Goal: Information Seeking & Learning: Learn about a topic

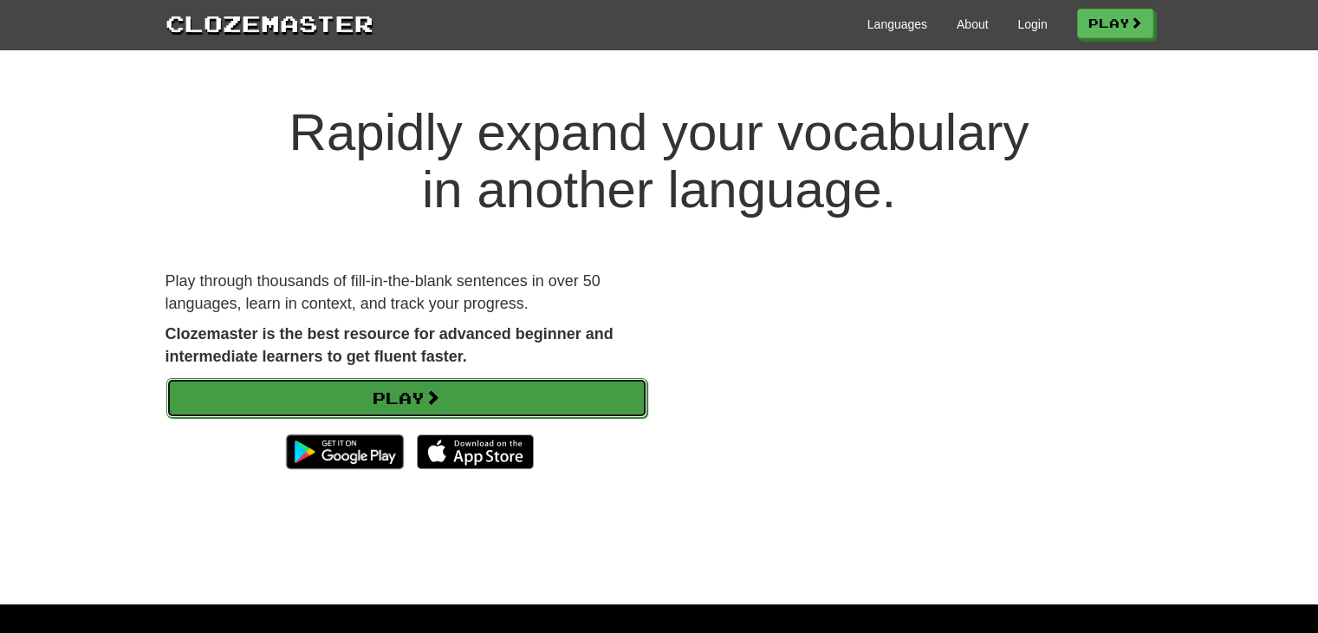
click at [472, 404] on link "Play" at bounding box center [406, 398] width 481 height 40
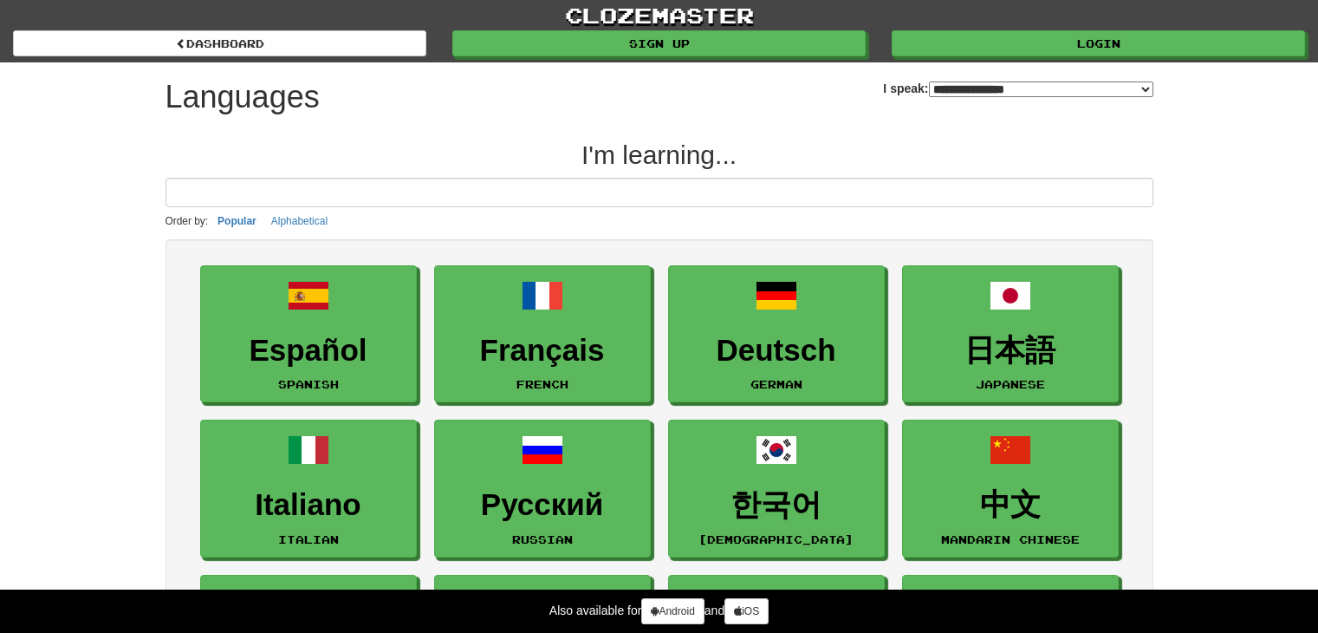
select select "*******"
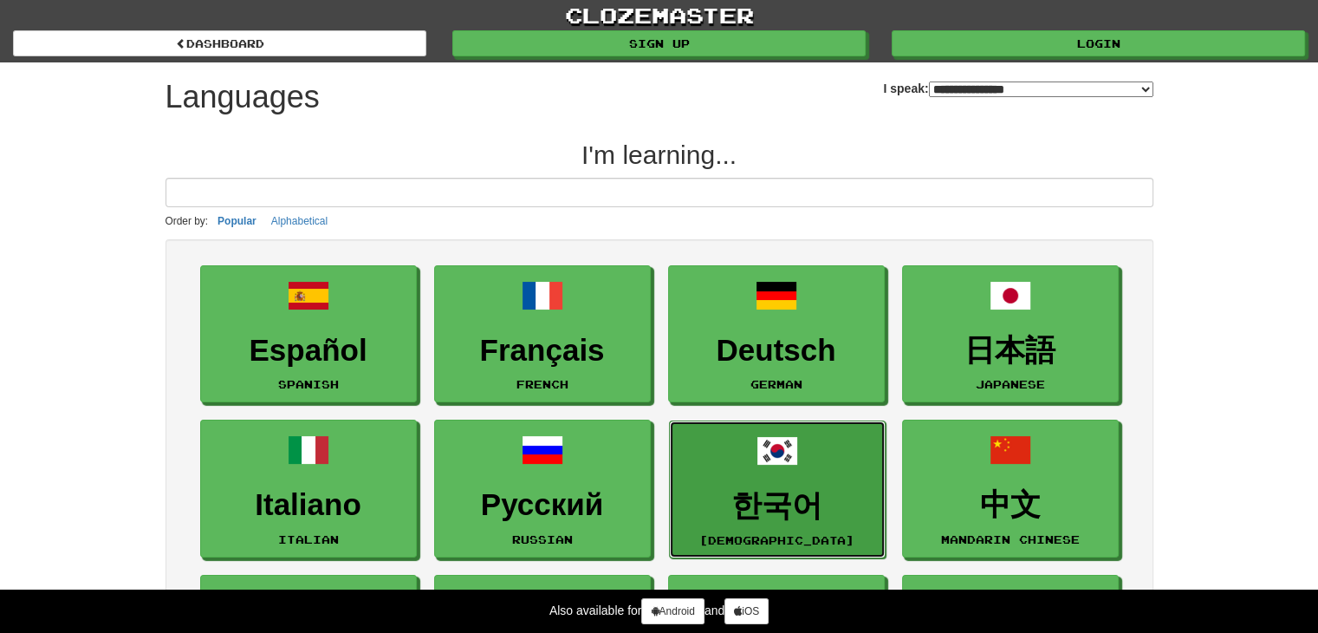
click at [775, 485] on link "한국어 Korean" at bounding box center [777, 489] width 217 height 138
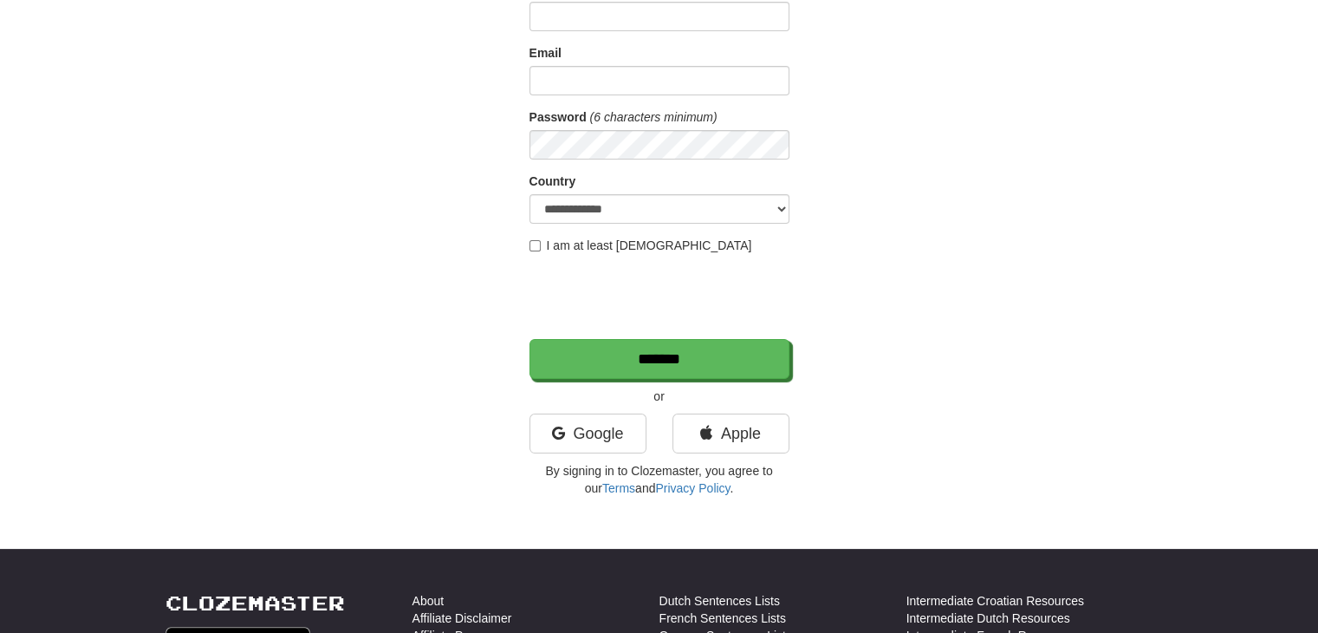
scroll to position [173, 0]
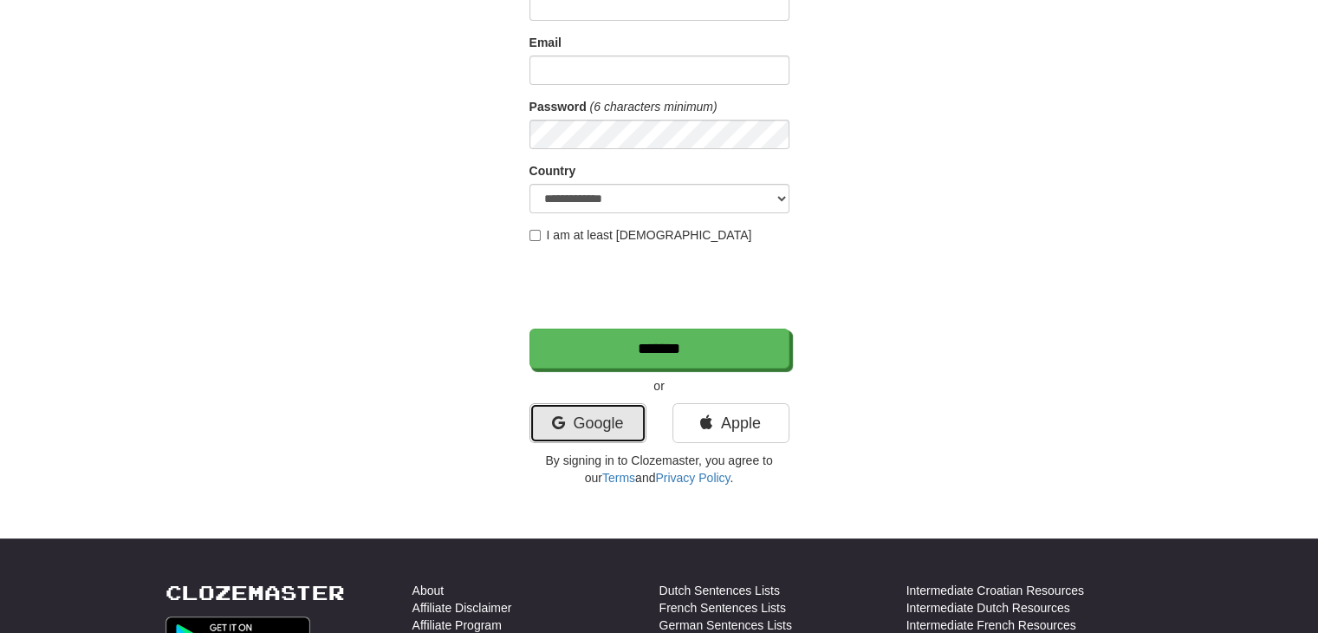
click at [609, 416] on link "Google" at bounding box center [588, 423] width 117 height 40
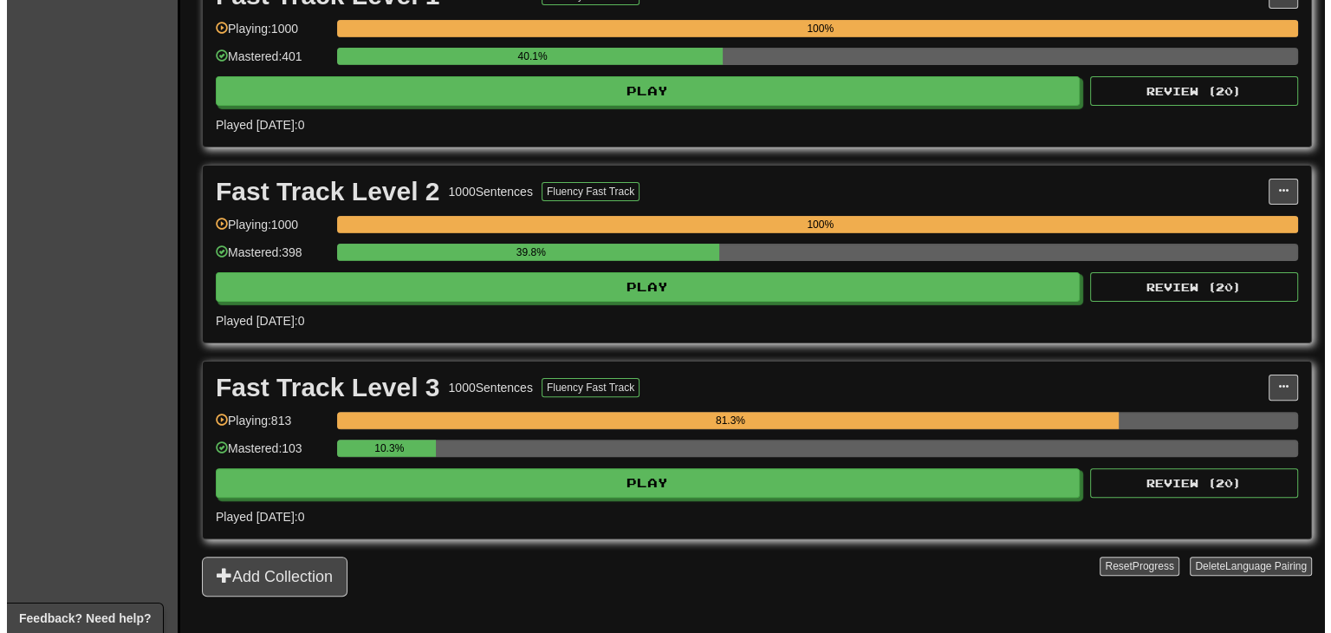
scroll to position [433, 0]
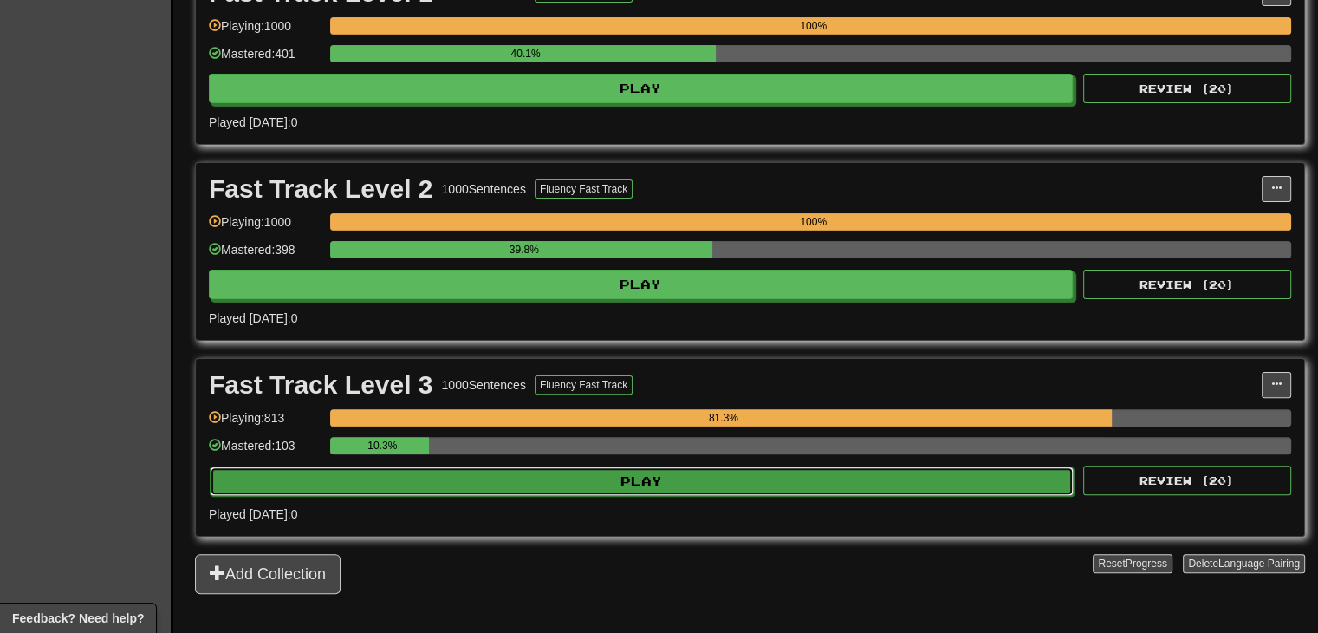
click at [685, 472] on button "Play" at bounding box center [642, 480] width 864 height 29
select select "**"
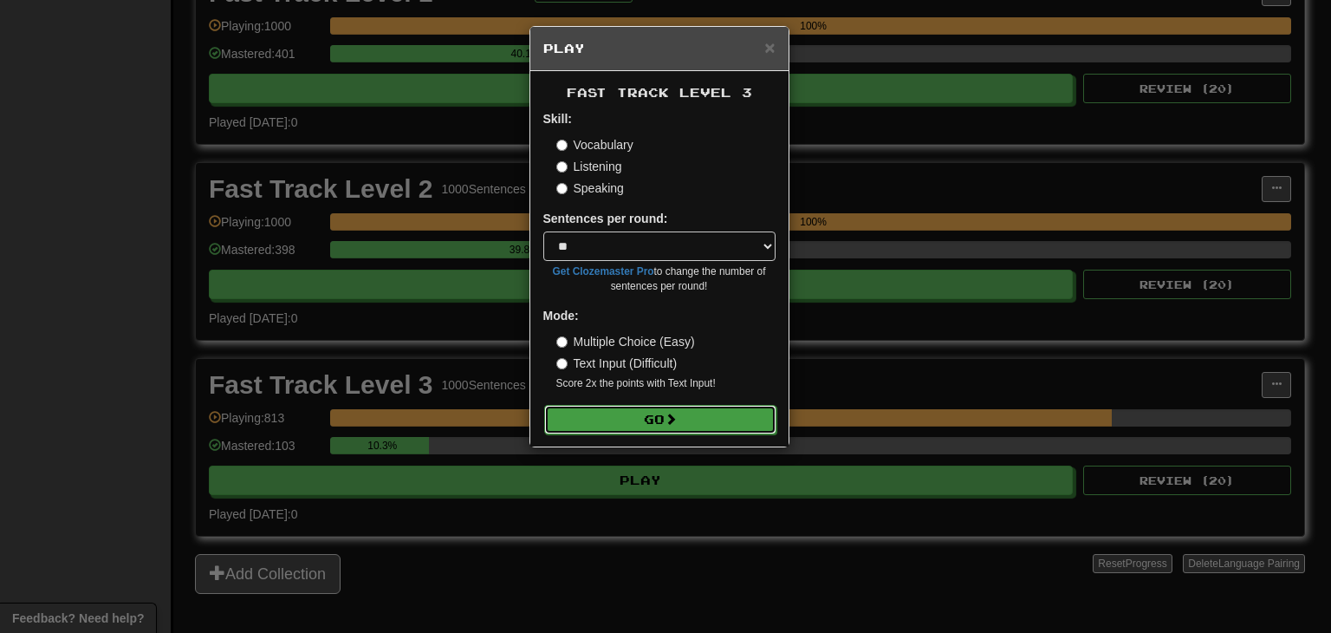
click at [673, 415] on span at bounding box center [671, 419] width 12 height 12
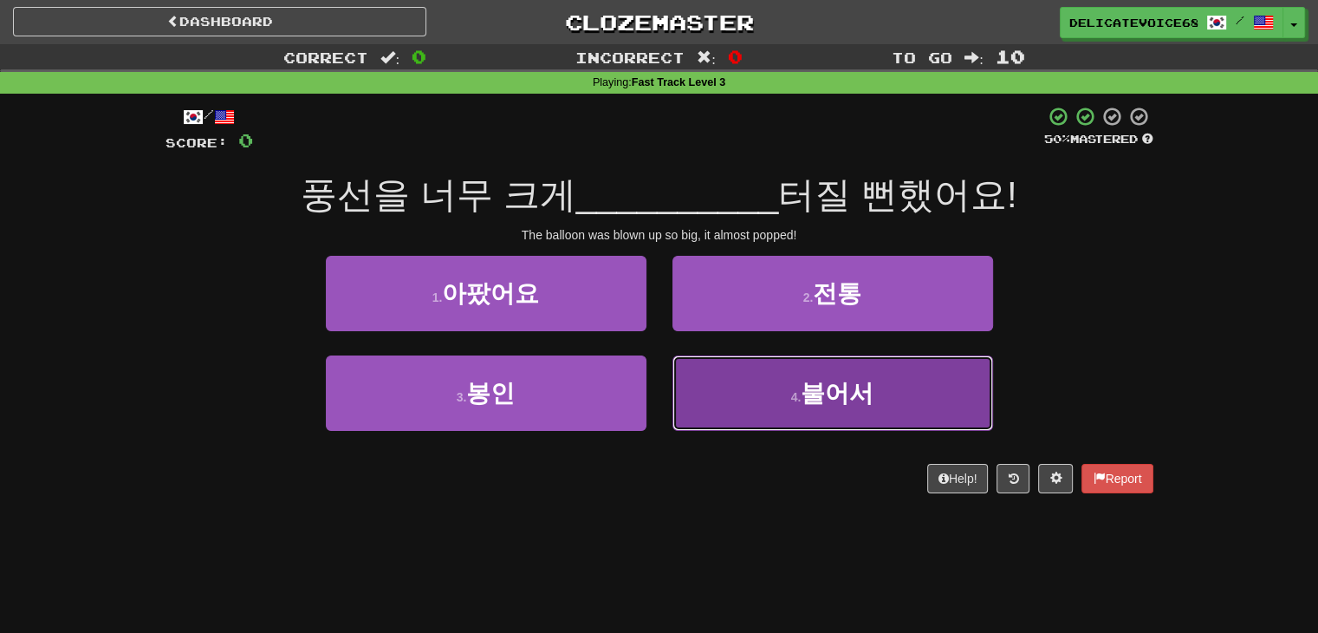
click at [857, 416] on button "4 . 불어서" at bounding box center [833, 392] width 321 height 75
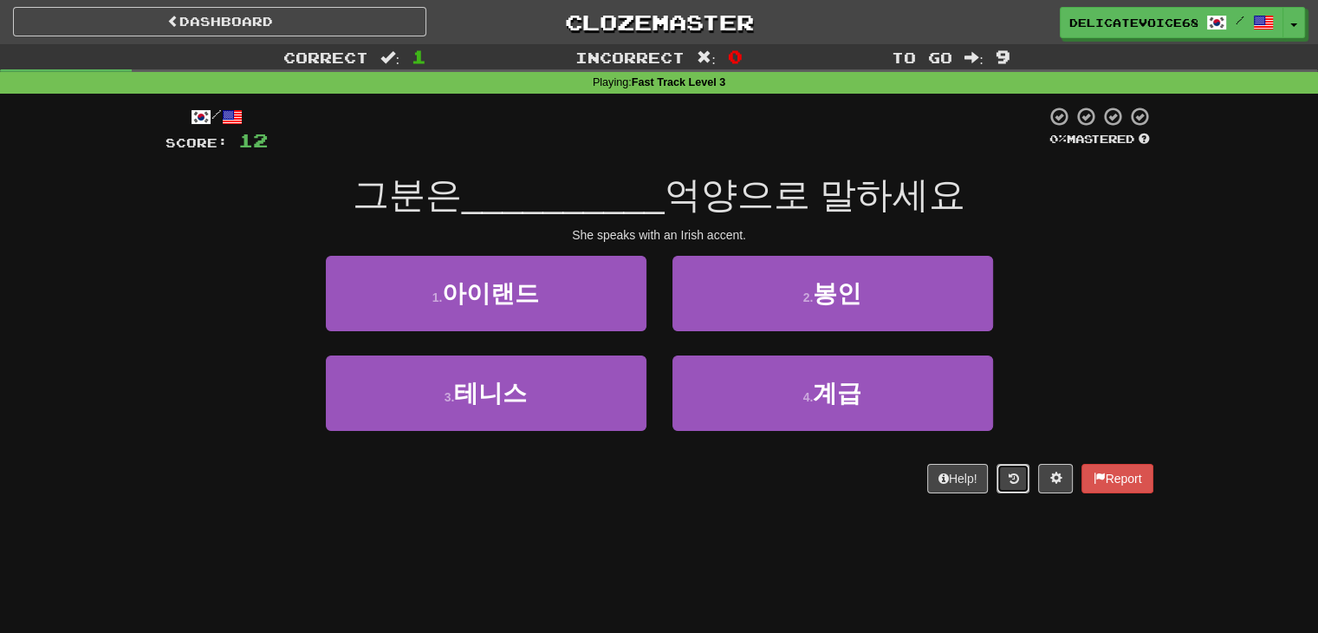
click at [1024, 483] on button at bounding box center [1013, 478] width 33 height 29
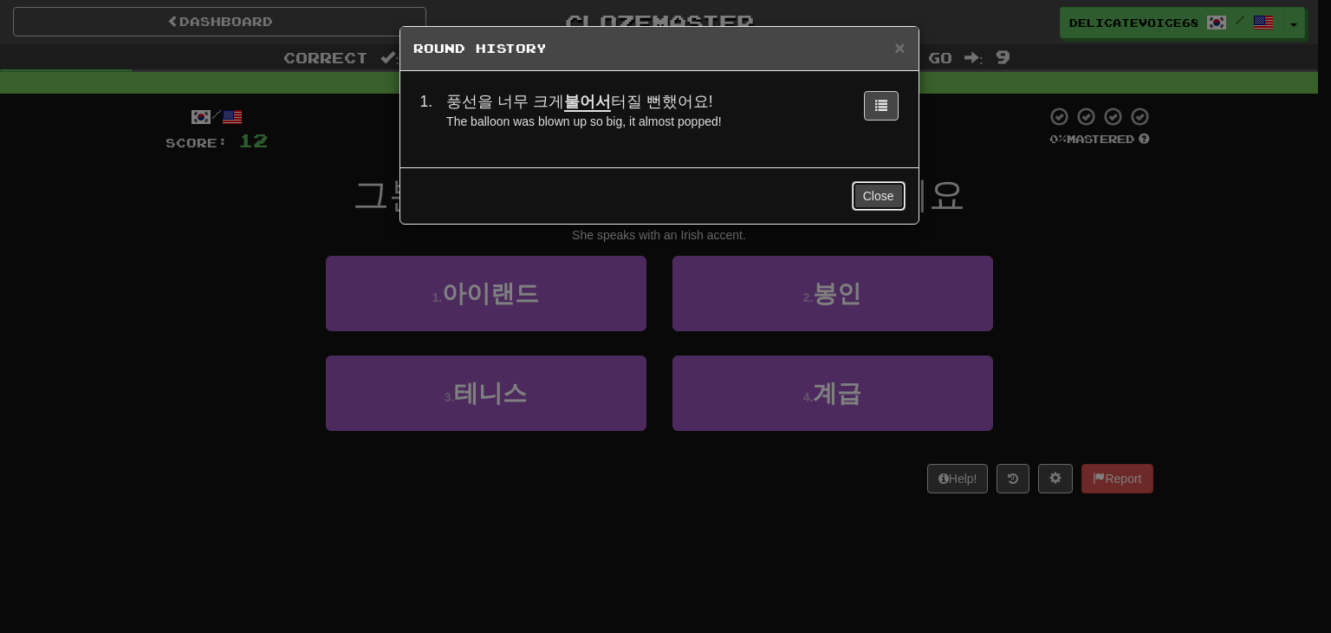
click at [874, 192] on button "Close" at bounding box center [879, 195] width 54 height 29
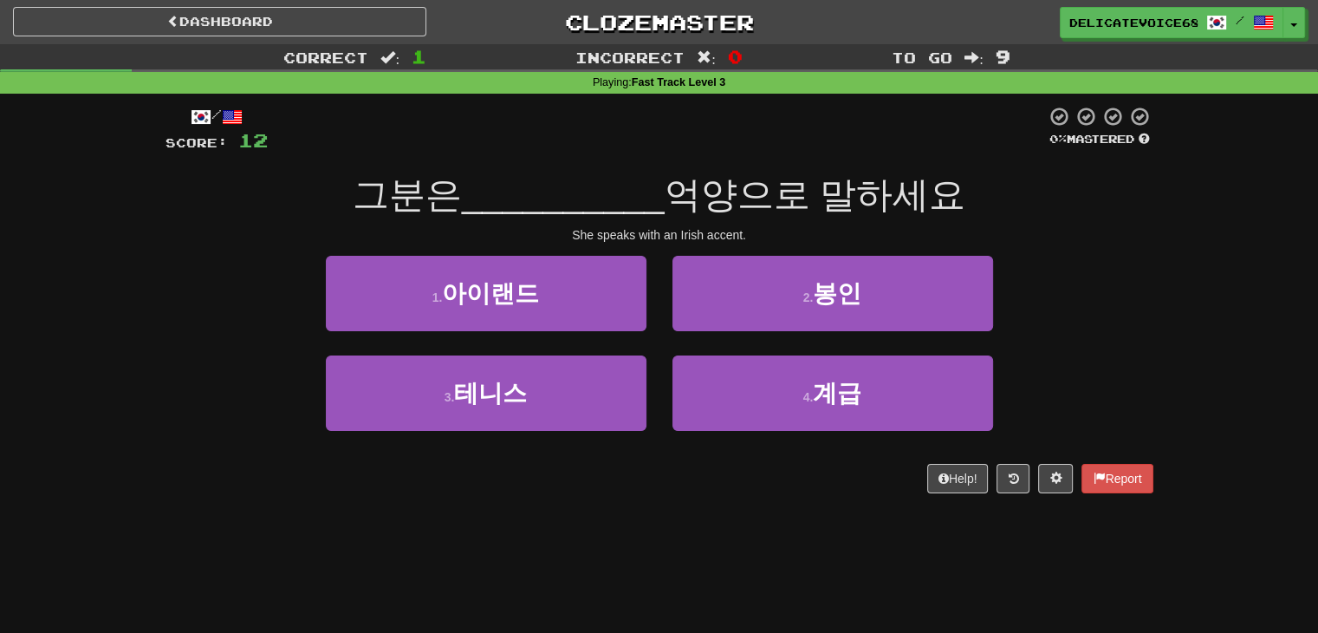
click at [968, 201] on div "그분은 __________ 억양으로 말하세요" at bounding box center [660, 196] width 988 height 48
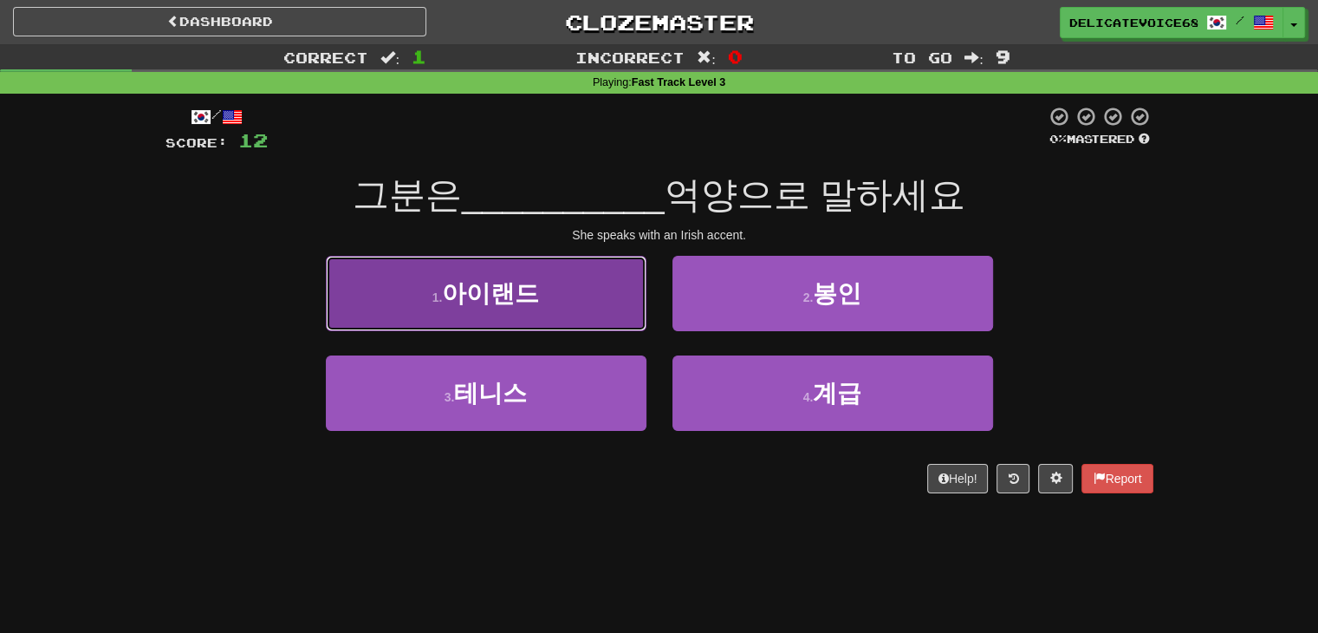
click at [433, 293] on small "1 ." at bounding box center [438, 297] width 10 height 14
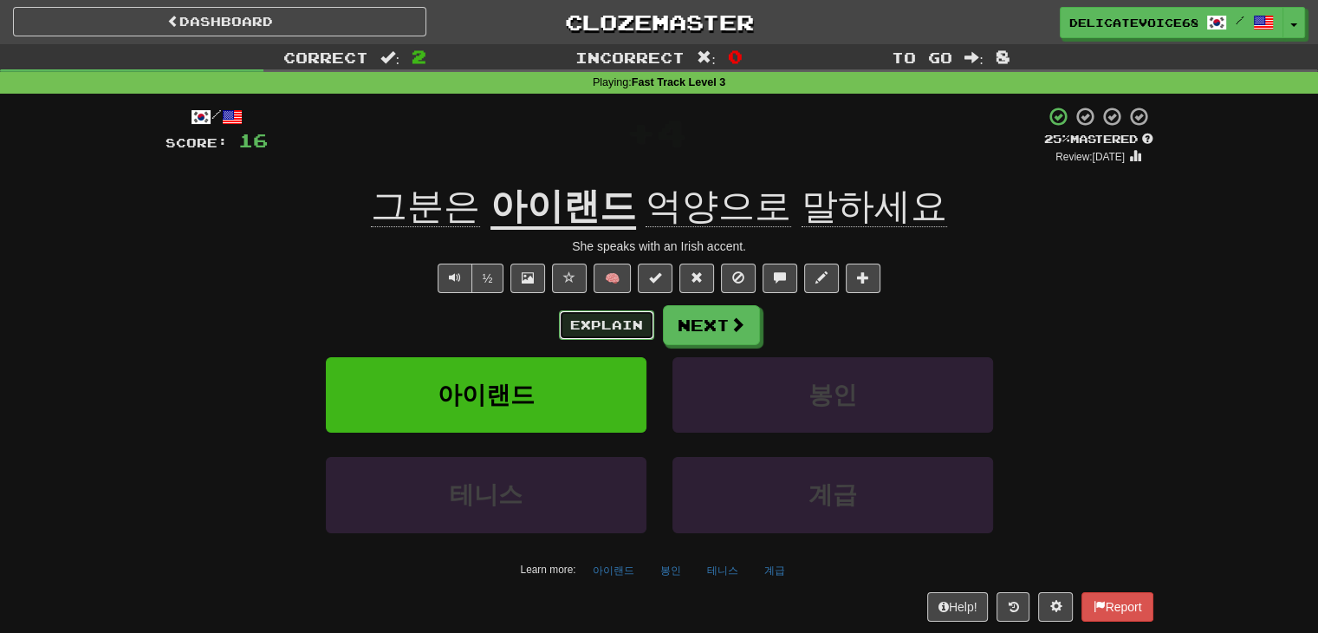
click at [610, 335] on button "Explain" at bounding box center [606, 324] width 95 height 29
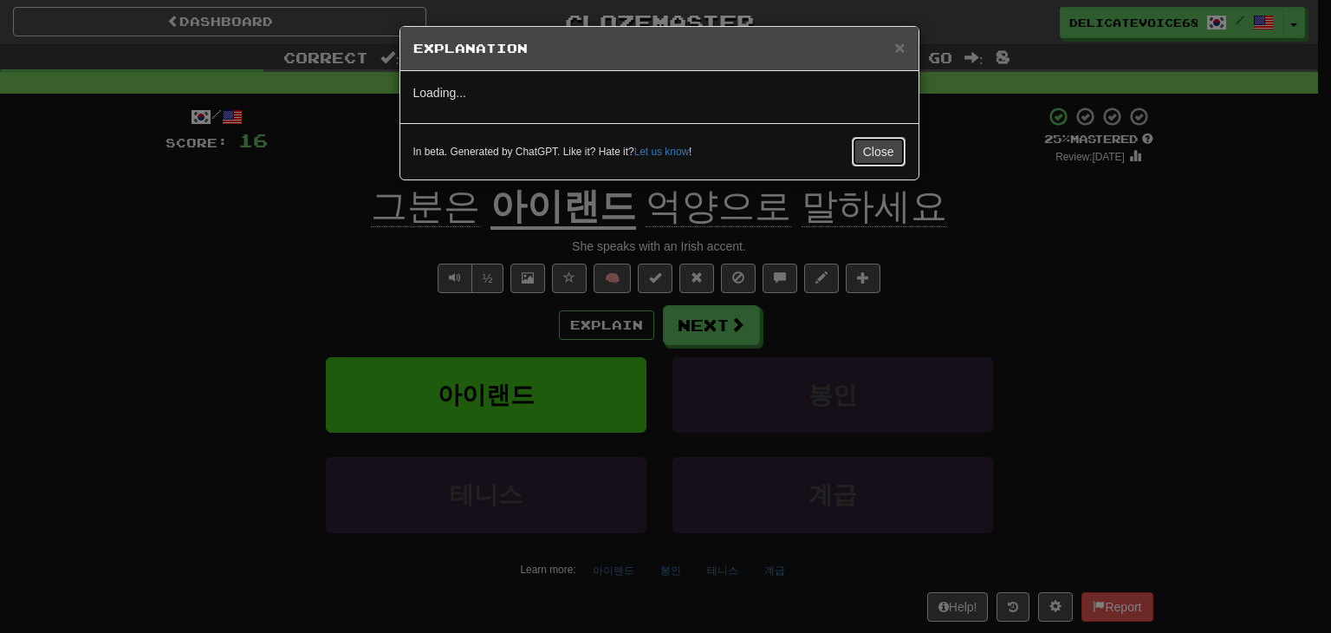
click at [897, 161] on button "Close" at bounding box center [879, 151] width 54 height 29
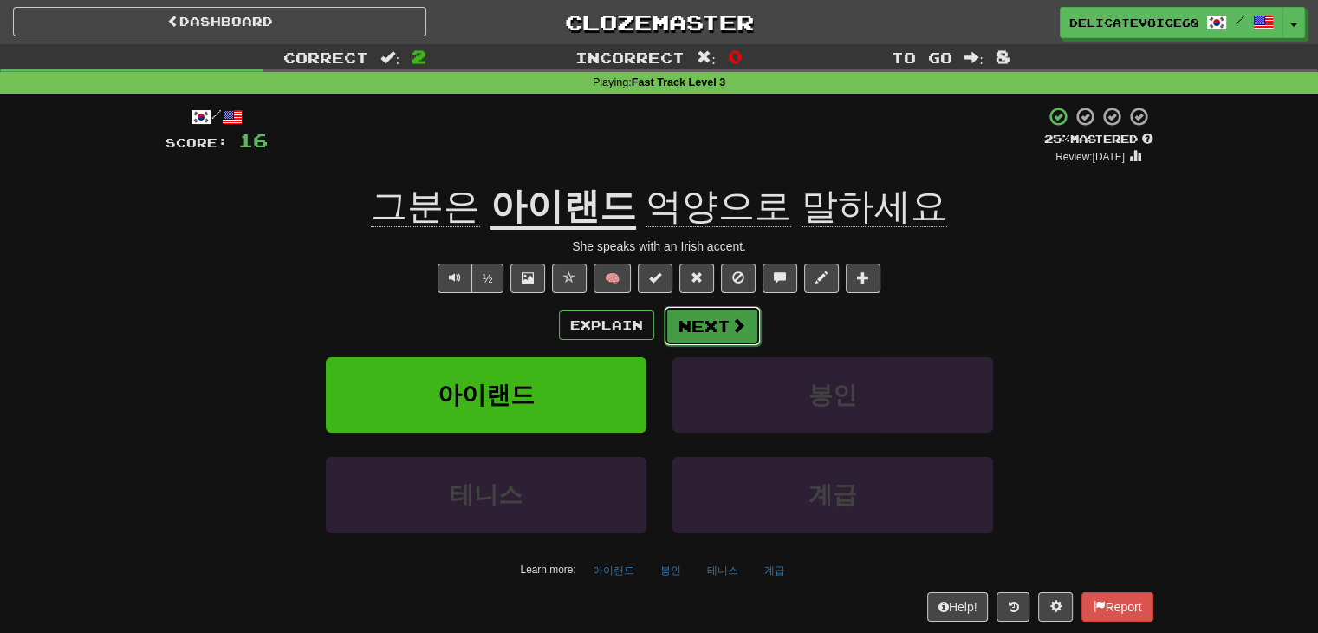
click at [676, 316] on button "Next" at bounding box center [712, 326] width 97 height 40
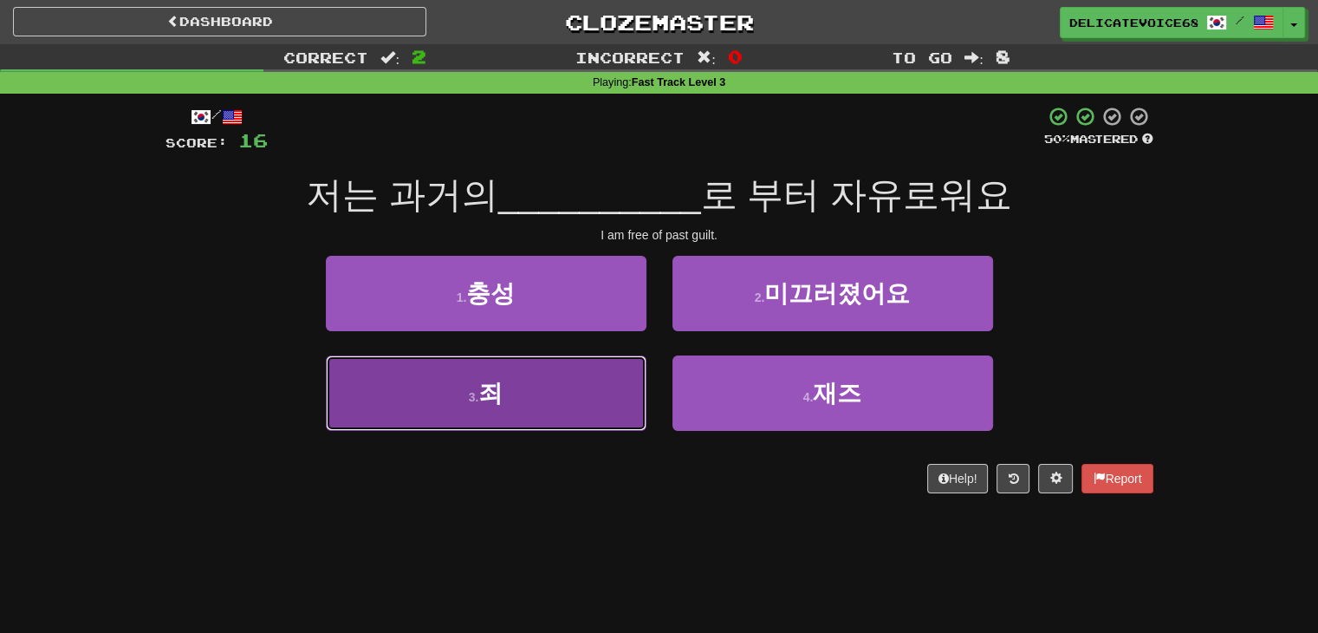
click at [493, 400] on span "죄" at bounding box center [490, 393] width 24 height 27
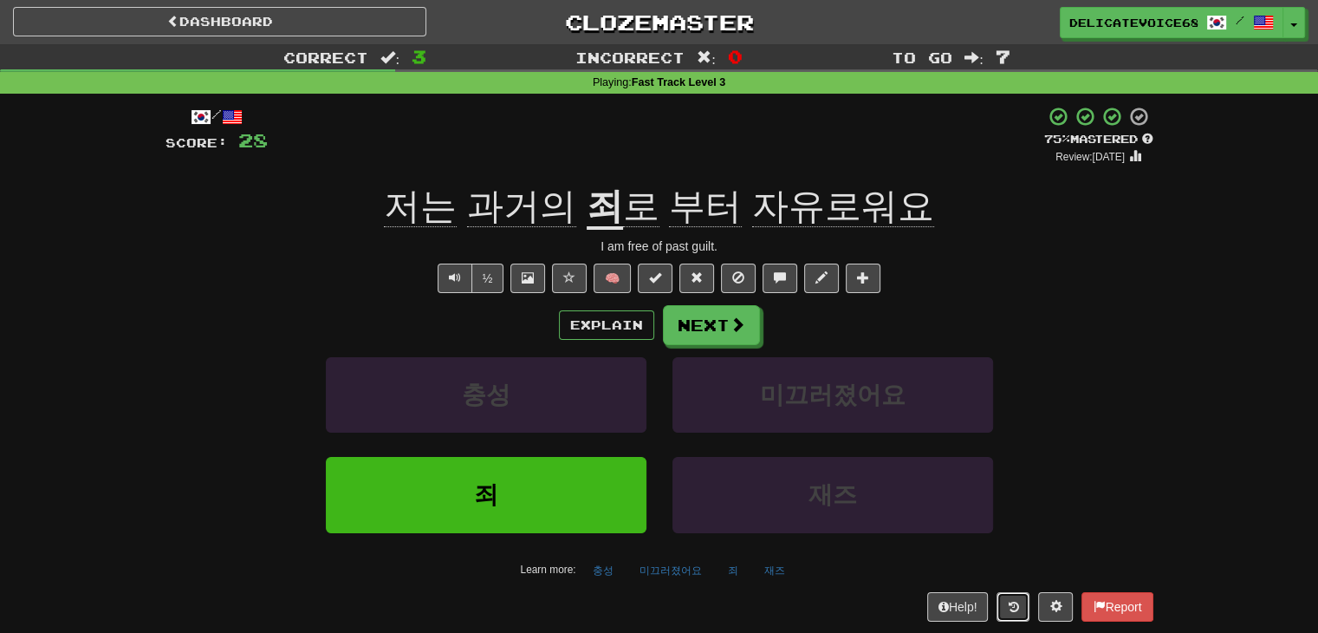
click at [999, 596] on button at bounding box center [1013, 606] width 33 height 29
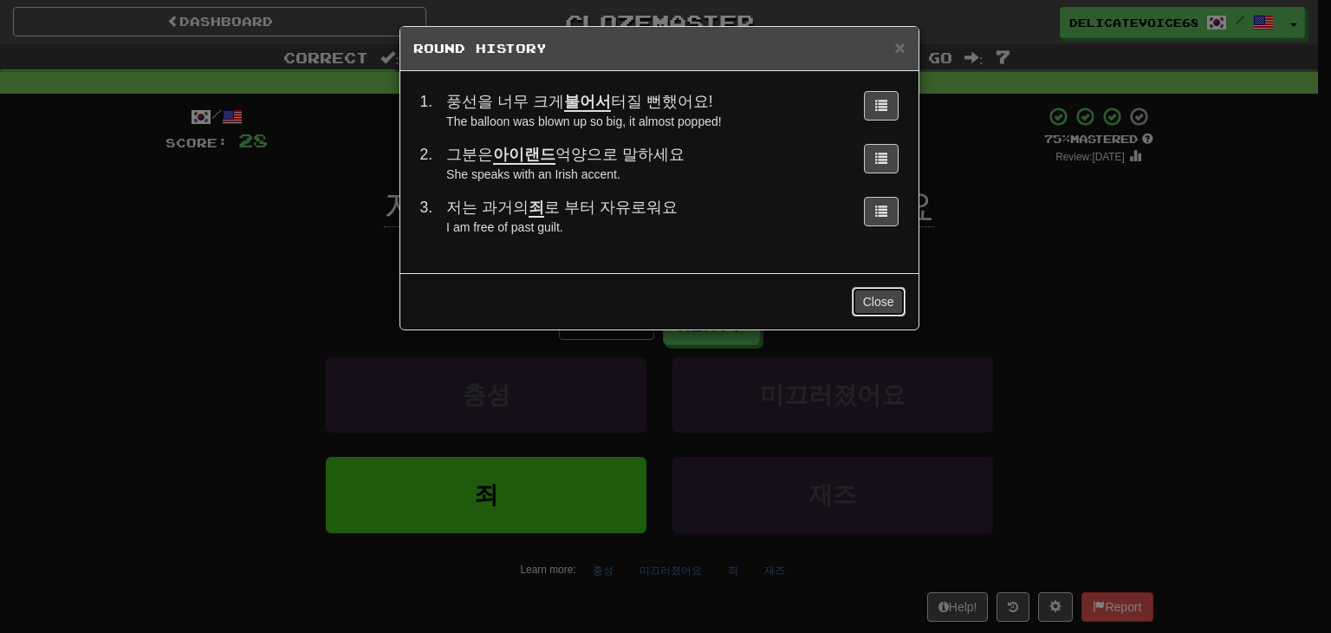
click at [866, 298] on button "Close" at bounding box center [879, 301] width 54 height 29
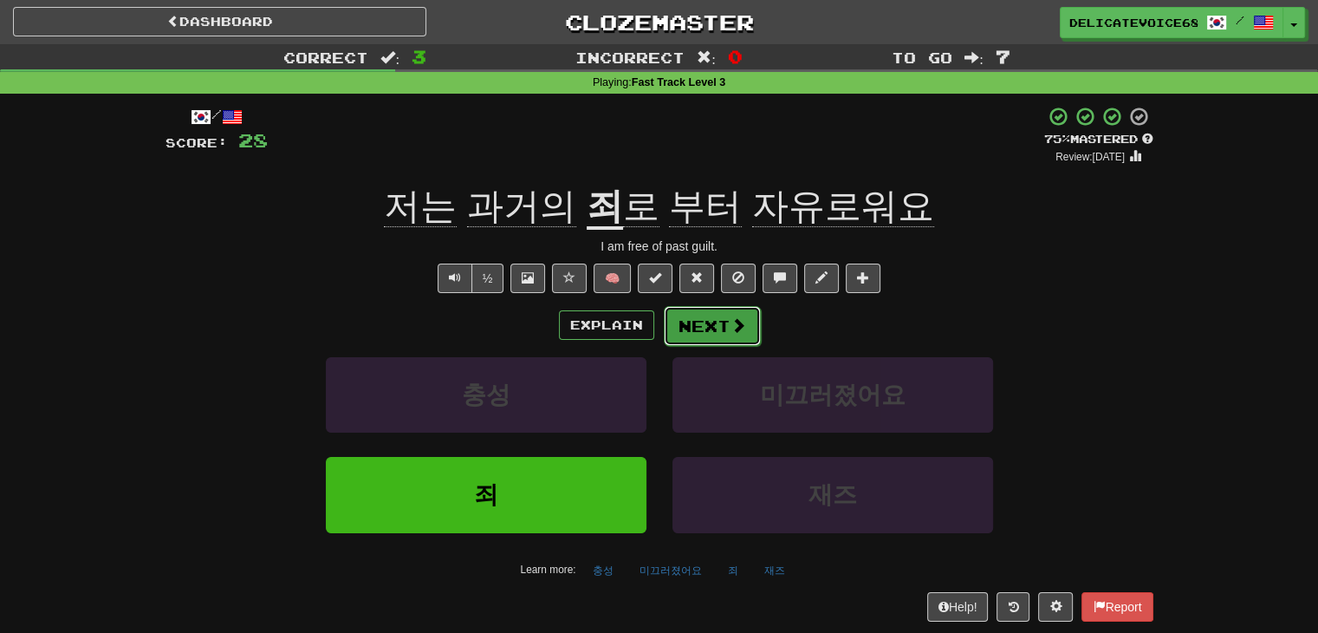
click at [721, 332] on button "Next" at bounding box center [712, 326] width 97 height 40
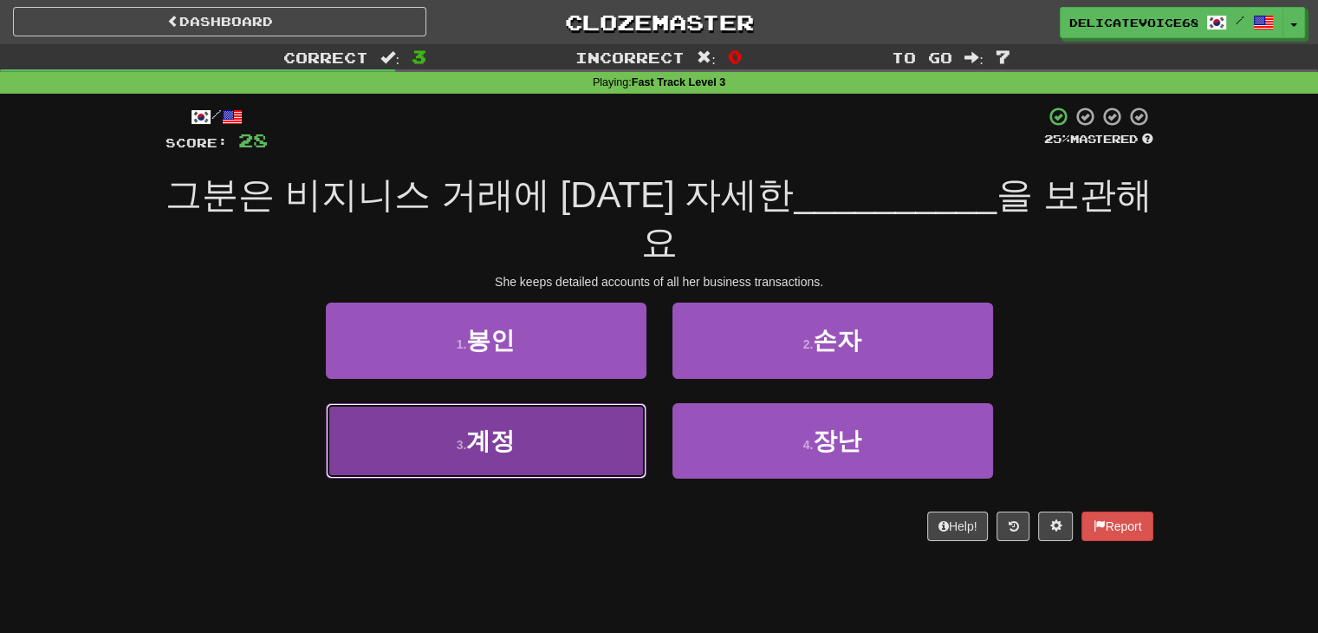
click at [547, 406] on button "3 . 계정" at bounding box center [486, 440] width 321 height 75
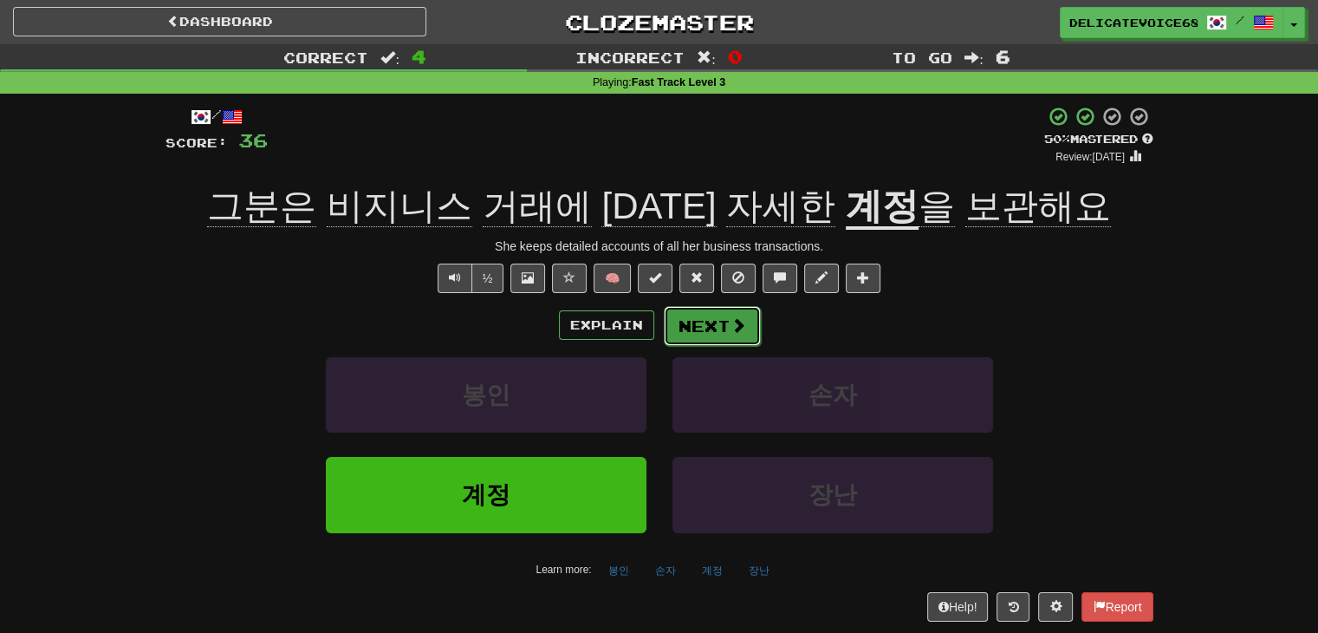
click at [702, 329] on button "Next" at bounding box center [712, 326] width 97 height 40
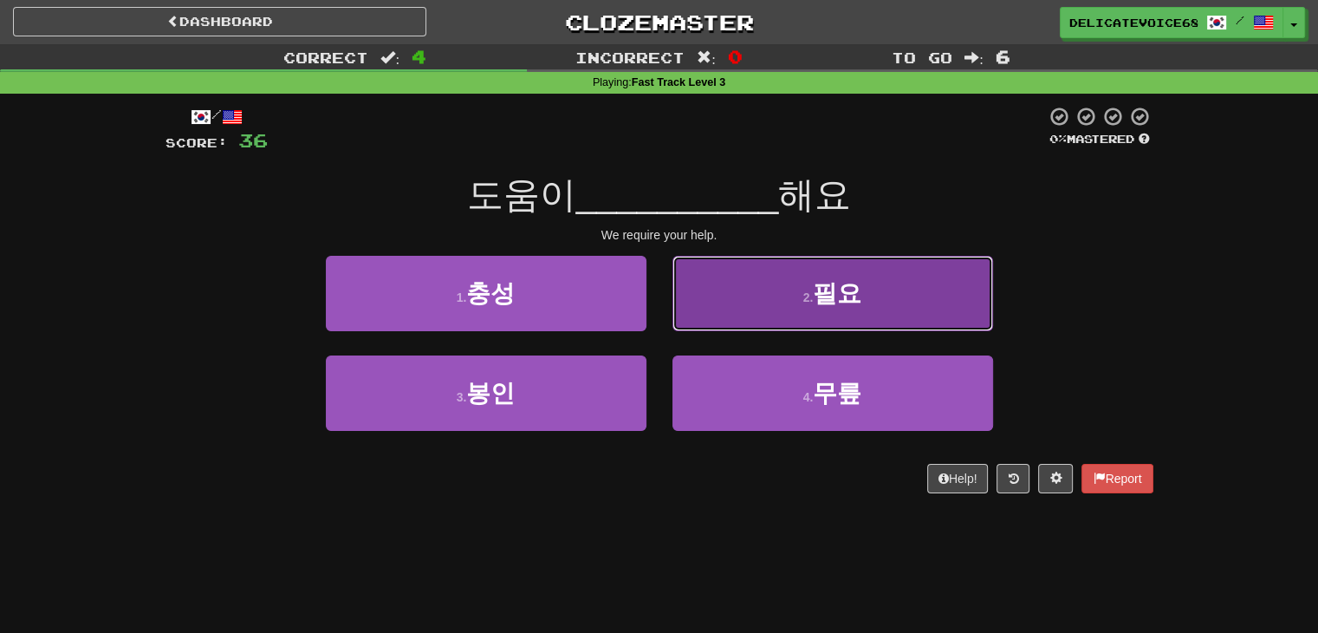
click at [759, 309] on button "2 . 필요" at bounding box center [833, 293] width 321 height 75
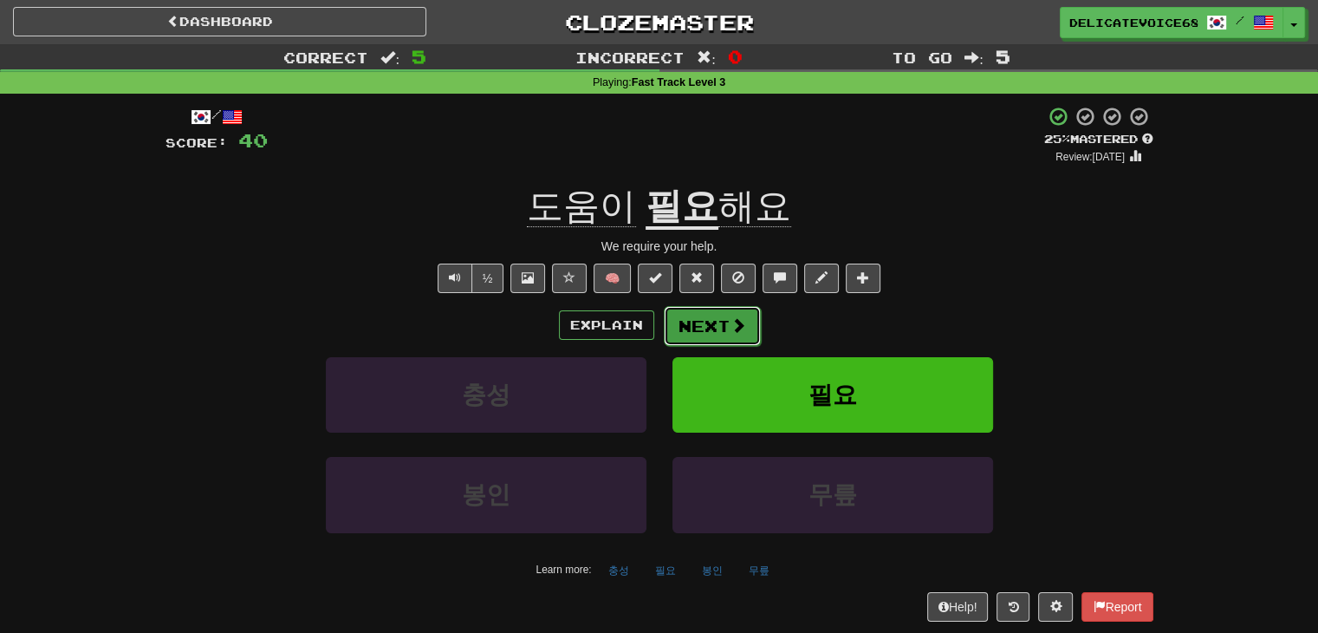
click at [732, 329] on span at bounding box center [739, 325] width 16 height 16
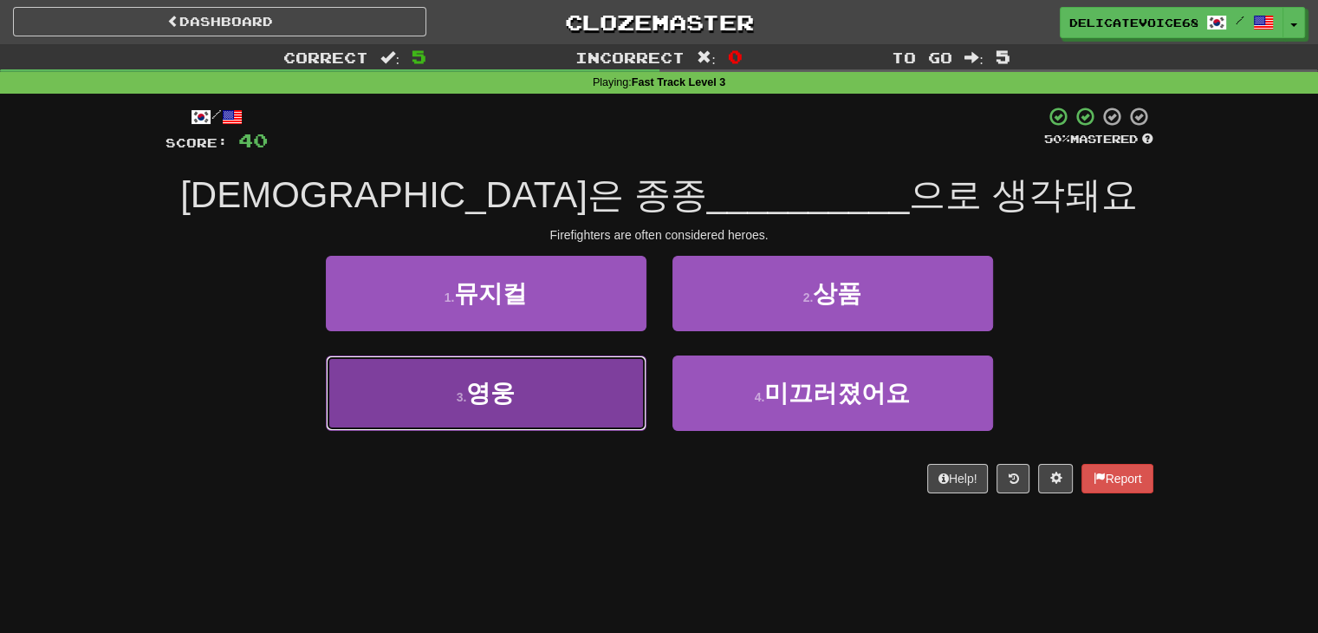
click at [513, 426] on button "3 . 영웅" at bounding box center [486, 392] width 321 height 75
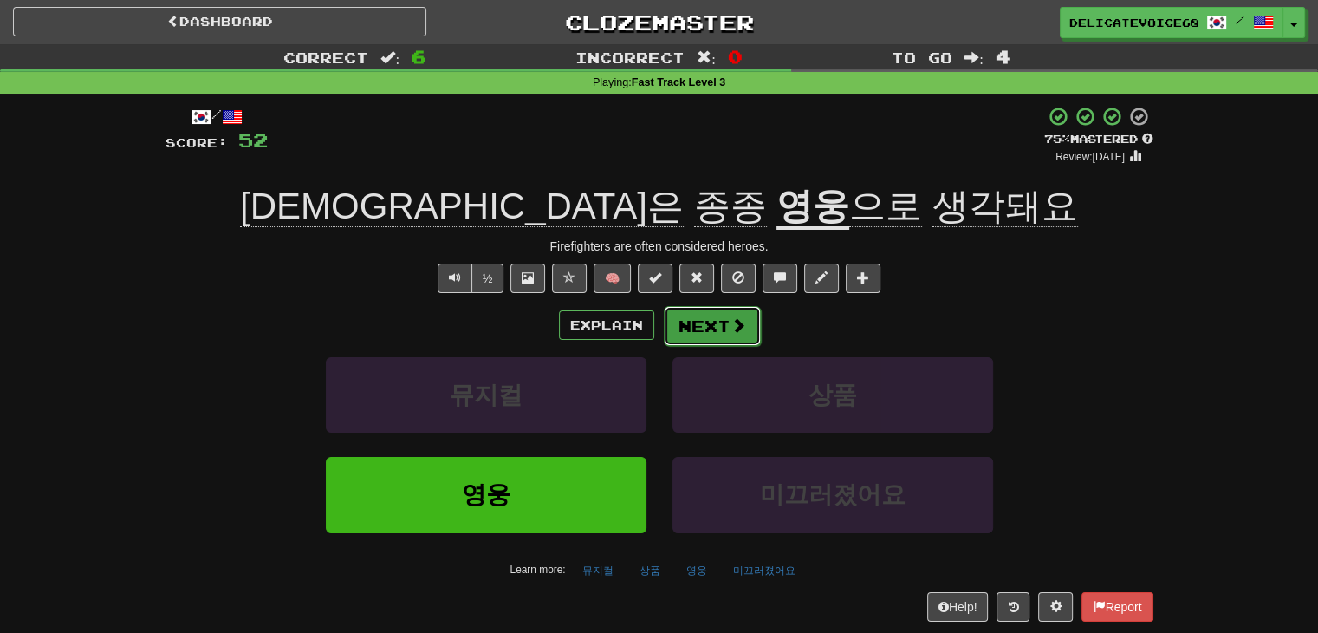
drag, startPoint x: 731, startPoint y: 305, endPoint x: 733, endPoint y: 316, distance: 10.7
click at [733, 316] on button "Next" at bounding box center [712, 326] width 97 height 40
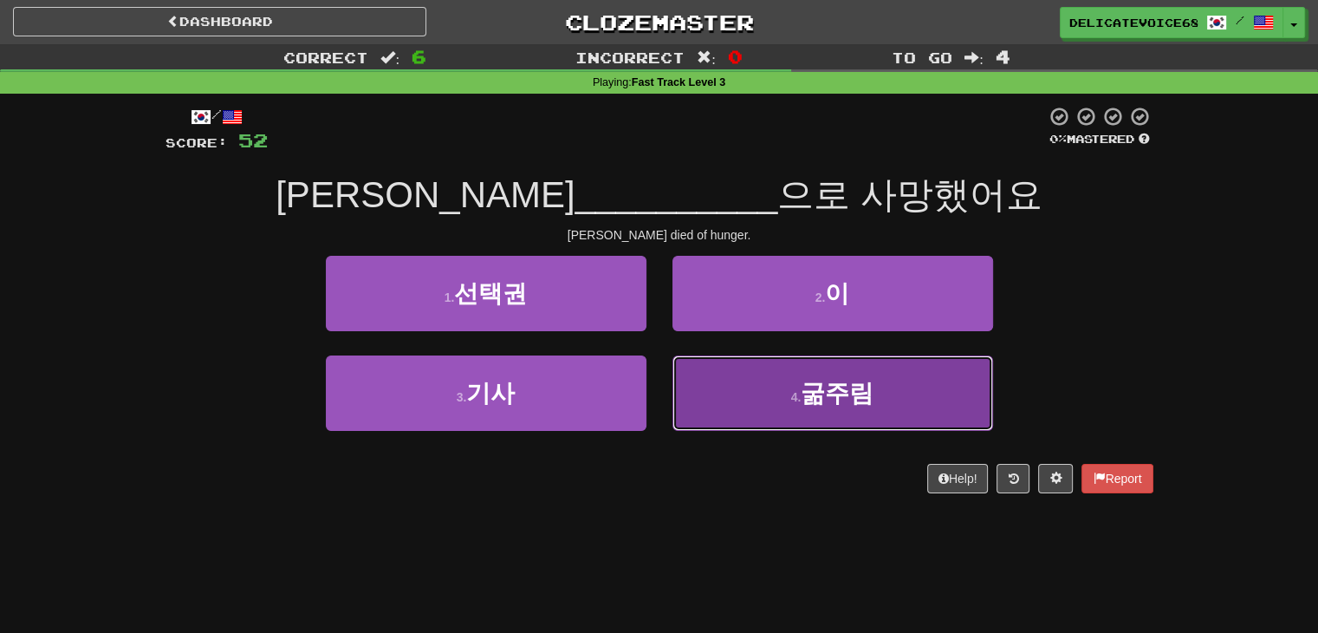
click at [721, 373] on button "4 . 굶주림" at bounding box center [833, 392] width 321 height 75
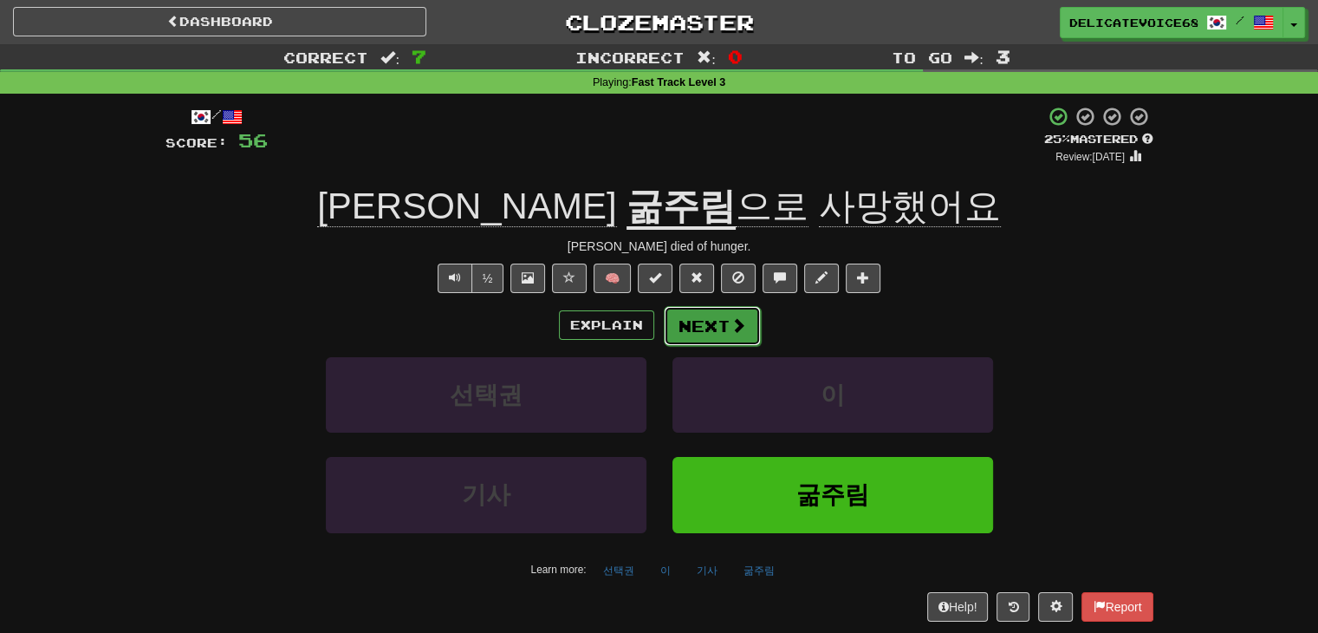
click at [738, 328] on span at bounding box center [739, 325] width 16 height 16
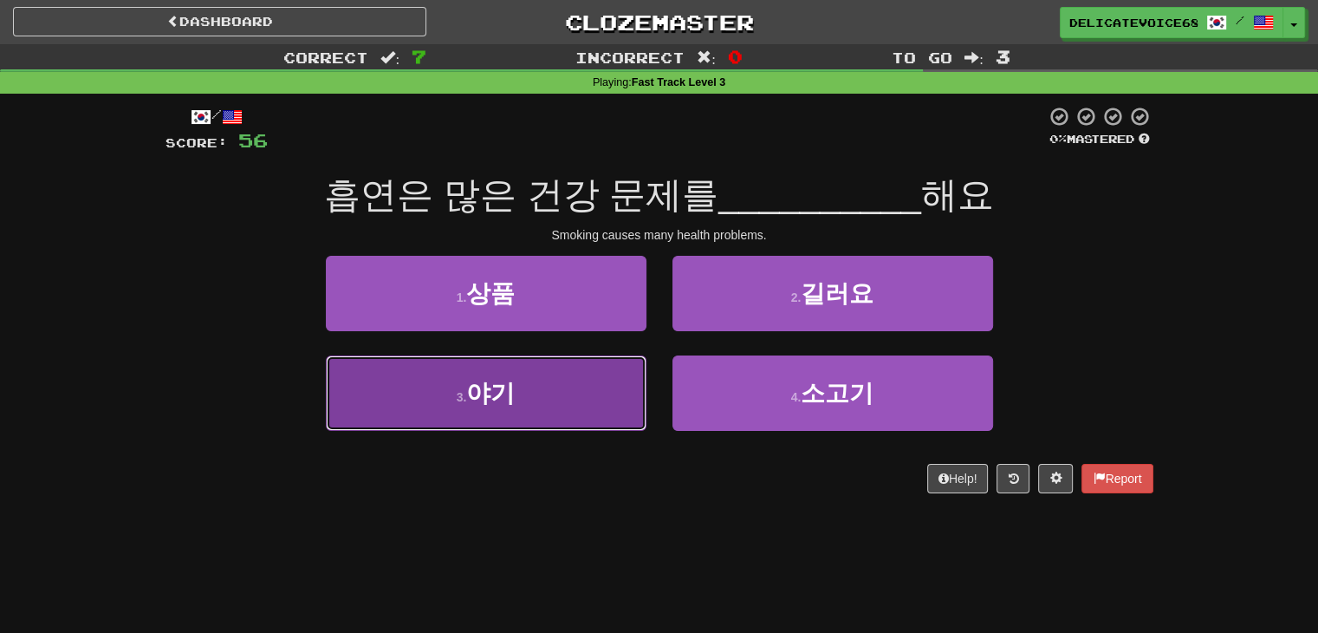
click at [524, 387] on button "3 . 야기" at bounding box center [486, 392] width 321 height 75
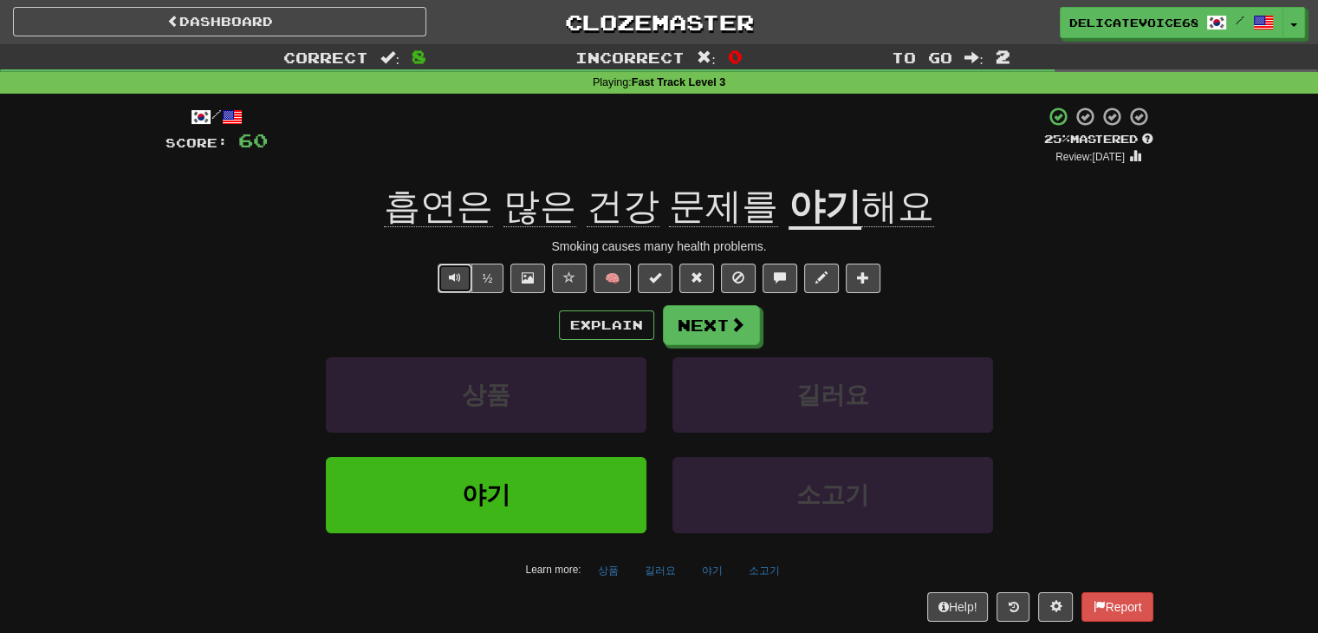
click at [448, 282] on button "Text-to-speech controls" at bounding box center [455, 277] width 35 height 29
click at [731, 325] on span at bounding box center [739, 325] width 16 height 16
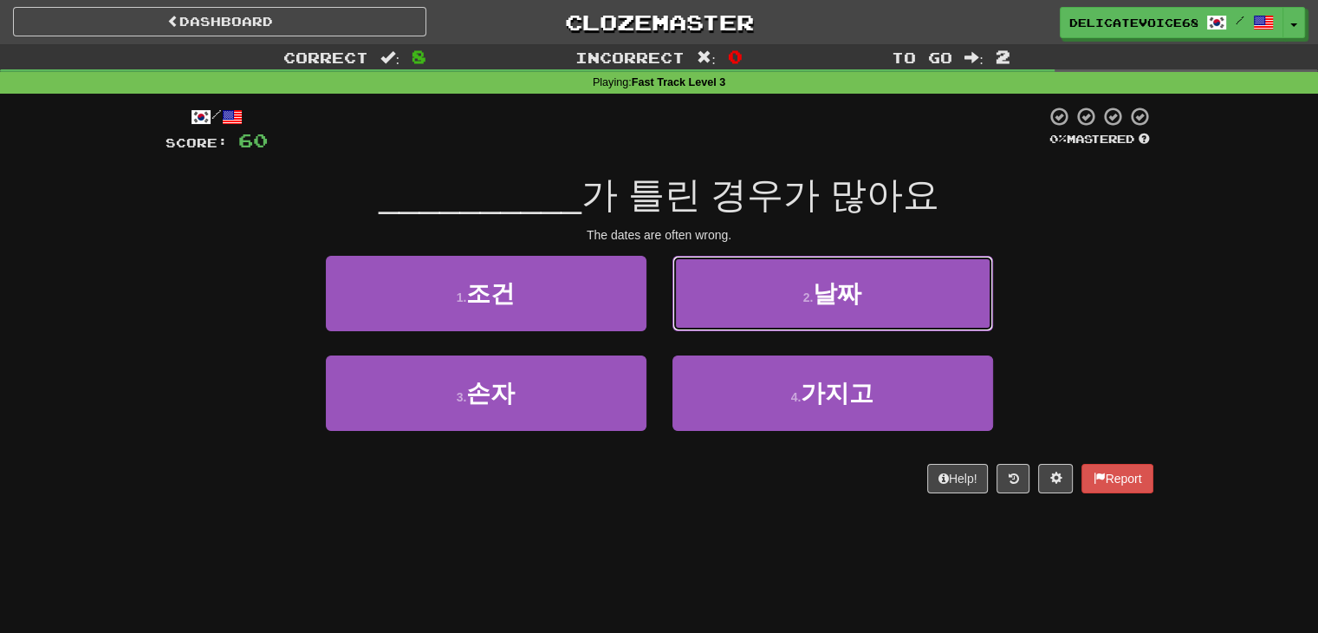
click at [780, 301] on button "2 . 날짜" at bounding box center [833, 293] width 321 height 75
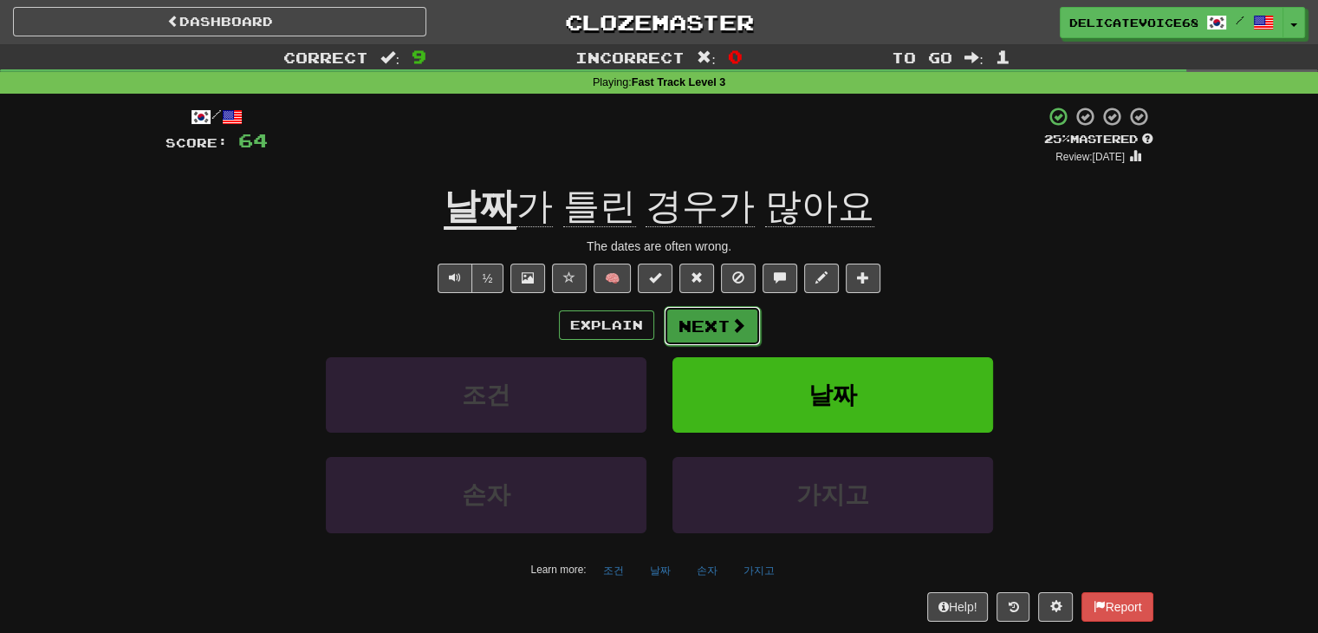
click at [721, 318] on button "Next" at bounding box center [712, 326] width 97 height 40
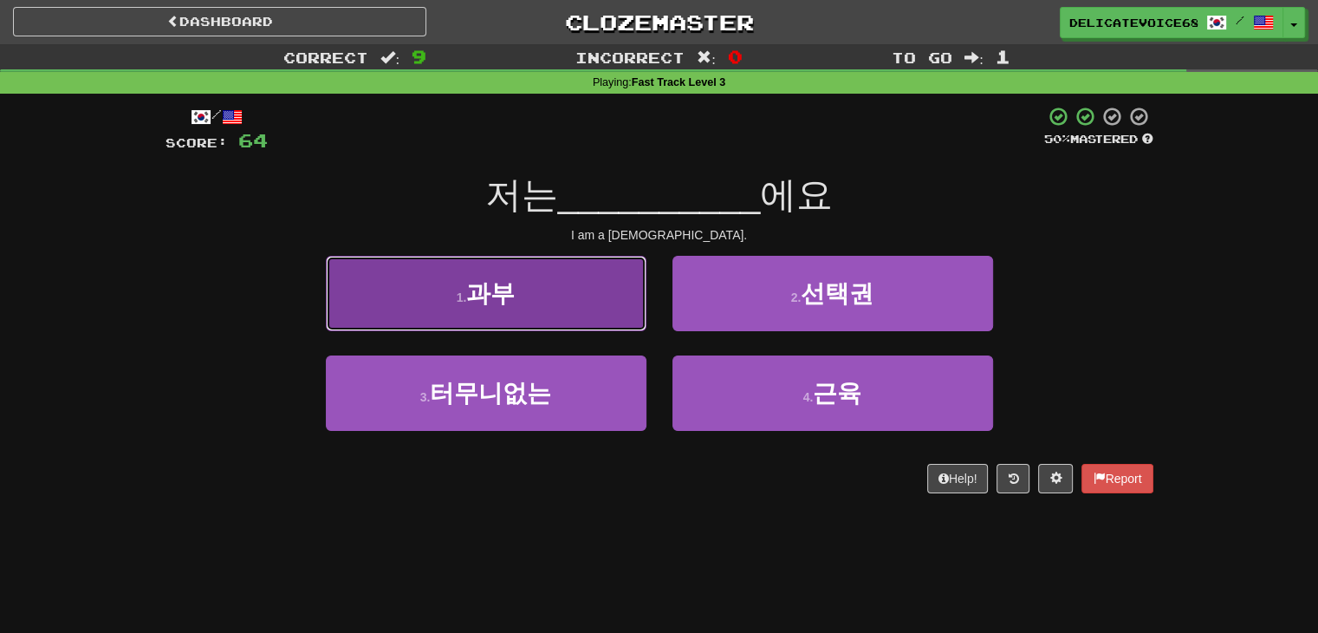
click at [485, 310] on button "1 . 과부" at bounding box center [486, 293] width 321 height 75
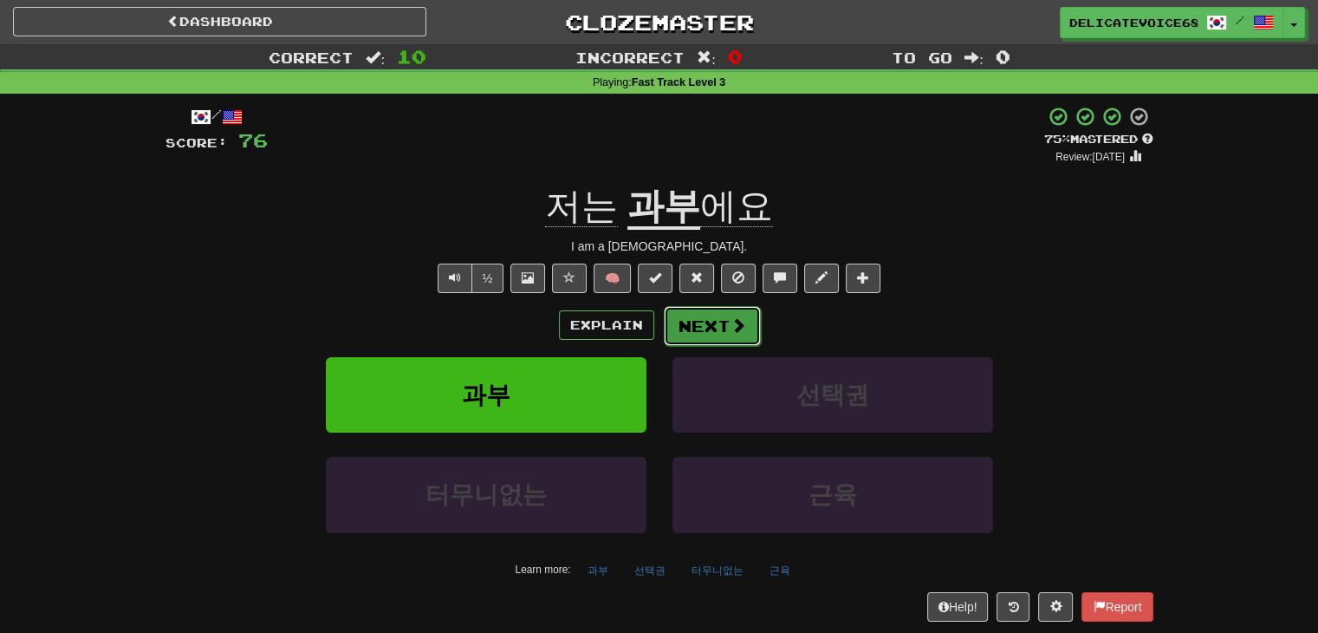
click at [686, 316] on button "Next" at bounding box center [712, 326] width 97 height 40
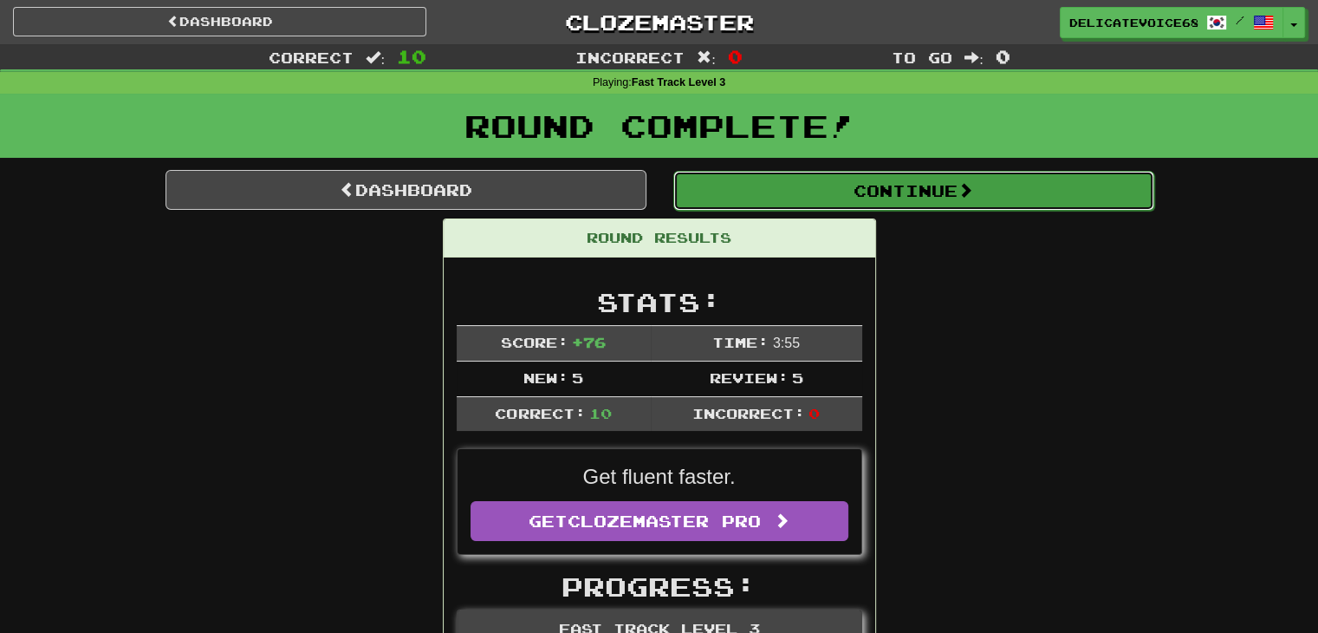
click at [706, 199] on button "Continue" at bounding box center [913, 191] width 481 height 40
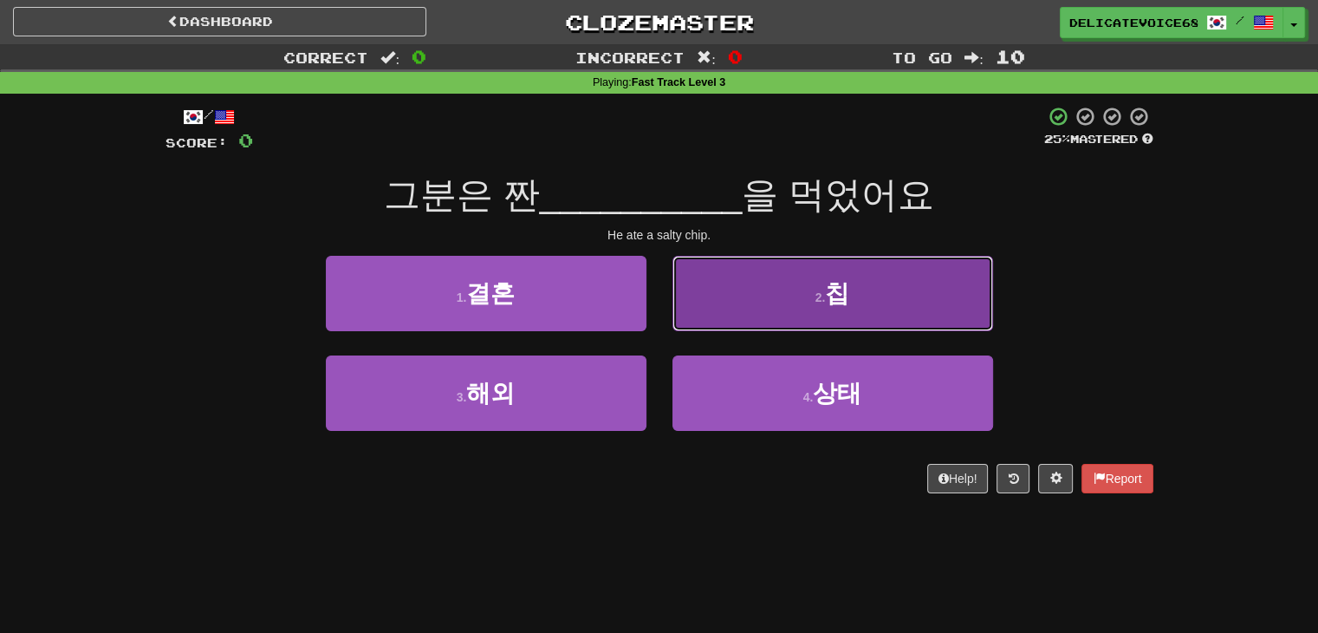
click at [907, 313] on button "2 . 칩" at bounding box center [833, 293] width 321 height 75
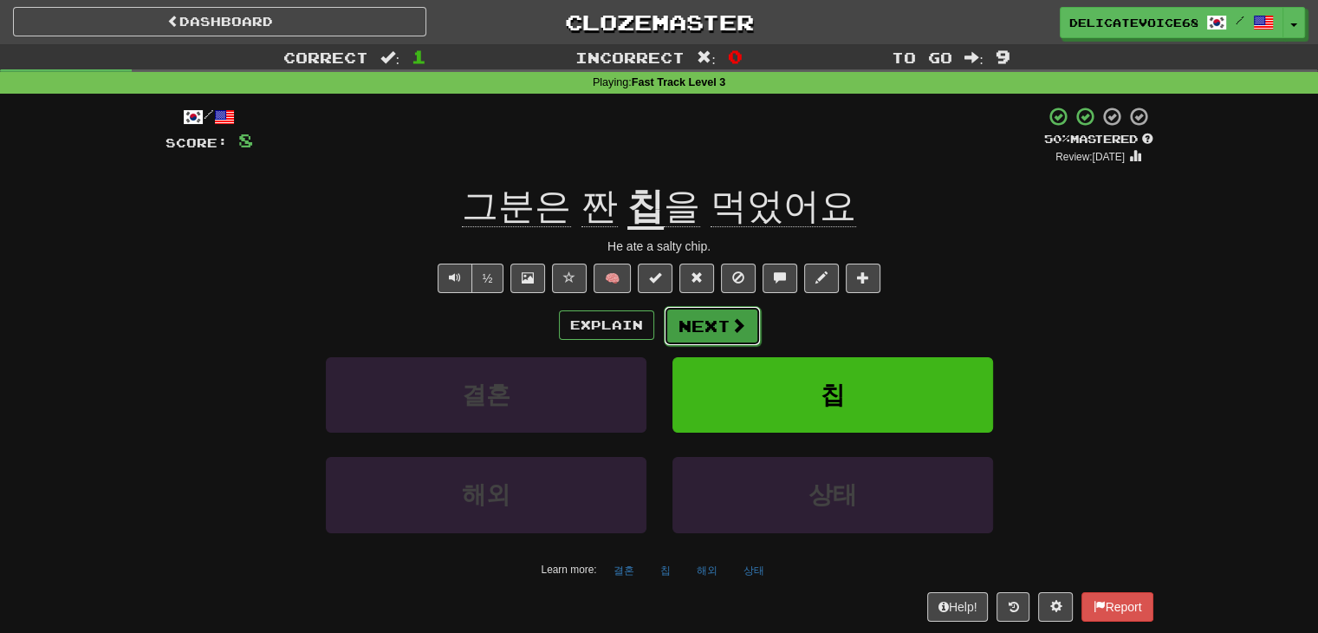
click at [702, 323] on button "Next" at bounding box center [712, 326] width 97 height 40
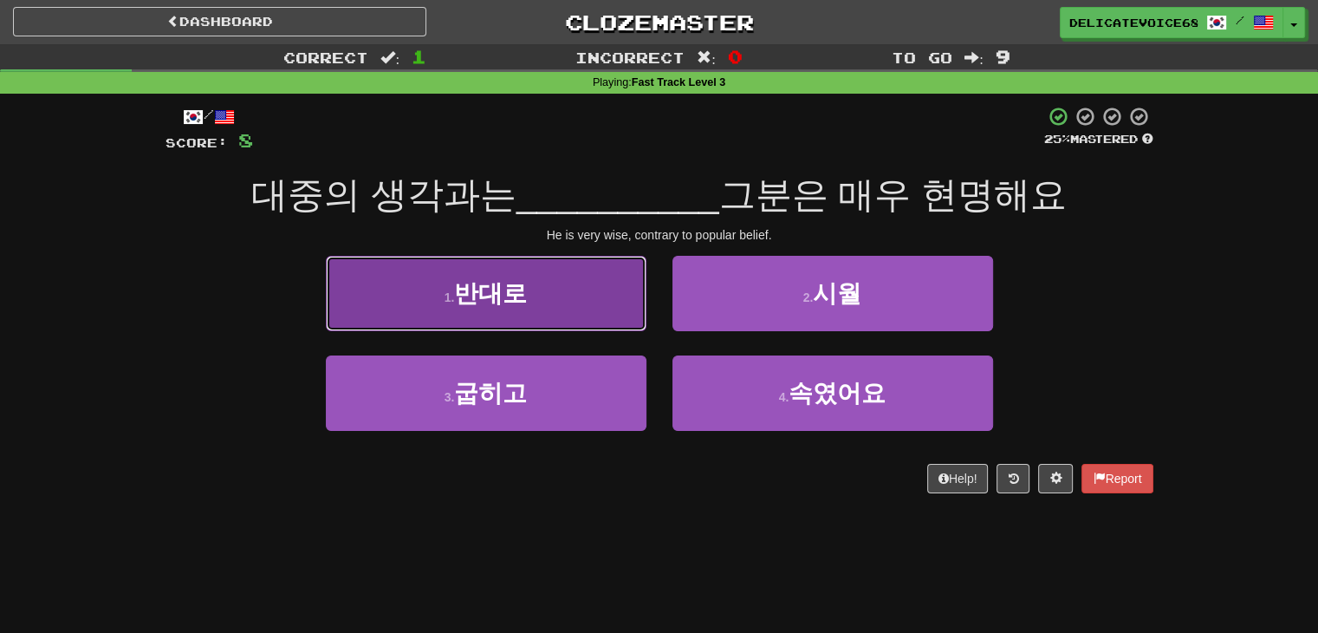
click at [481, 315] on button "1 . 반대로" at bounding box center [486, 293] width 321 height 75
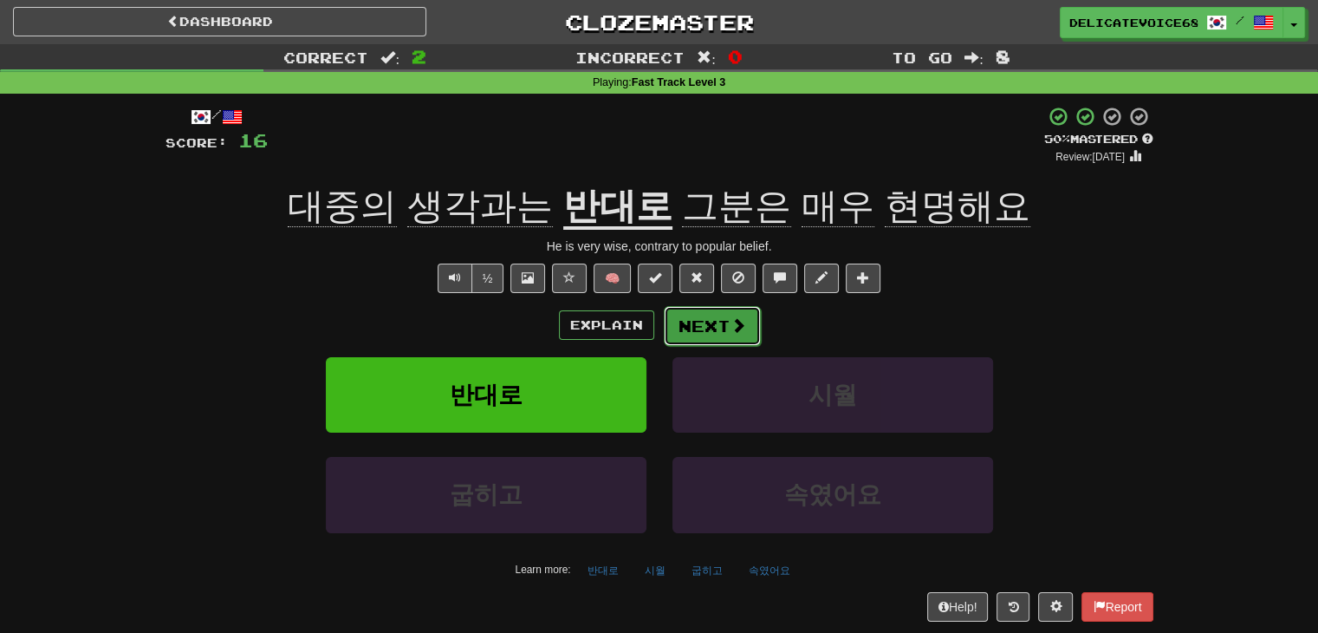
click at [711, 336] on button "Next" at bounding box center [712, 326] width 97 height 40
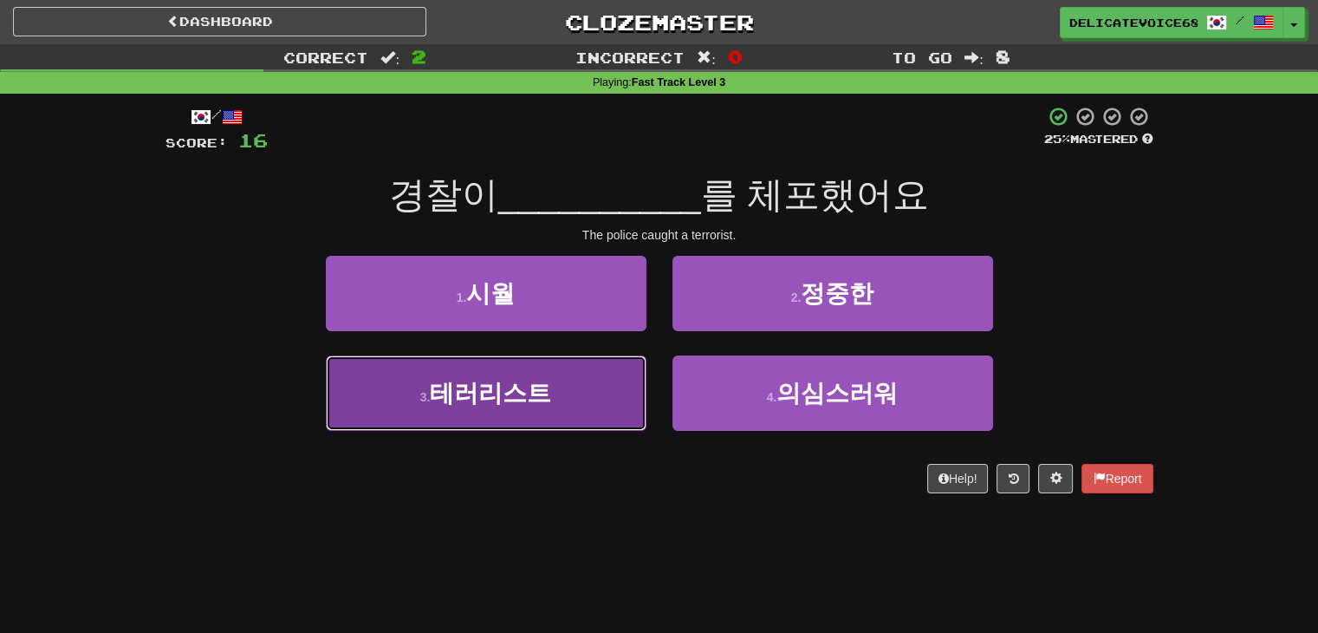
click at [624, 400] on button "3 . 테러리스트" at bounding box center [486, 392] width 321 height 75
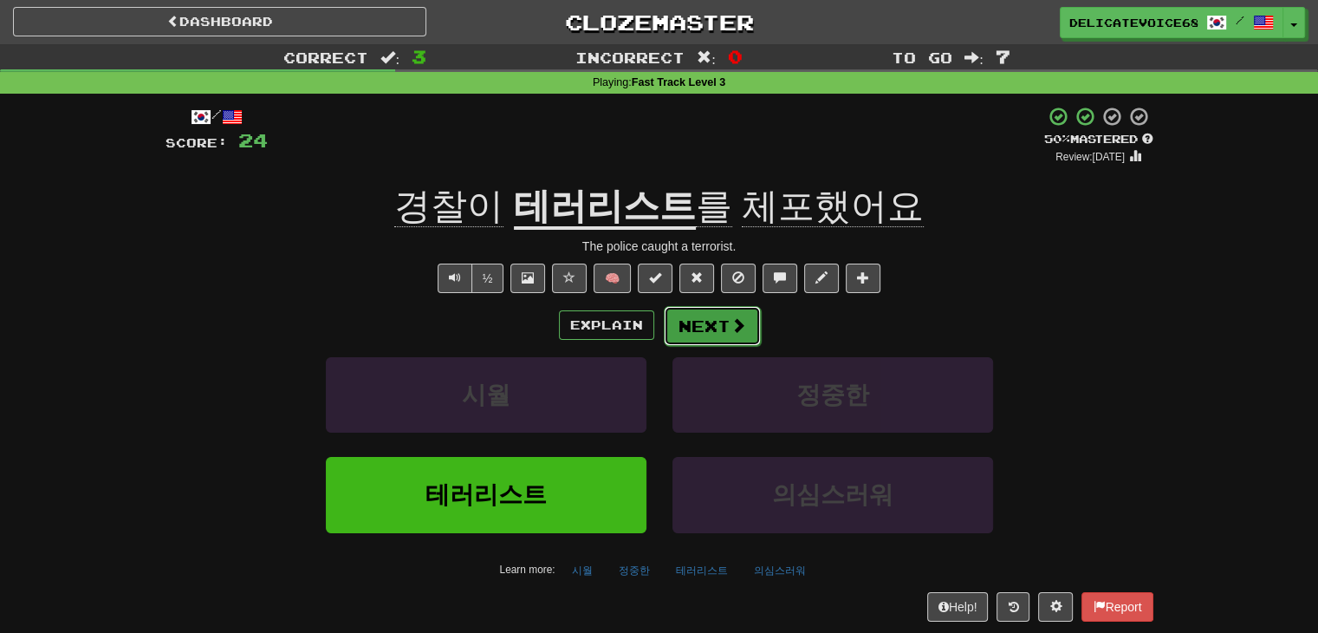
click at [700, 324] on button "Next" at bounding box center [712, 326] width 97 height 40
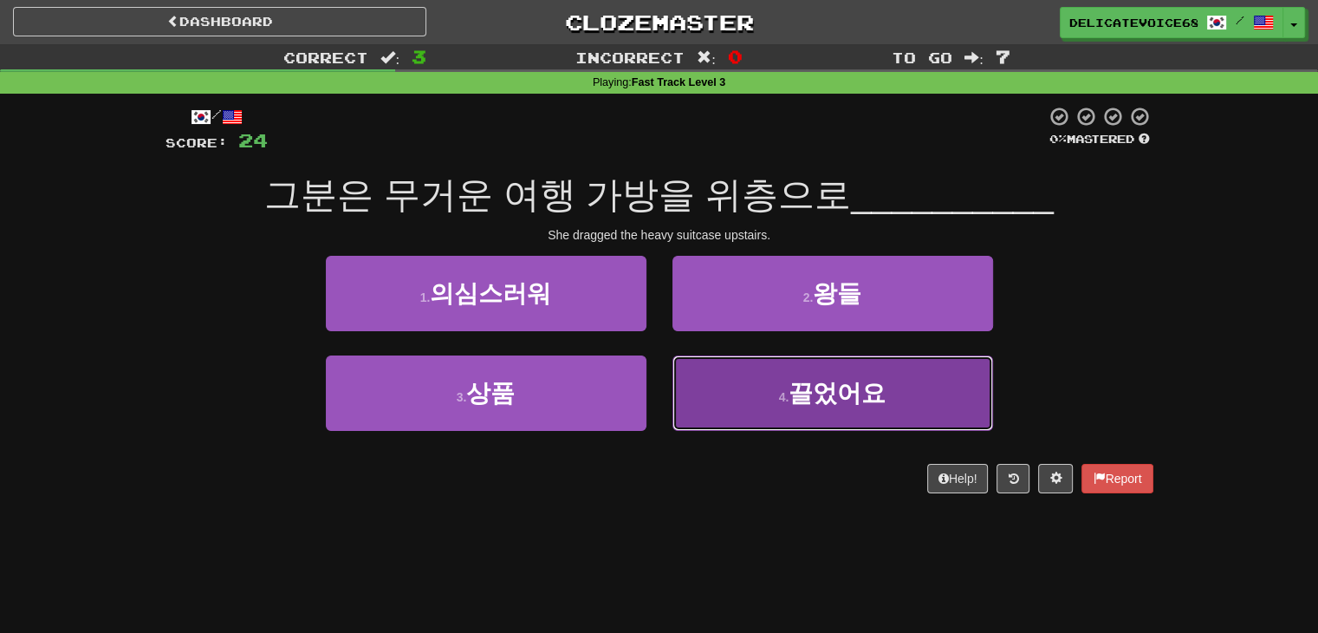
click at [808, 407] on button "4 . 끌었어요" at bounding box center [833, 392] width 321 height 75
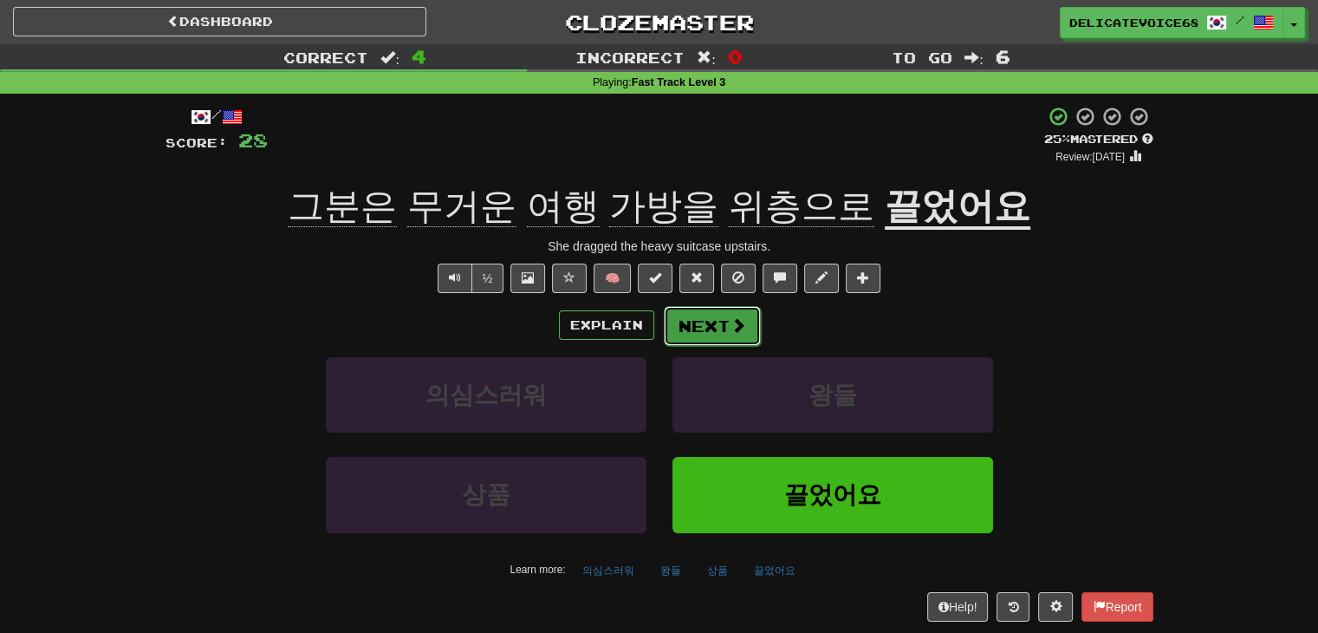
click at [719, 328] on button "Next" at bounding box center [712, 326] width 97 height 40
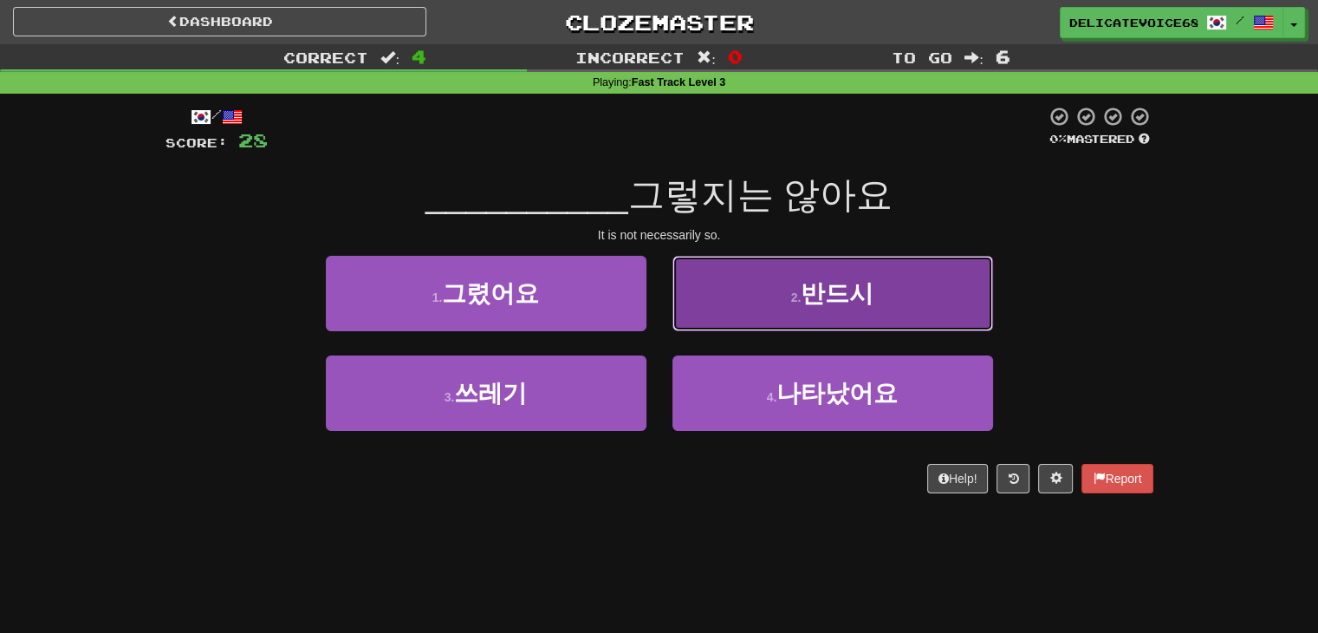
click at [794, 282] on button "2 . 반드시" at bounding box center [833, 293] width 321 height 75
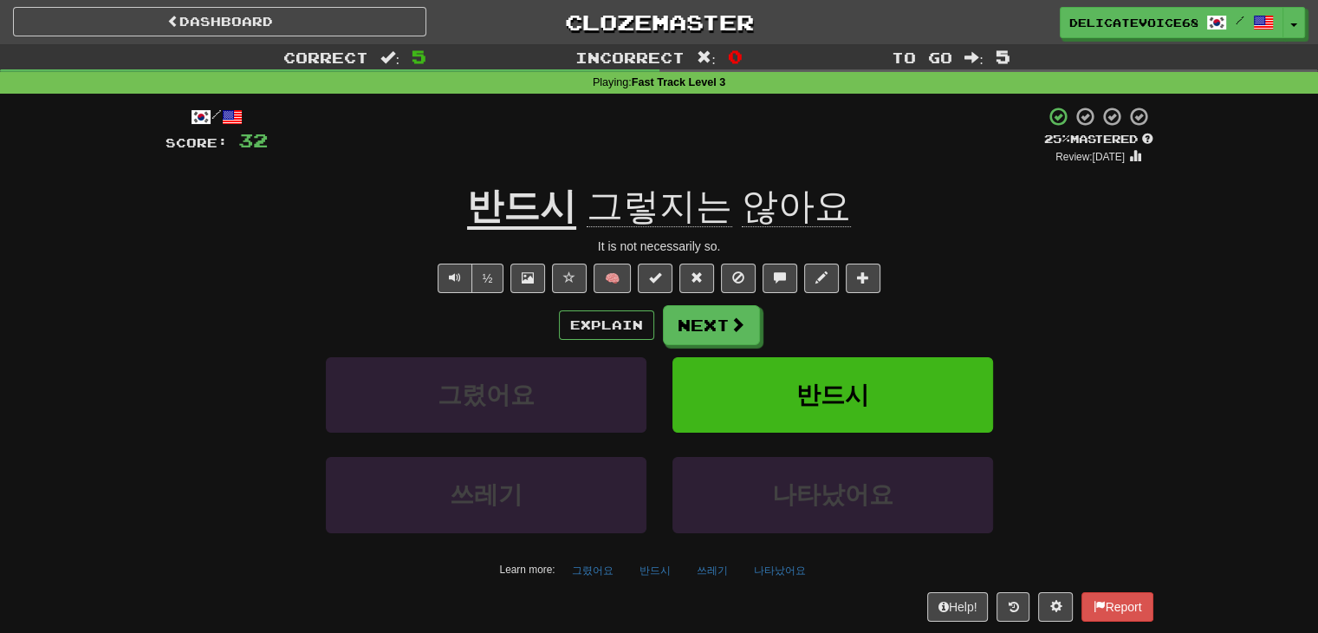
click at [707, 351] on div "Explain Next 그렸어요 반드시 쓰레기 나타났어요 Learn more: 그렸어요 반드시 쓰레기 나타났어요" at bounding box center [660, 444] width 988 height 278
click at [706, 337] on button "Next" at bounding box center [712, 326] width 97 height 40
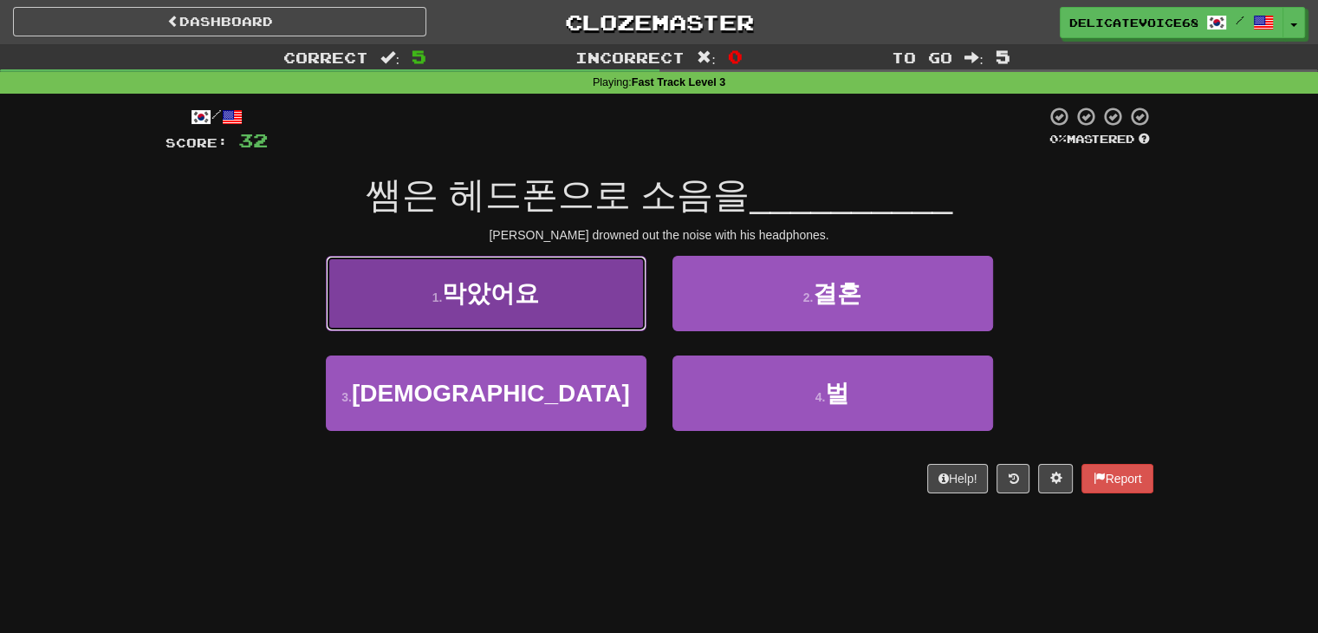
click at [569, 329] on button "1 . 막았어요" at bounding box center [486, 293] width 321 height 75
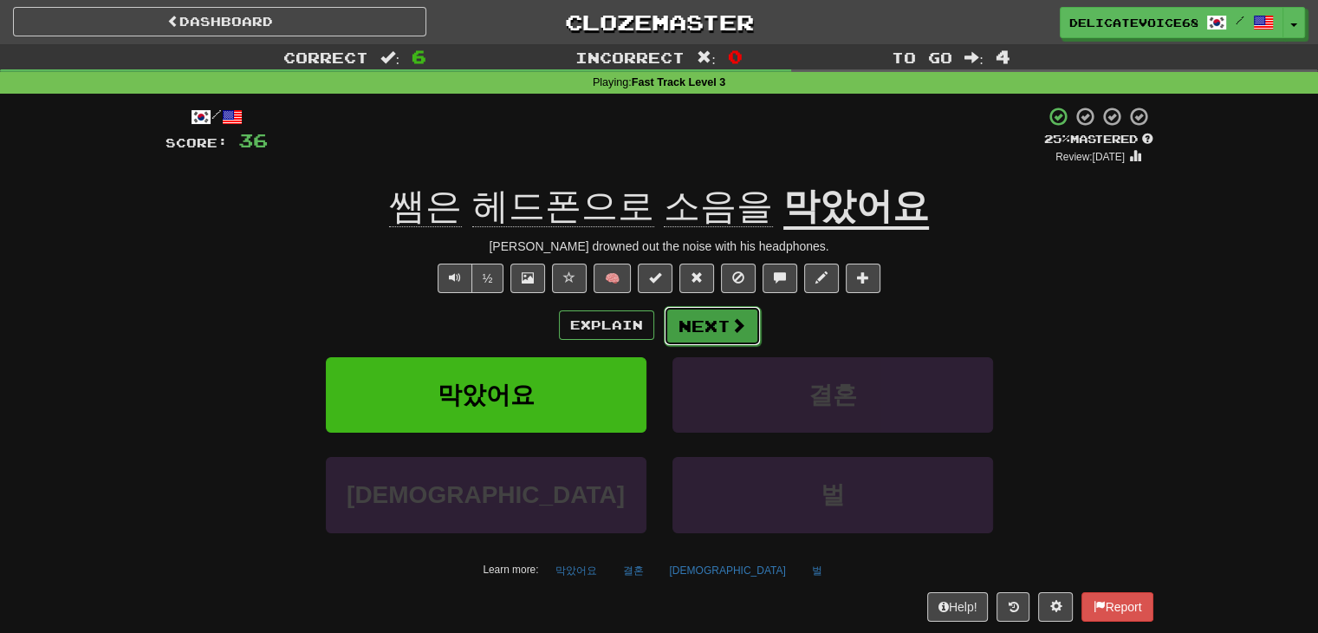
click at [701, 330] on button "Next" at bounding box center [712, 326] width 97 height 40
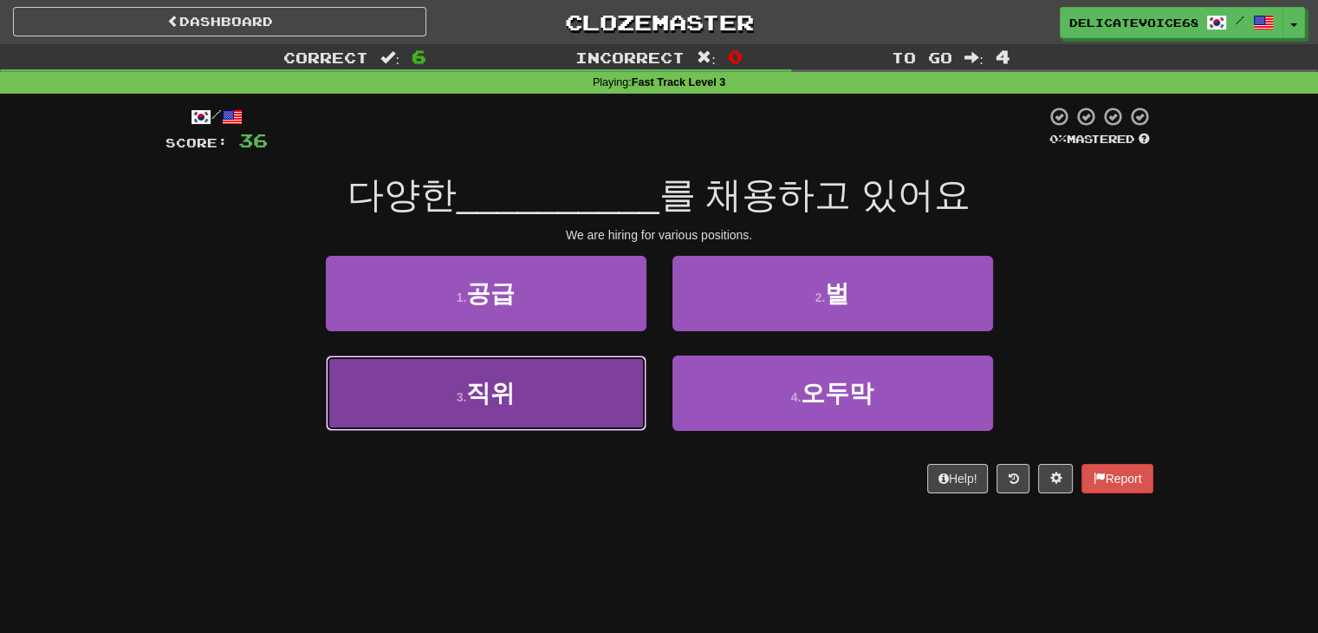
click at [570, 389] on button "3 . 직위" at bounding box center [486, 392] width 321 height 75
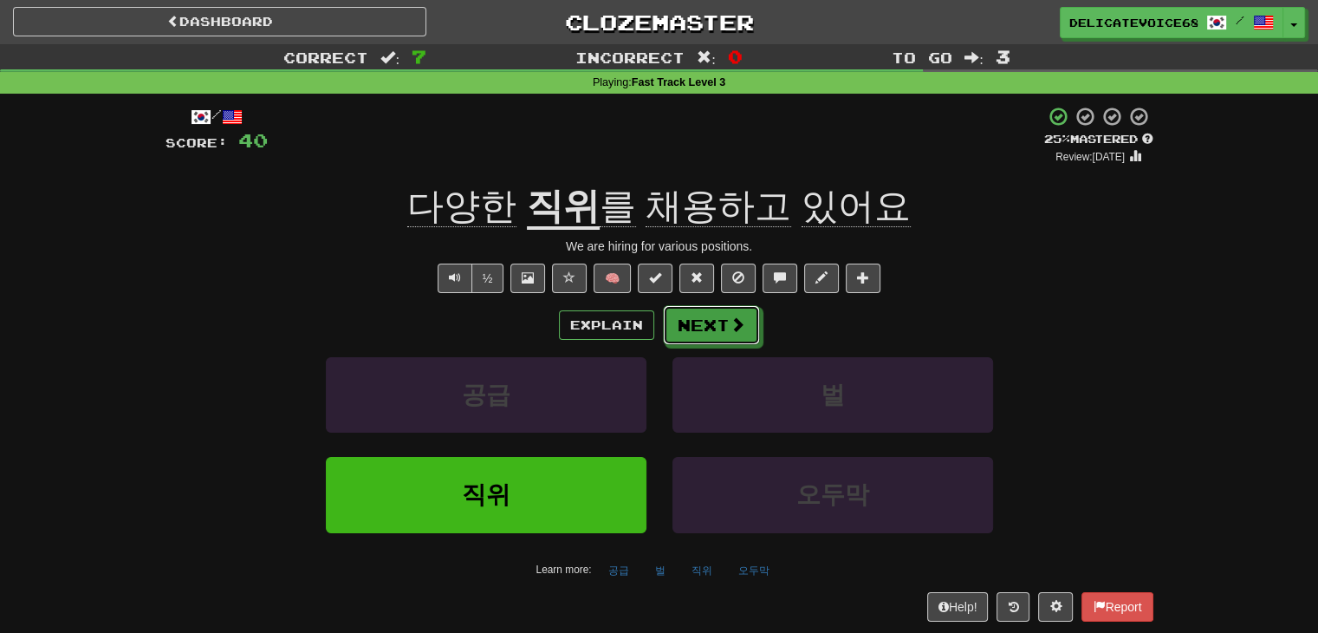
drag, startPoint x: 714, startPoint y: 341, endPoint x: 971, endPoint y: 329, distance: 256.8
click at [936, 329] on div "Explain Next" at bounding box center [660, 325] width 988 height 40
click at [725, 325] on button "Next" at bounding box center [712, 326] width 97 height 40
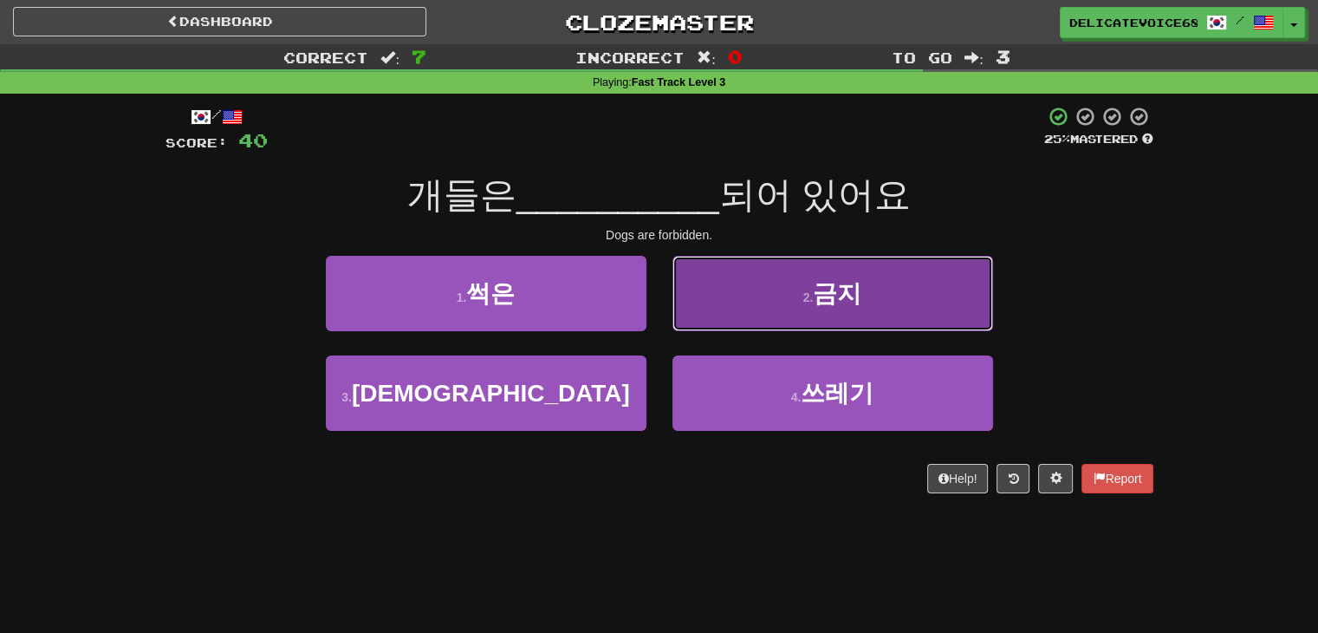
click at [725, 325] on button "2 . 금지" at bounding box center [833, 293] width 321 height 75
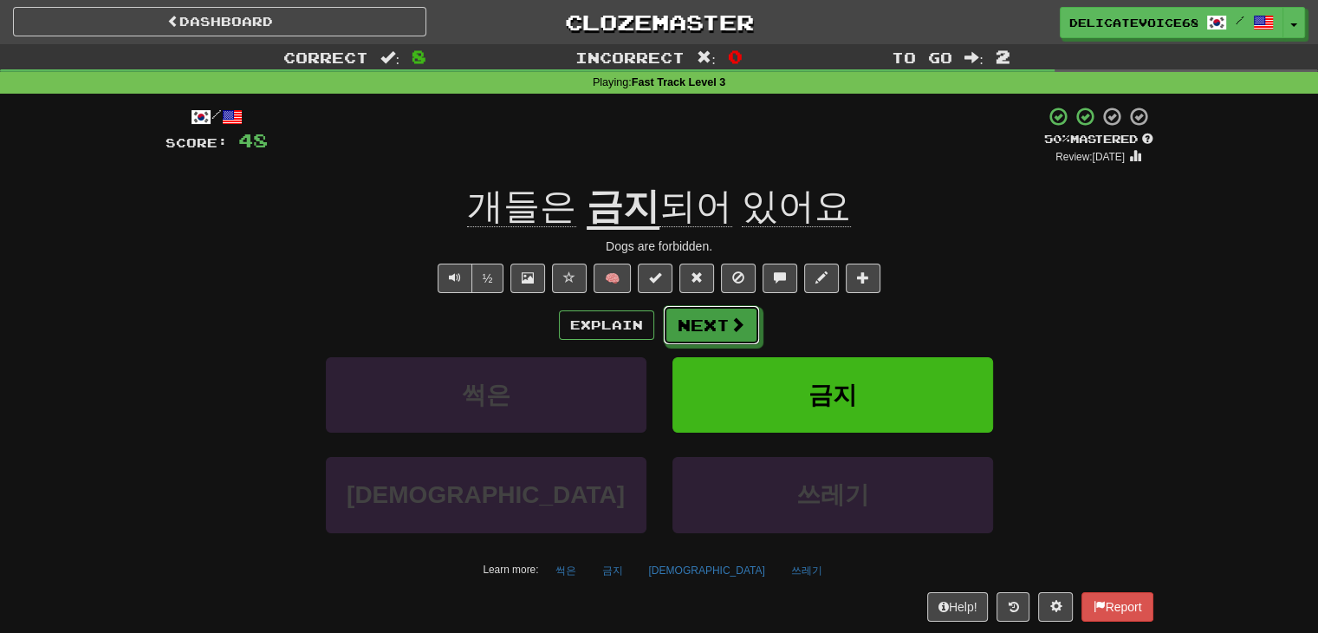
click at [725, 325] on button "Next" at bounding box center [711, 325] width 97 height 40
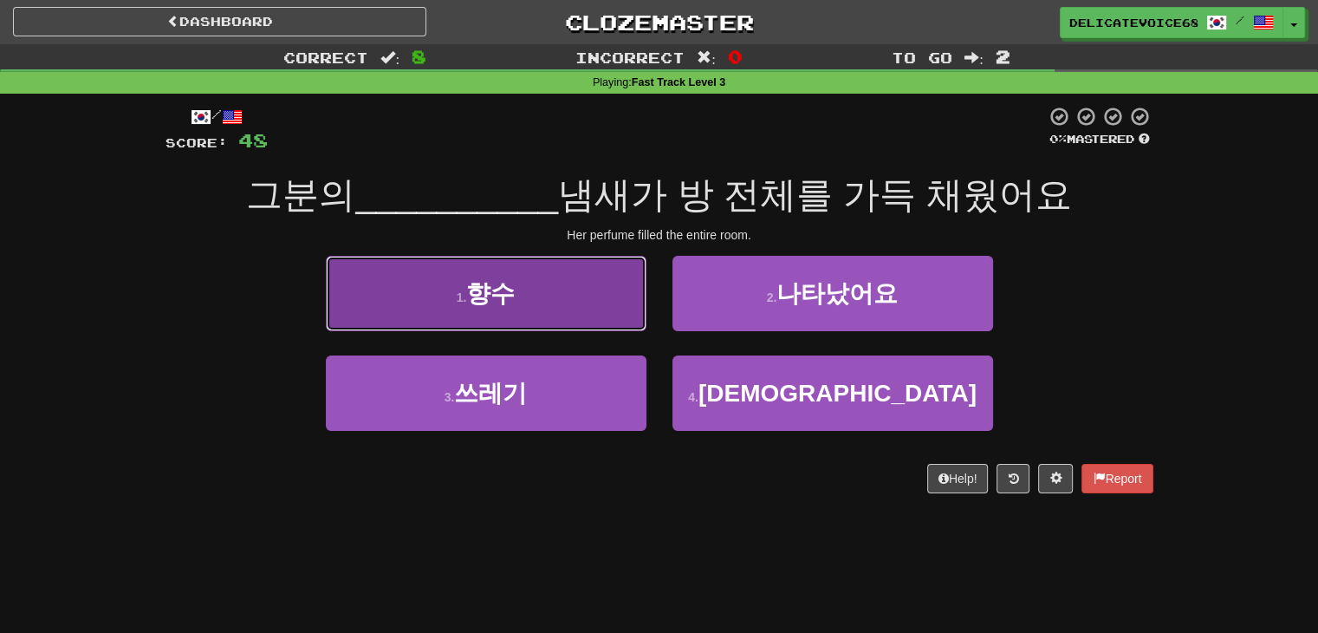
click at [615, 313] on button "1 . 향수" at bounding box center [486, 293] width 321 height 75
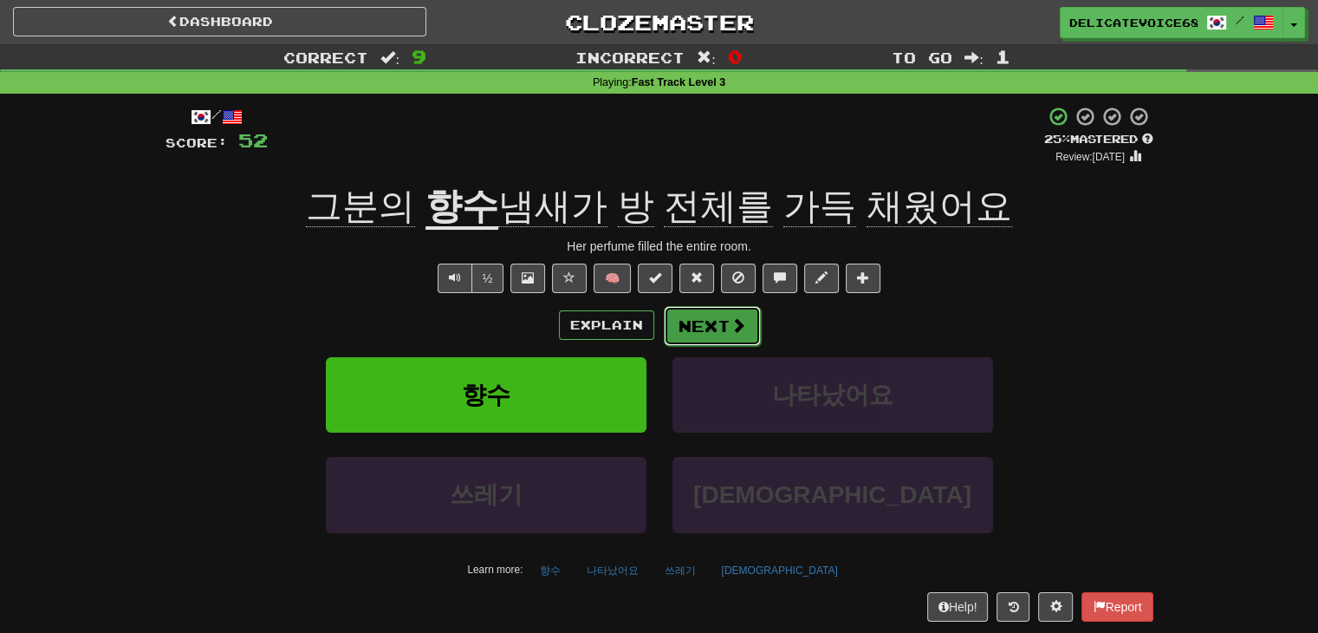
click at [735, 341] on button "Next" at bounding box center [712, 326] width 97 height 40
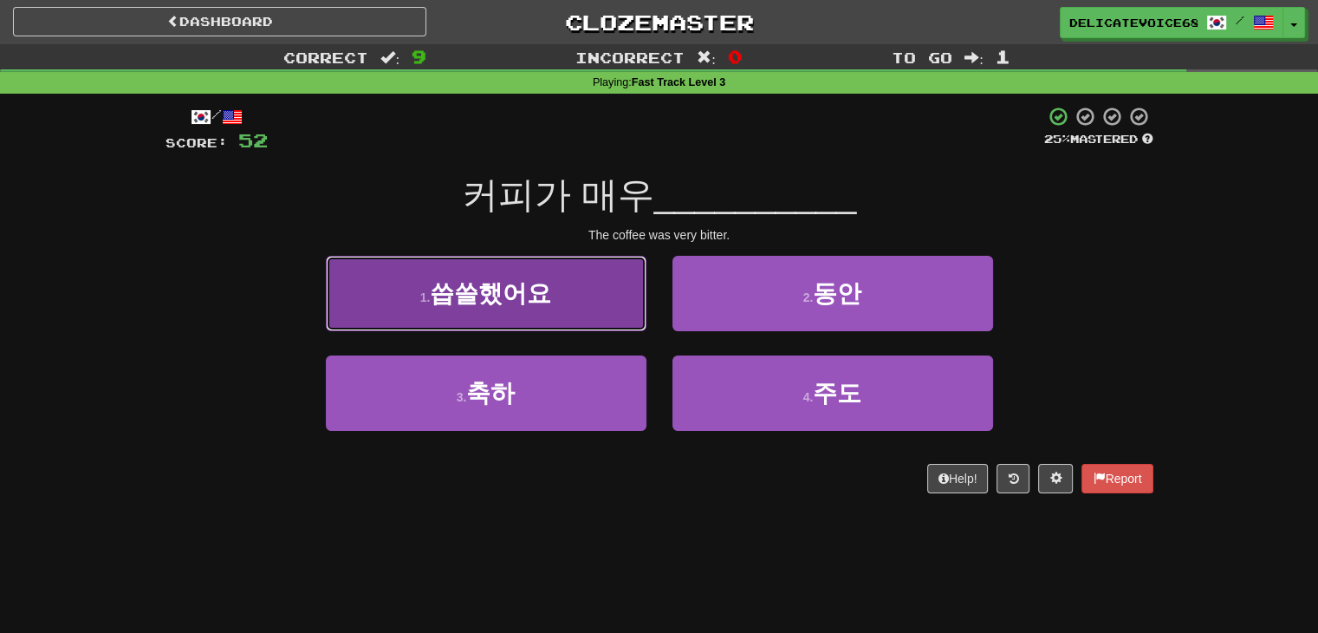
click at [496, 303] on span "씁쓸했어요" at bounding box center [490, 293] width 121 height 27
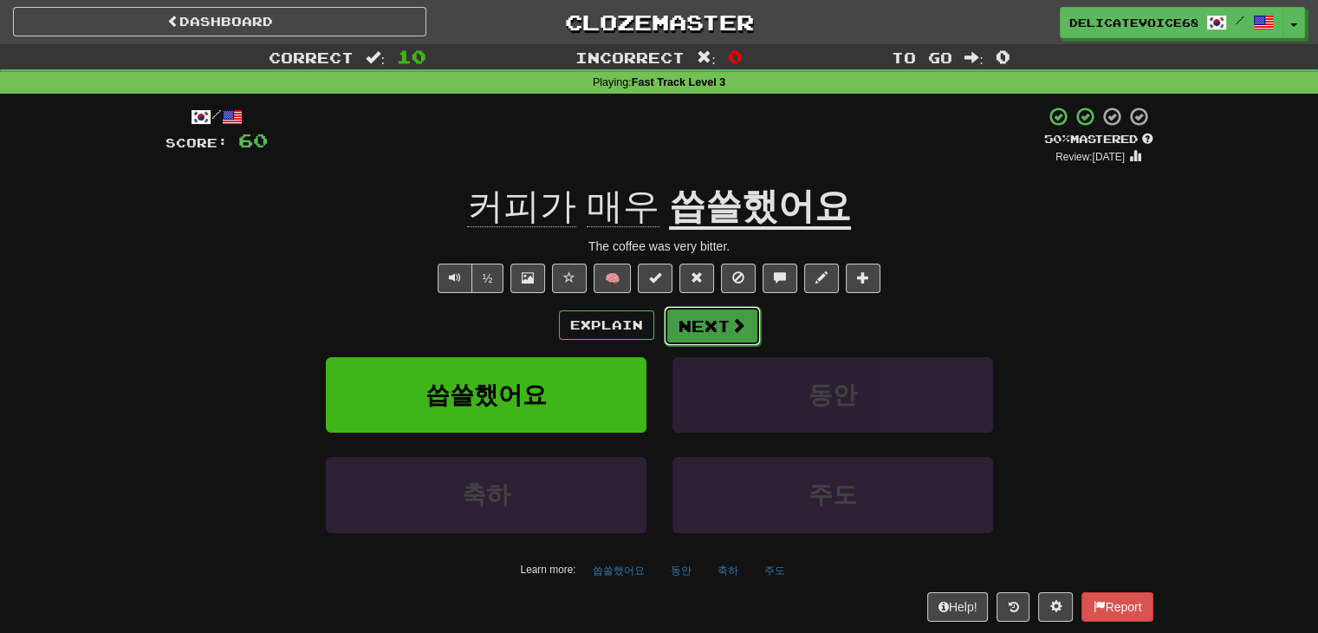
click at [722, 324] on button "Next" at bounding box center [712, 326] width 97 height 40
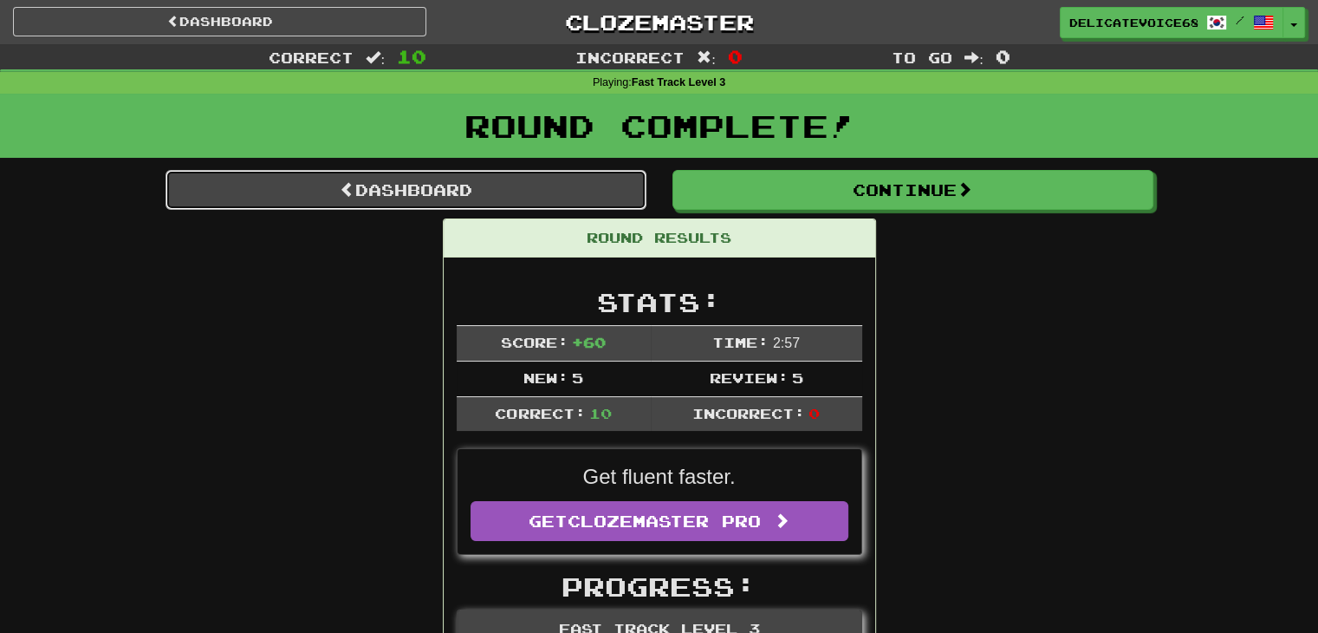
click at [460, 188] on link "Dashboard" at bounding box center [406, 190] width 481 height 40
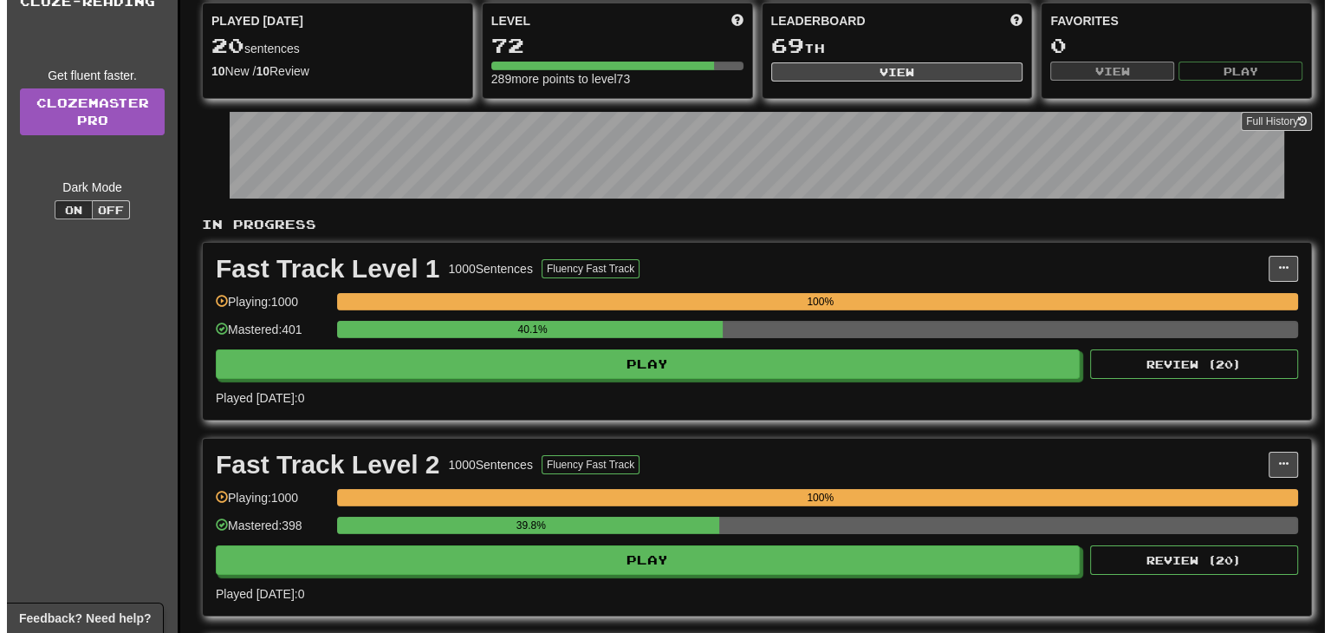
scroll to position [173, 0]
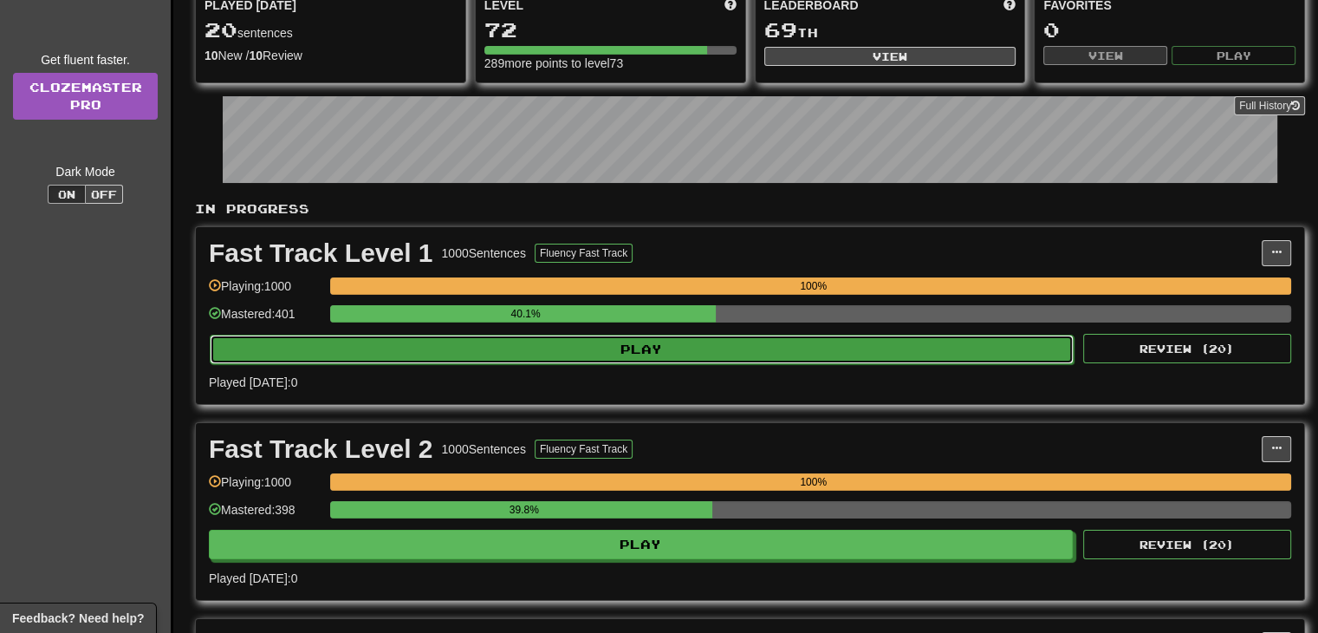
click at [644, 341] on button "Play" at bounding box center [642, 349] width 864 height 29
select select "**"
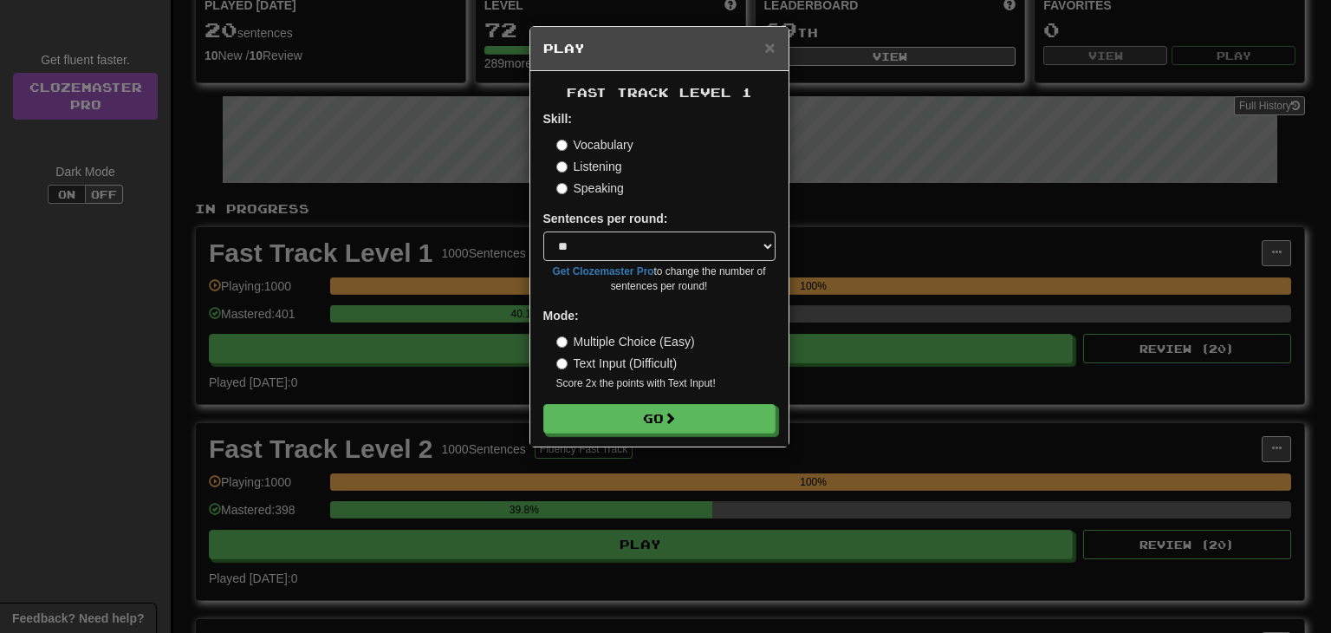
click at [568, 172] on label "Listening" at bounding box center [589, 166] width 66 height 17
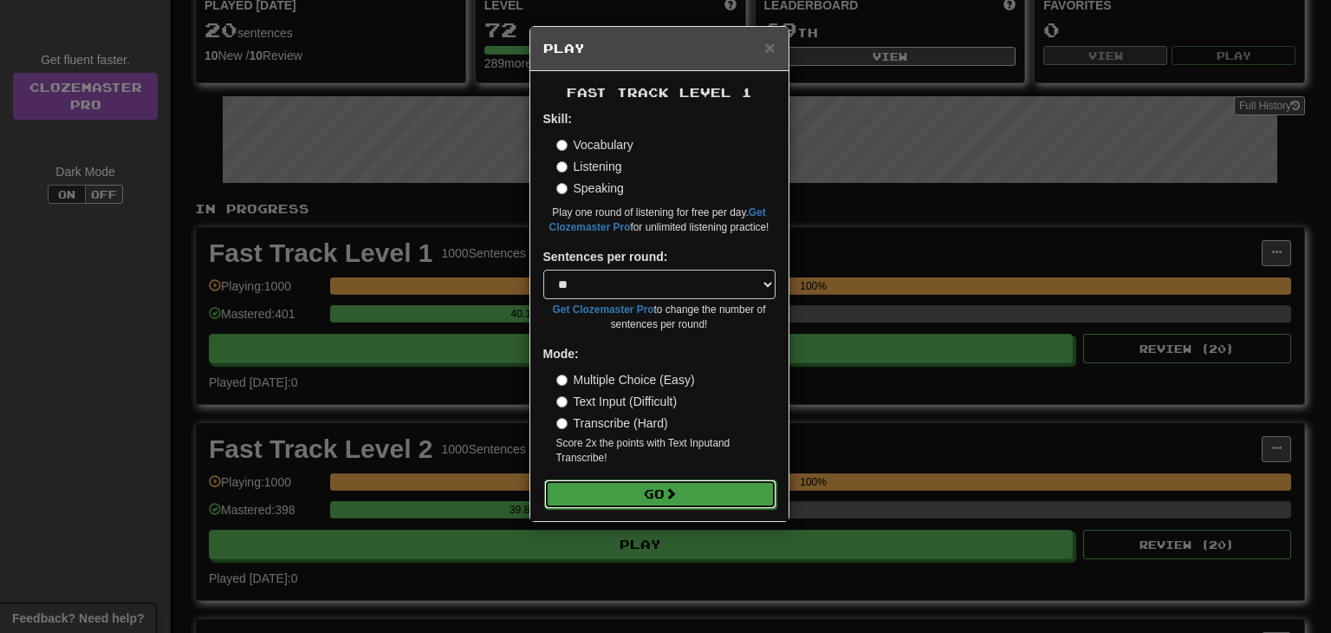
click at [662, 486] on button "Go" at bounding box center [660, 493] width 232 height 29
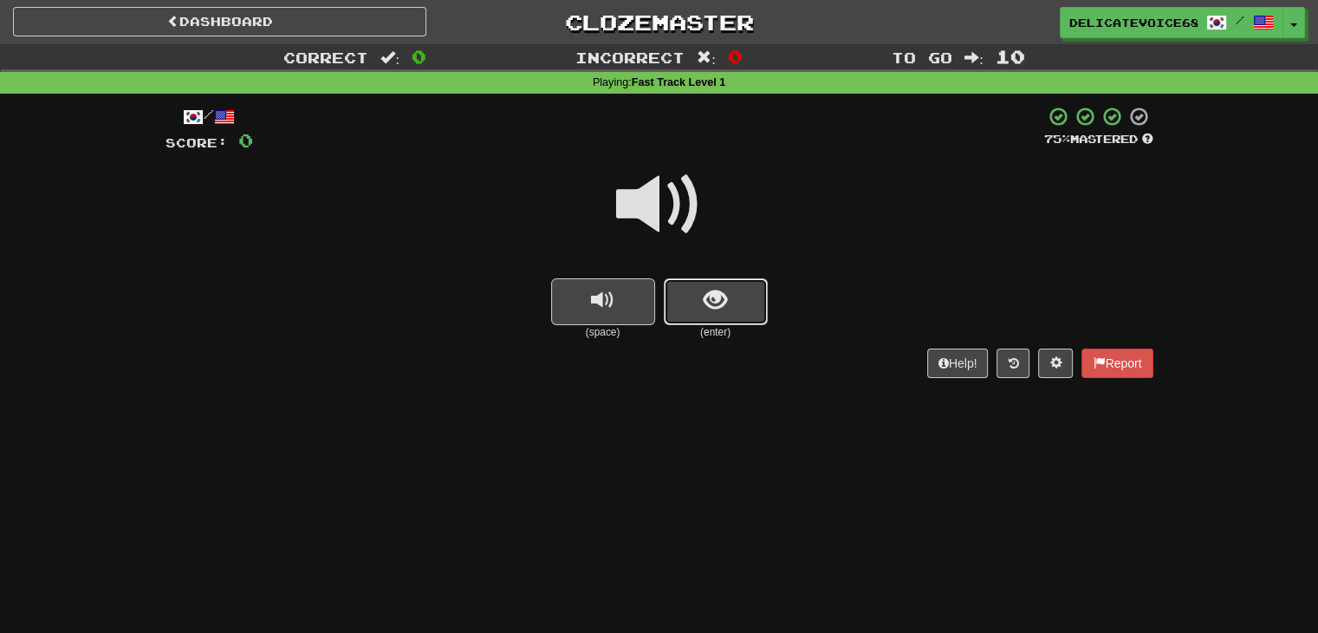
click at [690, 286] on button "show sentence" at bounding box center [716, 301] width 104 height 47
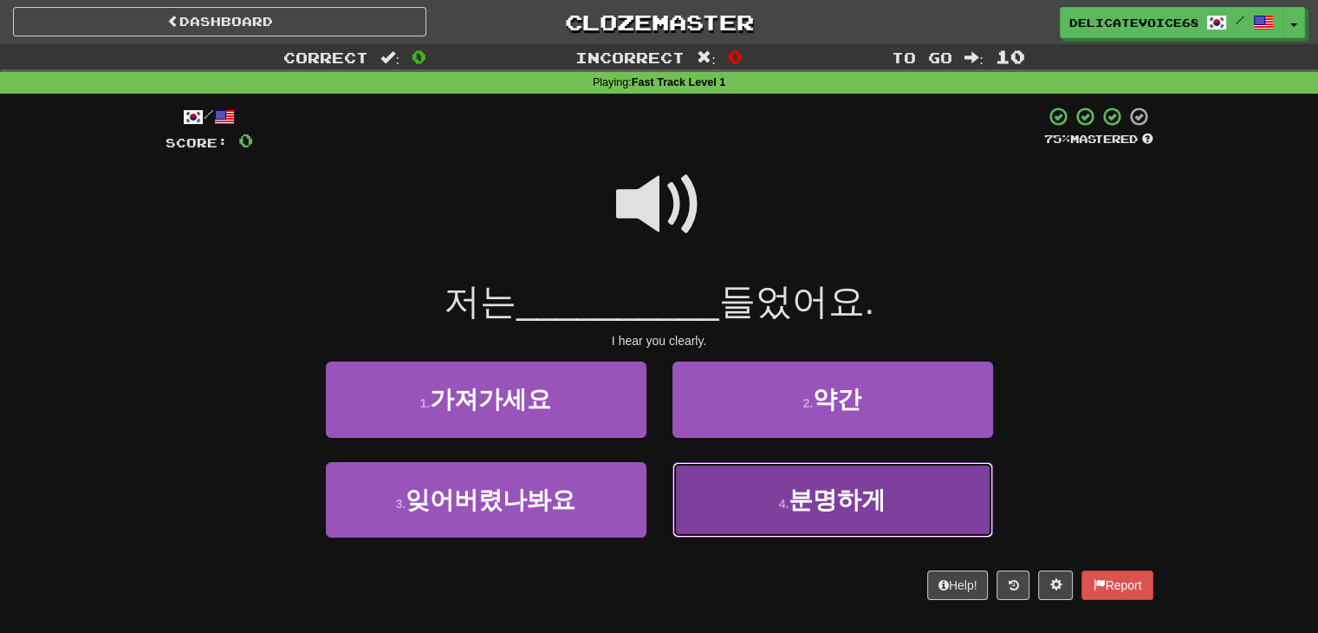
click at [767, 512] on button "4 . 분명하게" at bounding box center [833, 499] width 321 height 75
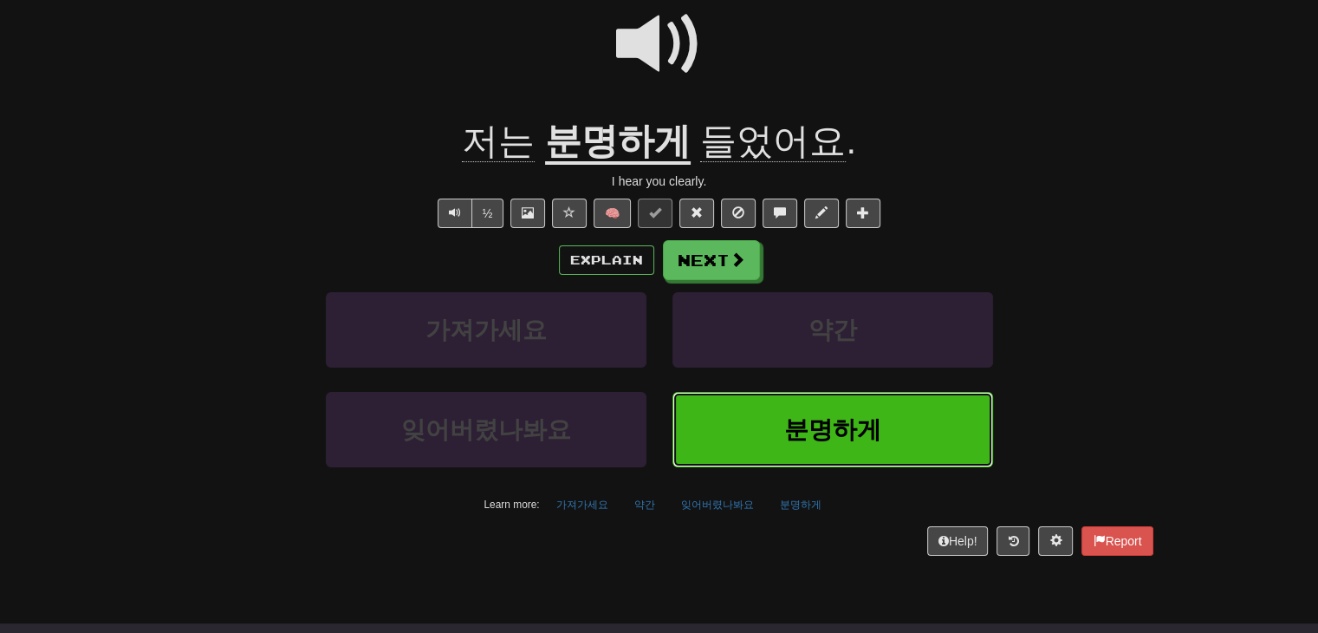
scroll to position [173, 0]
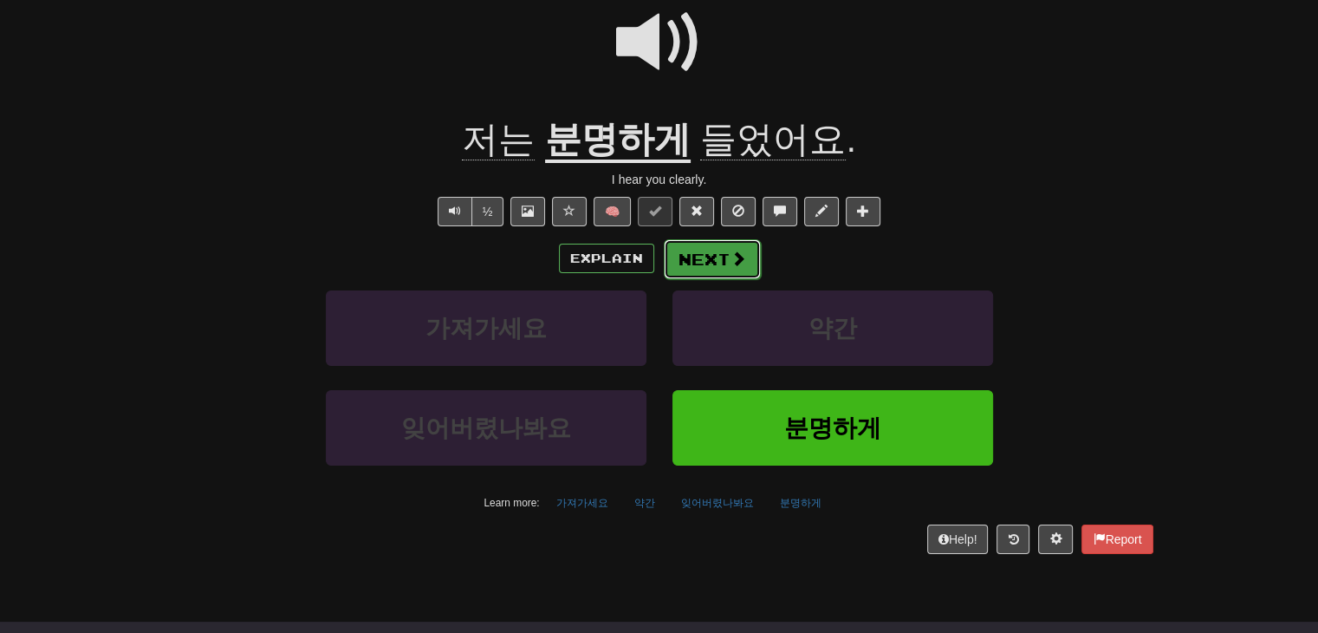
click at [715, 268] on button "Next" at bounding box center [712, 259] width 97 height 40
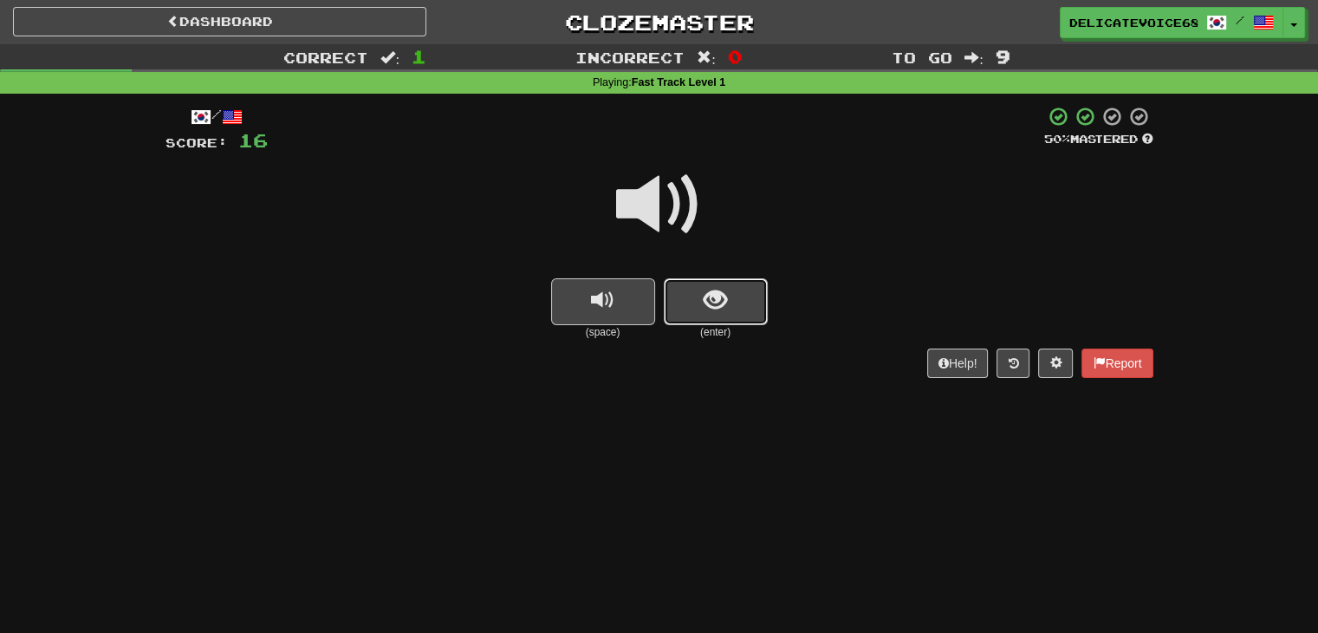
click at [699, 292] on button "show sentence" at bounding box center [716, 301] width 104 height 47
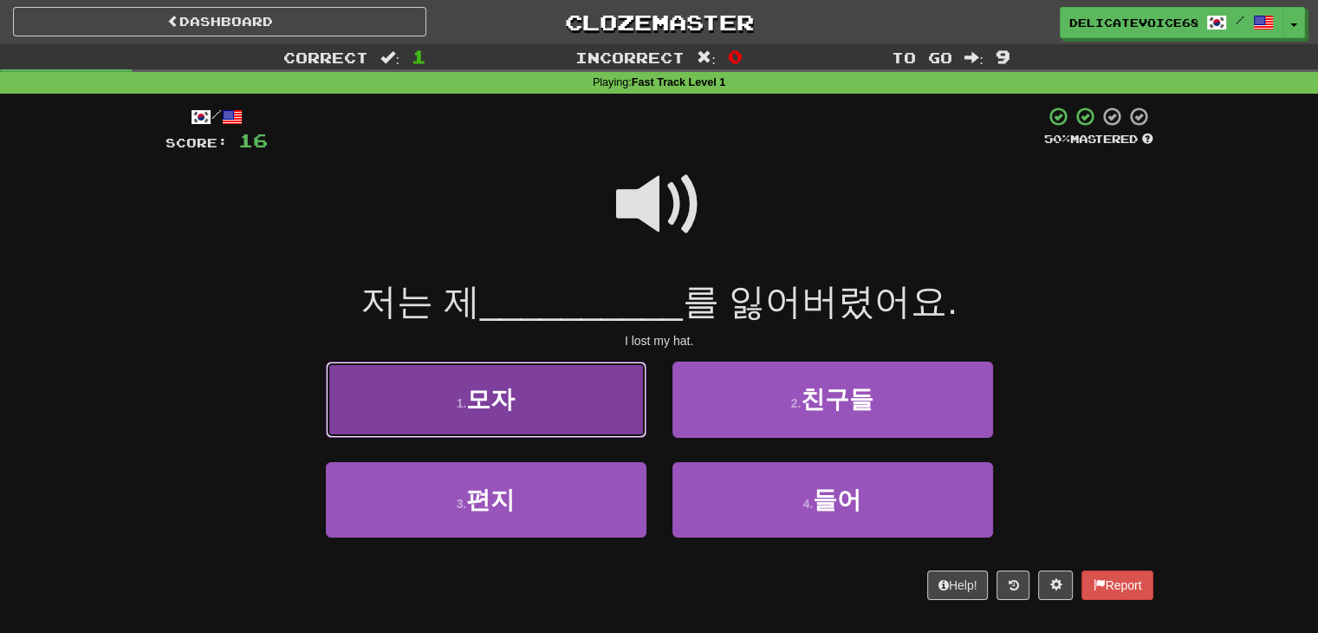
click at [510, 400] on span "모자" at bounding box center [490, 399] width 49 height 27
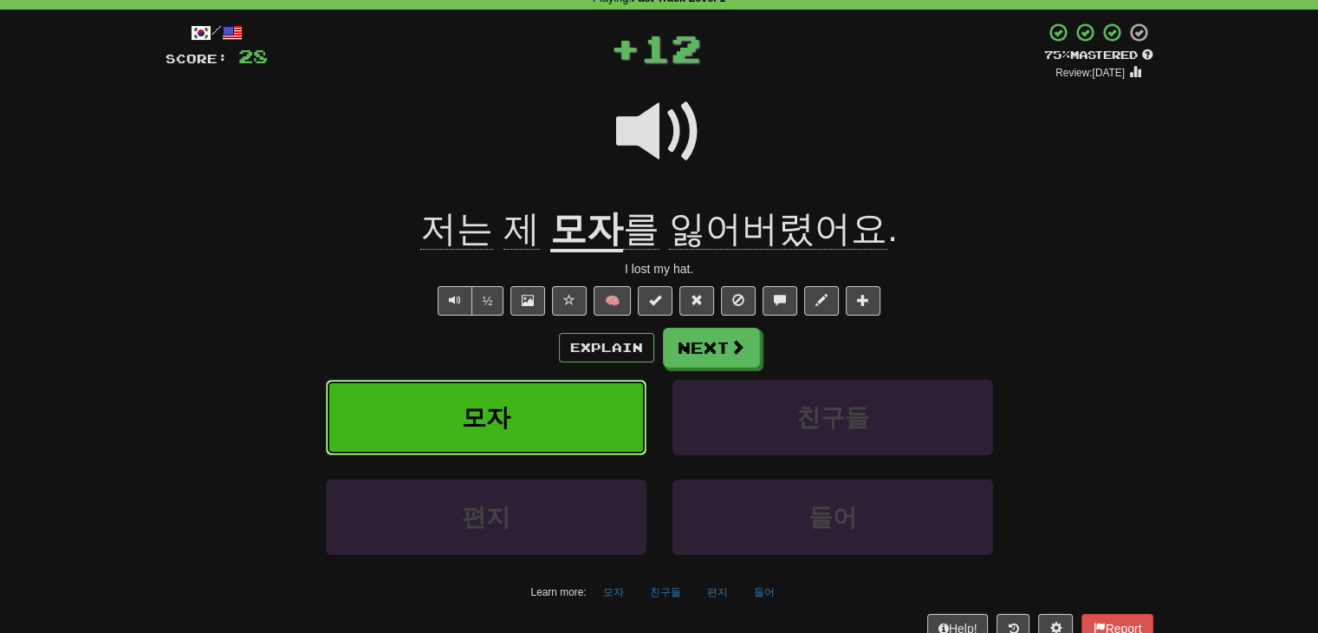
scroll to position [87, 0]
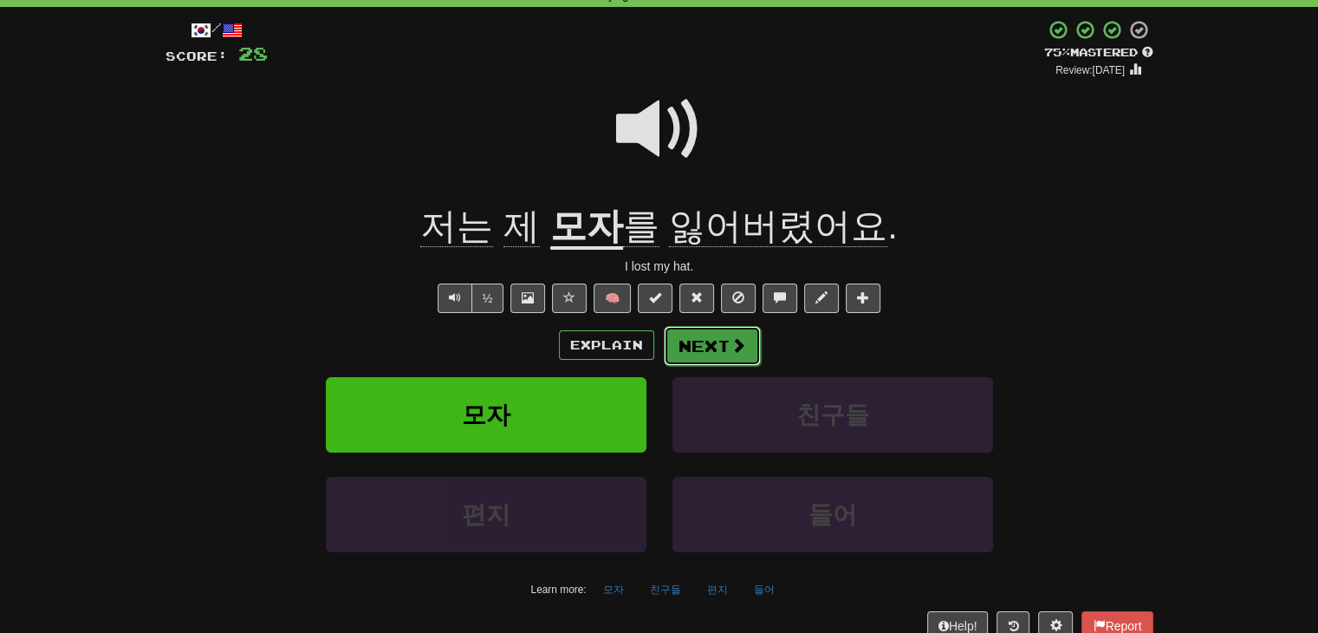
click at [727, 352] on button "Next" at bounding box center [712, 346] width 97 height 40
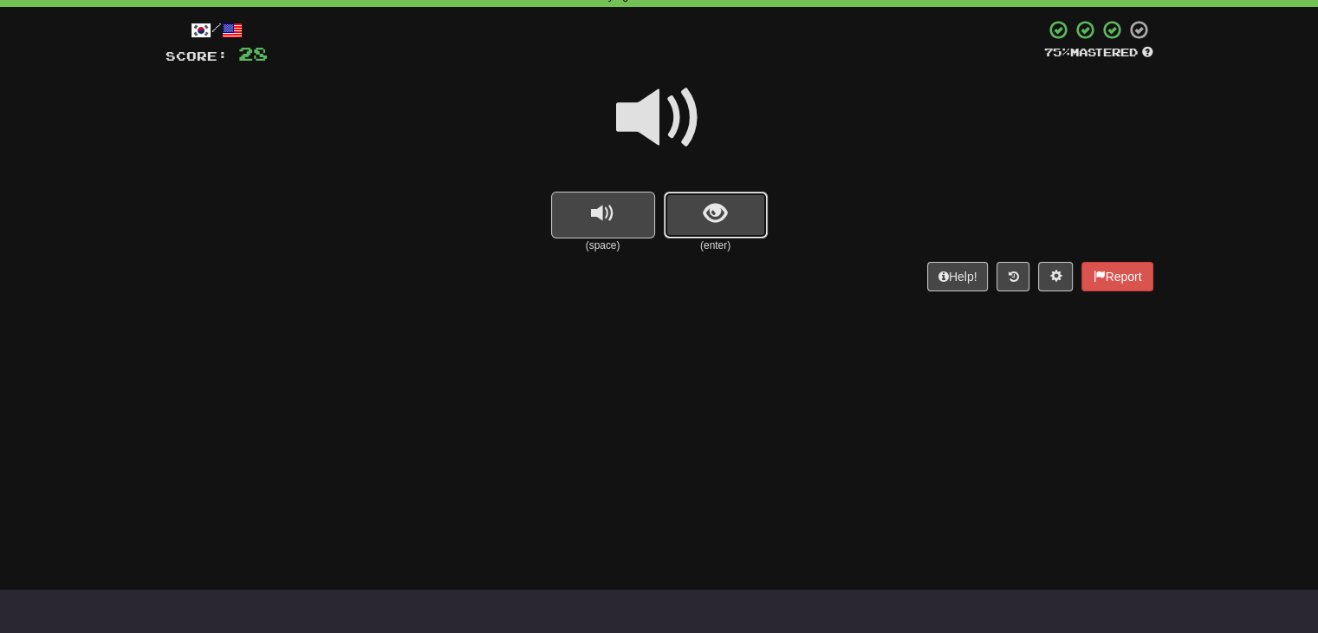
click at [708, 212] on span "show sentence" at bounding box center [715, 213] width 23 height 23
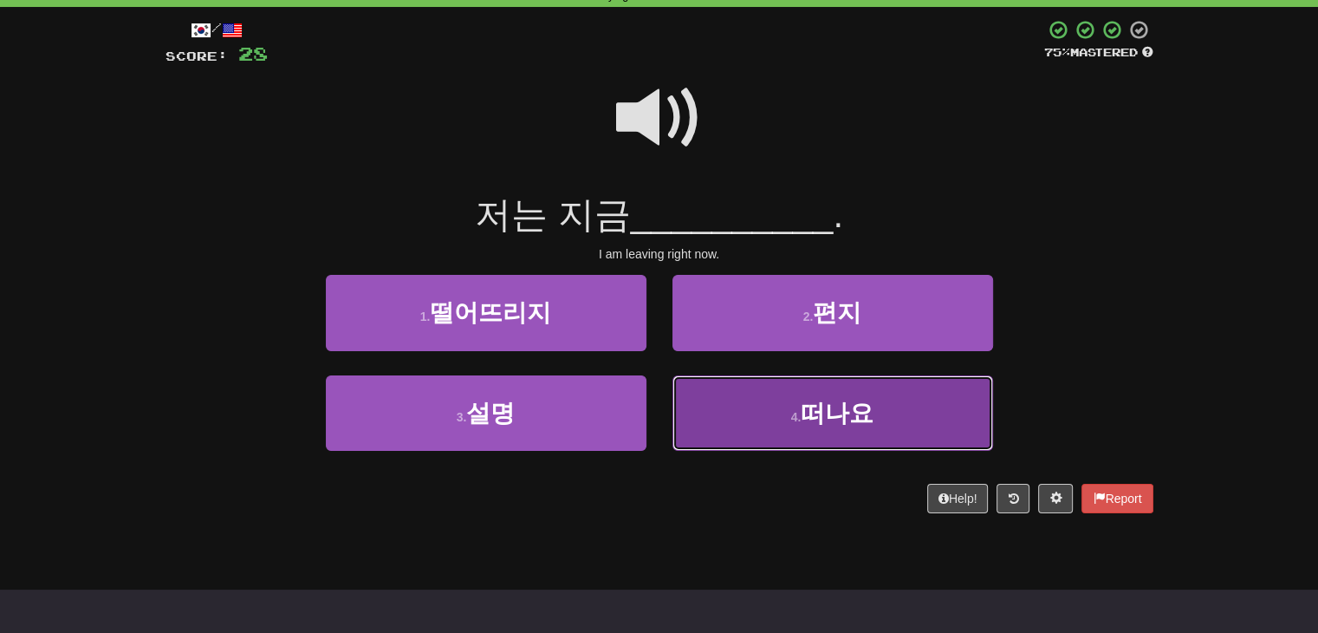
click at [796, 415] on small "4 ." at bounding box center [796, 417] width 10 height 14
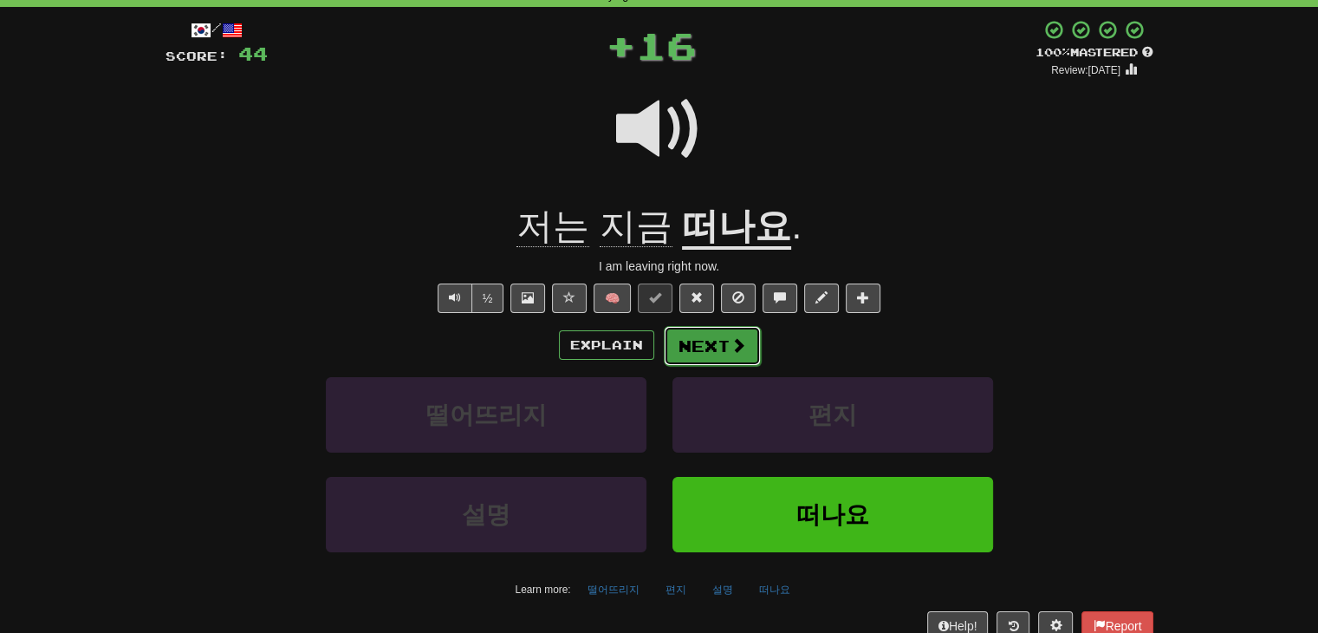
click at [712, 349] on button "Next" at bounding box center [712, 346] width 97 height 40
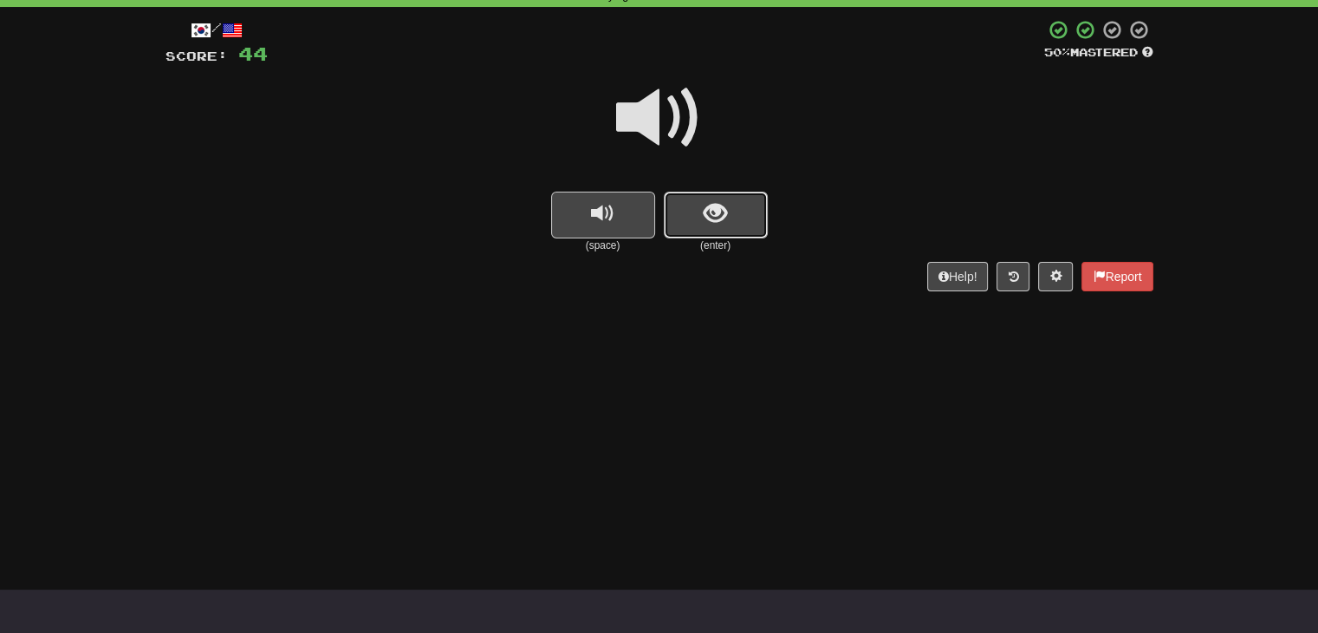
click at [714, 218] on span "show sentence" at bounding box center [715, 213] width 23 height 23
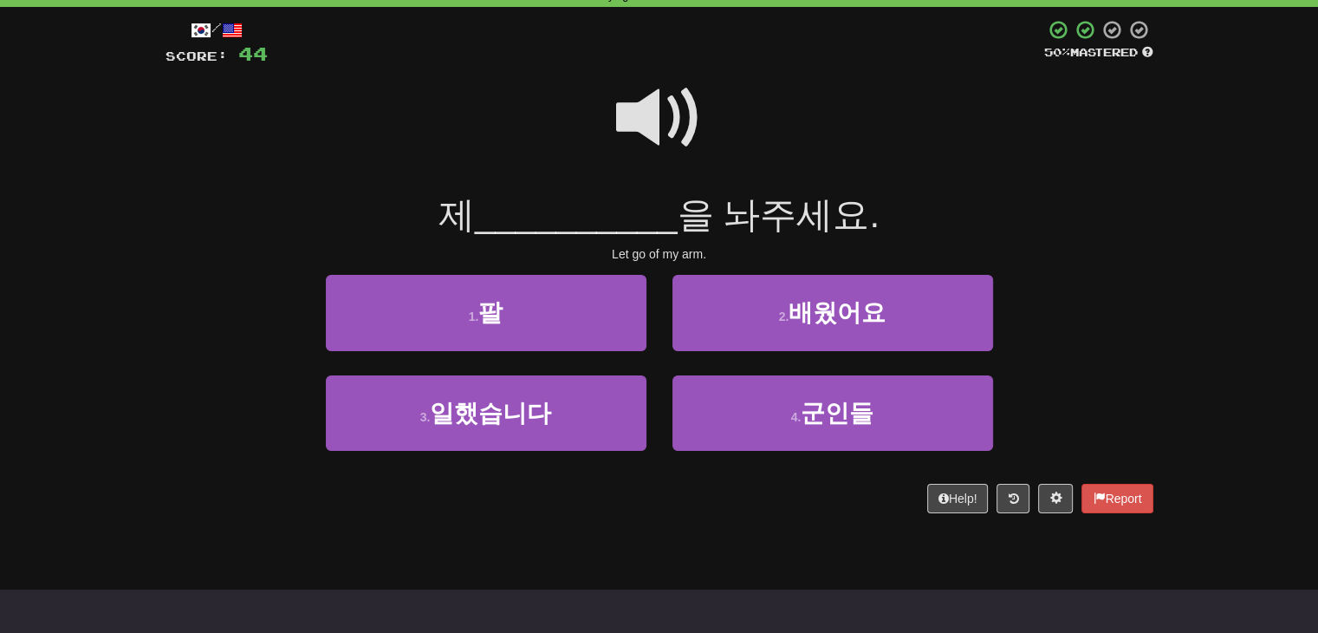
click at [621, 124] on span at bounding box center [659, 118] width 87 height 87
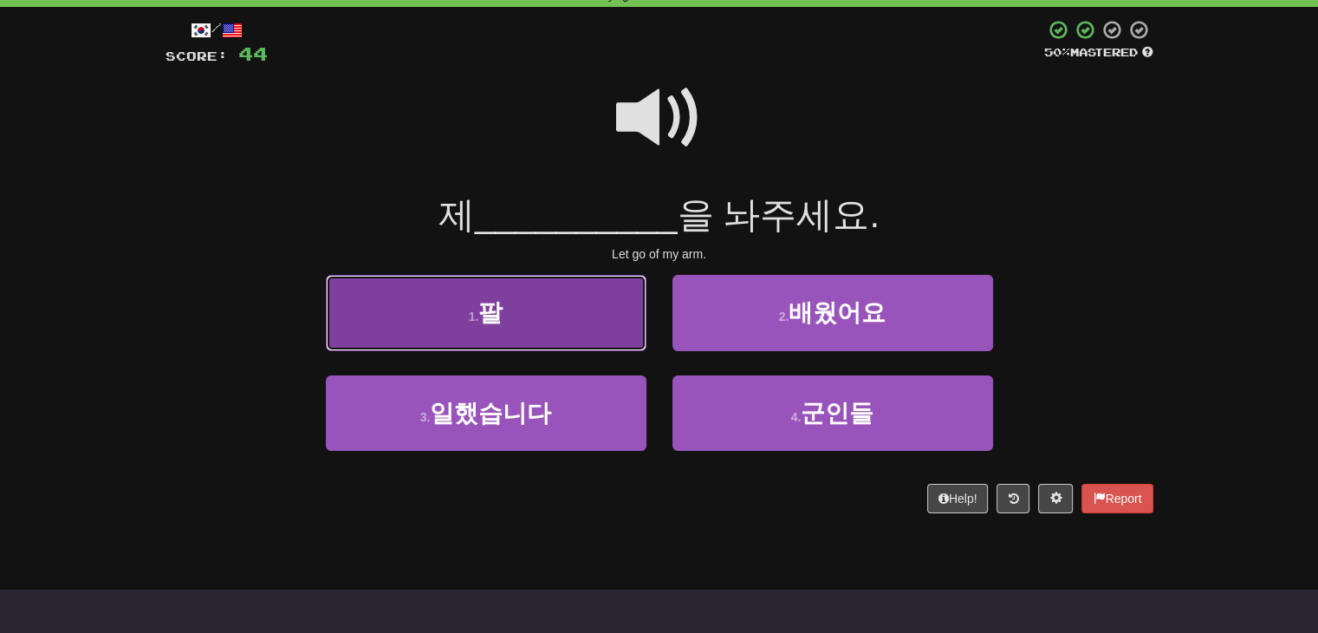
click at [479, 288] on button "1 . 팔" at bounding box center [486, 312] width 321 height 75
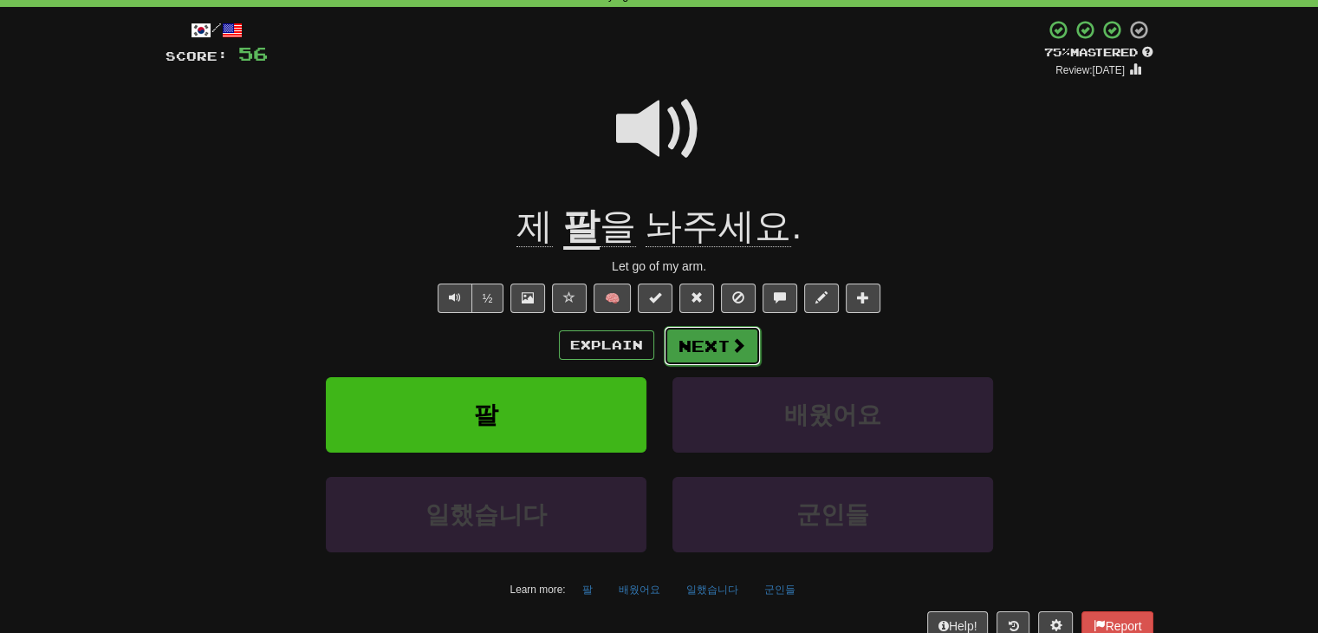
click at [714, 351] on button "Next" at bounding box center [712, 346] width 97 height 40
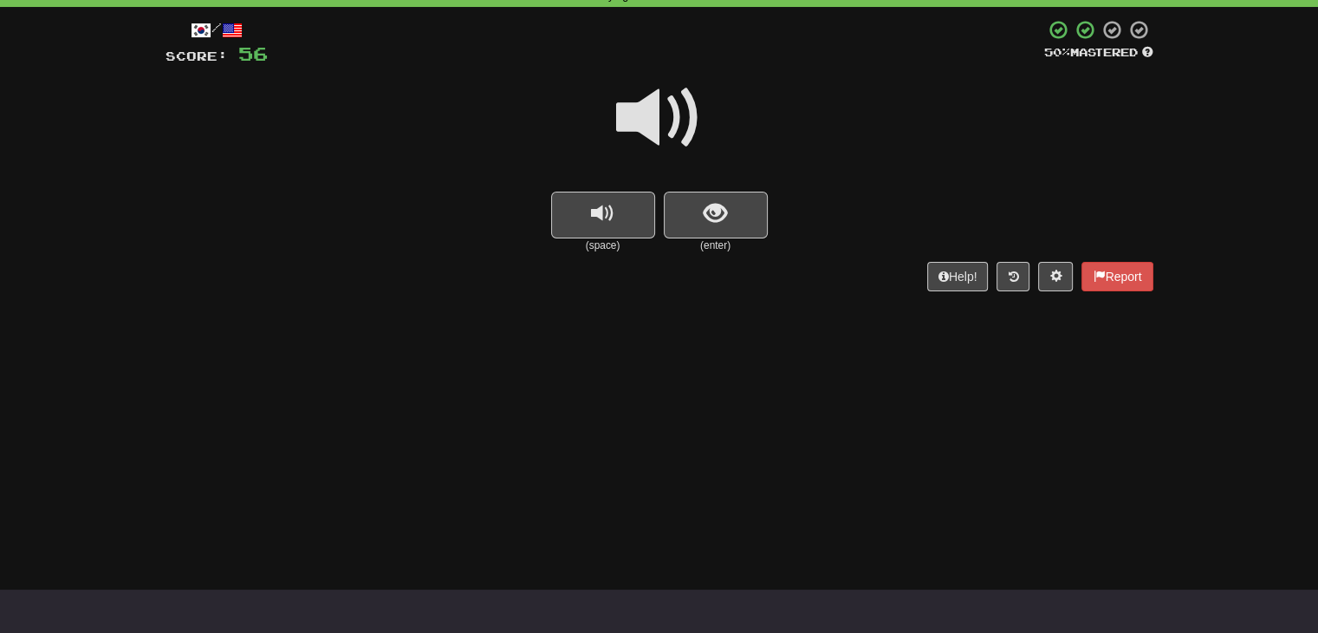
click at [658, 138] on span at bounding box center [659, 118] width 87 height 87
drag, startPoint x: 675, startPoint y: 84, endPoint x: 674, endPoint y: 94, distance: 10.4
click at [675, 85] on span at bounding box center [659, 118] width 87 height 87
click at [708, 222] on span "show sentence" at bounding box center [715, 213] width 23 height 23
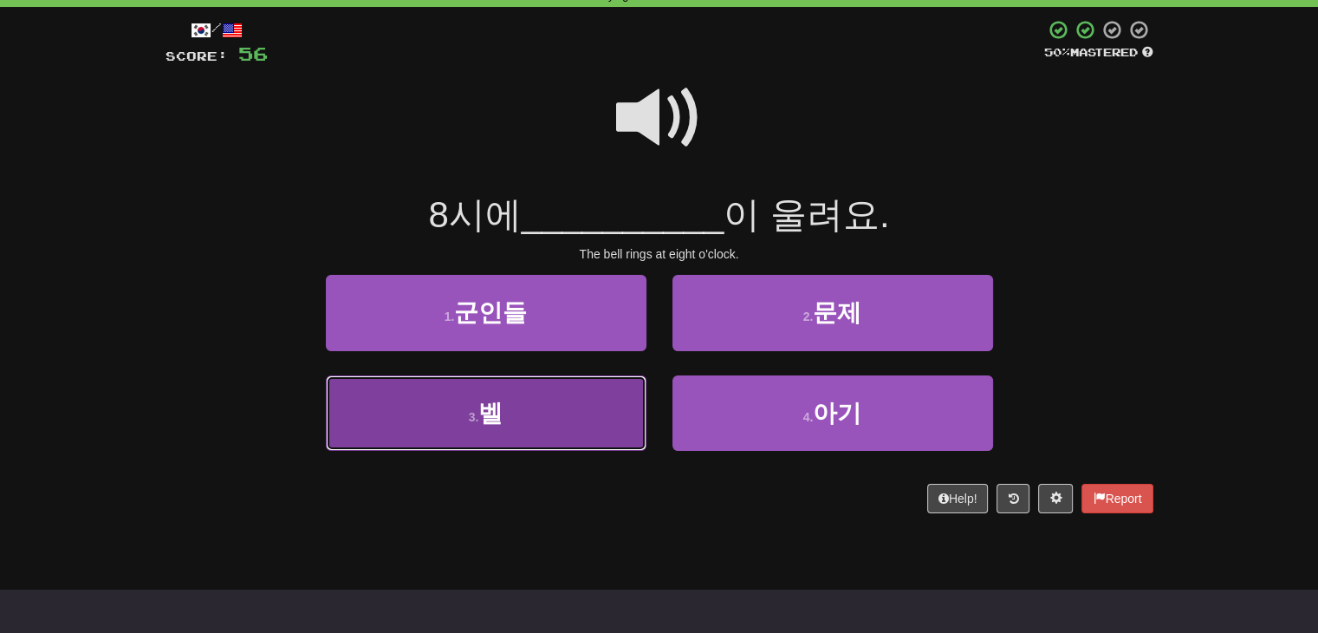
click at [544, 408] on button "3 . 벨" at bounding box center [486, 412] width 321 height 75
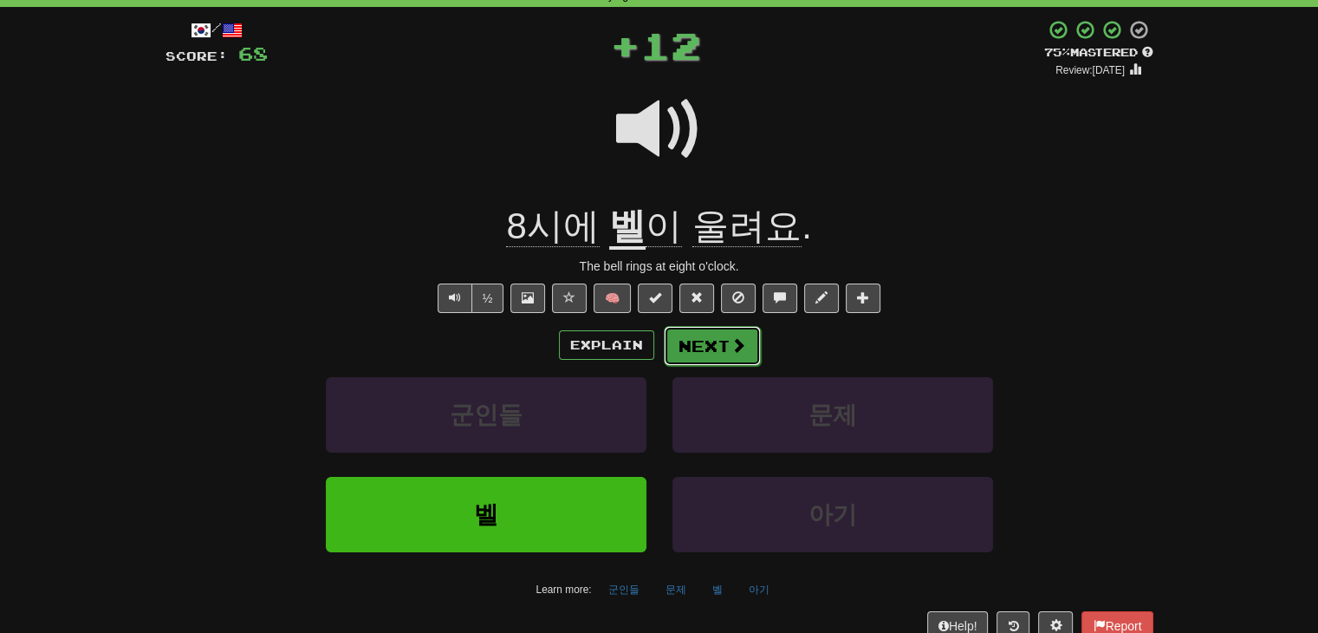
click at [742, 342] on span at bounding box center [739, 345] width 16 height 16
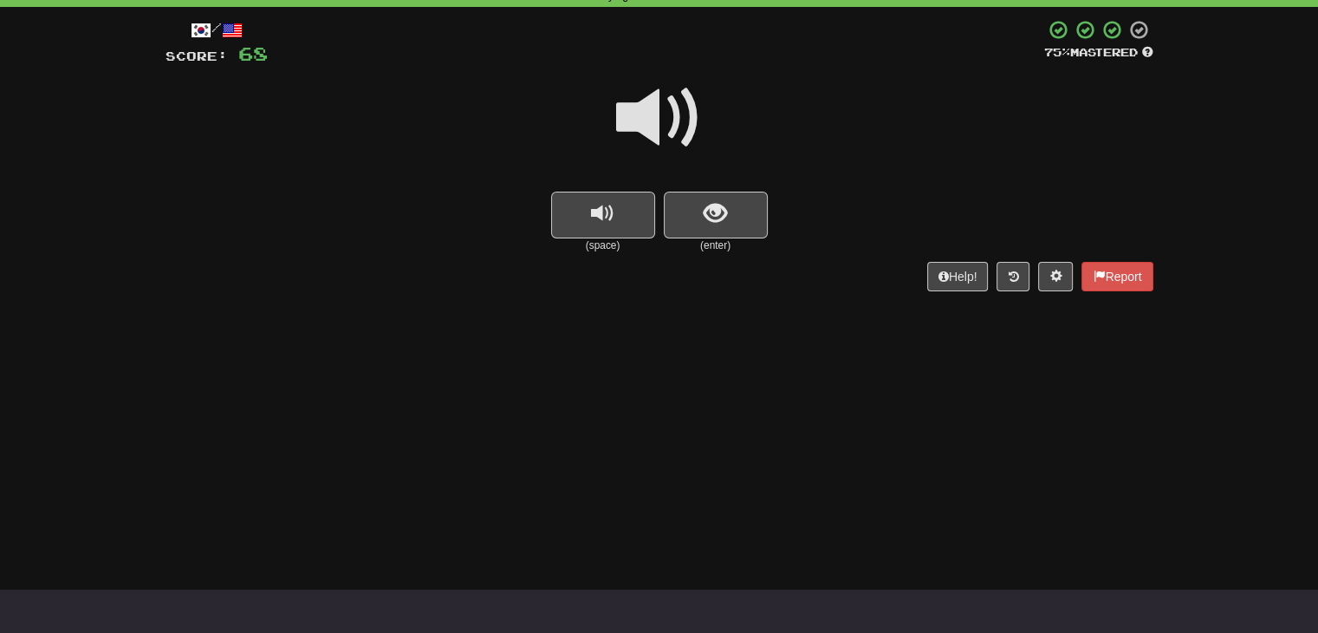
click at [684, 116] on span at bounding box center [659, 118] width 87 height 87
click at [727, 205] on button "show sentence" at bounding box center [716, 215] width 104 height 47
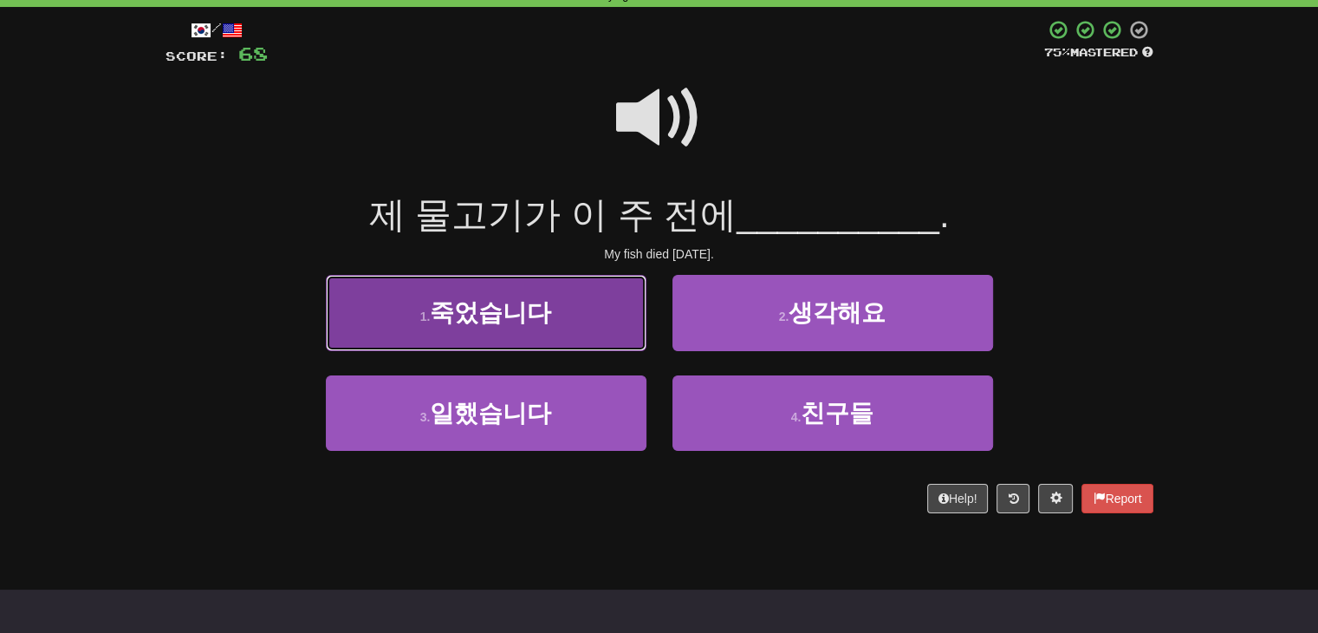
click at [506, 321] on span "죽었습니다" at bounding box center [490, 312] width 121 height 27
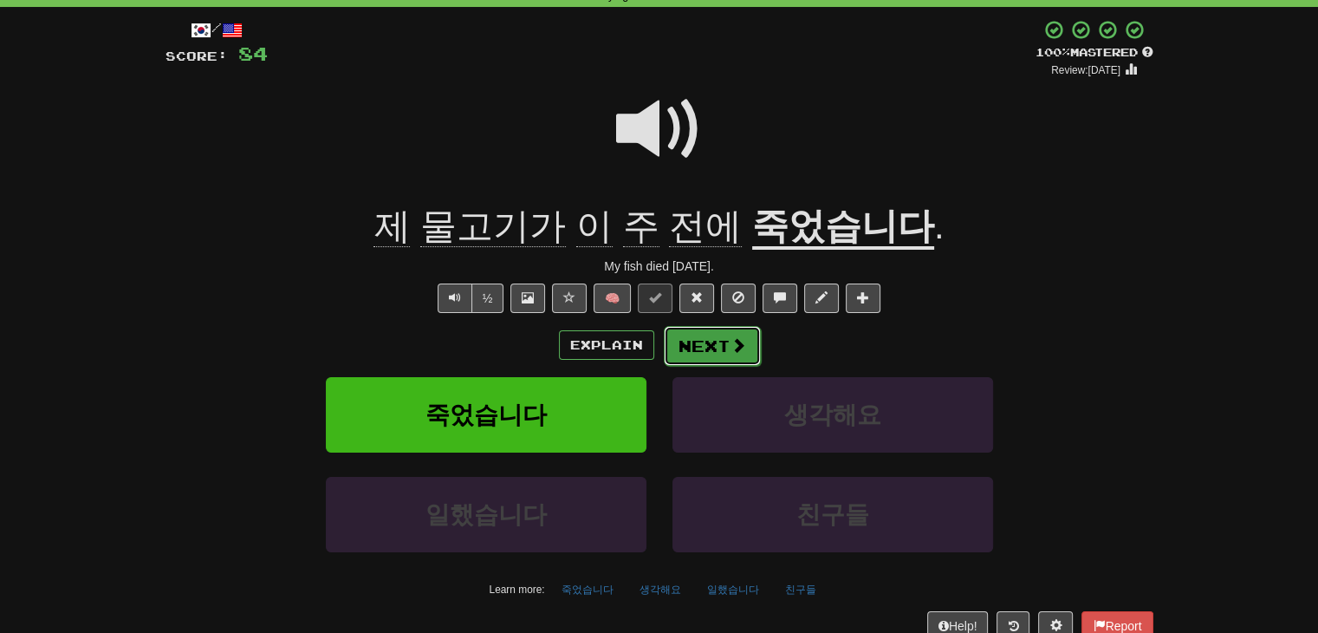
click at [735, 361] on button "Next" at bounding box center [712, 346] width 97 height 40
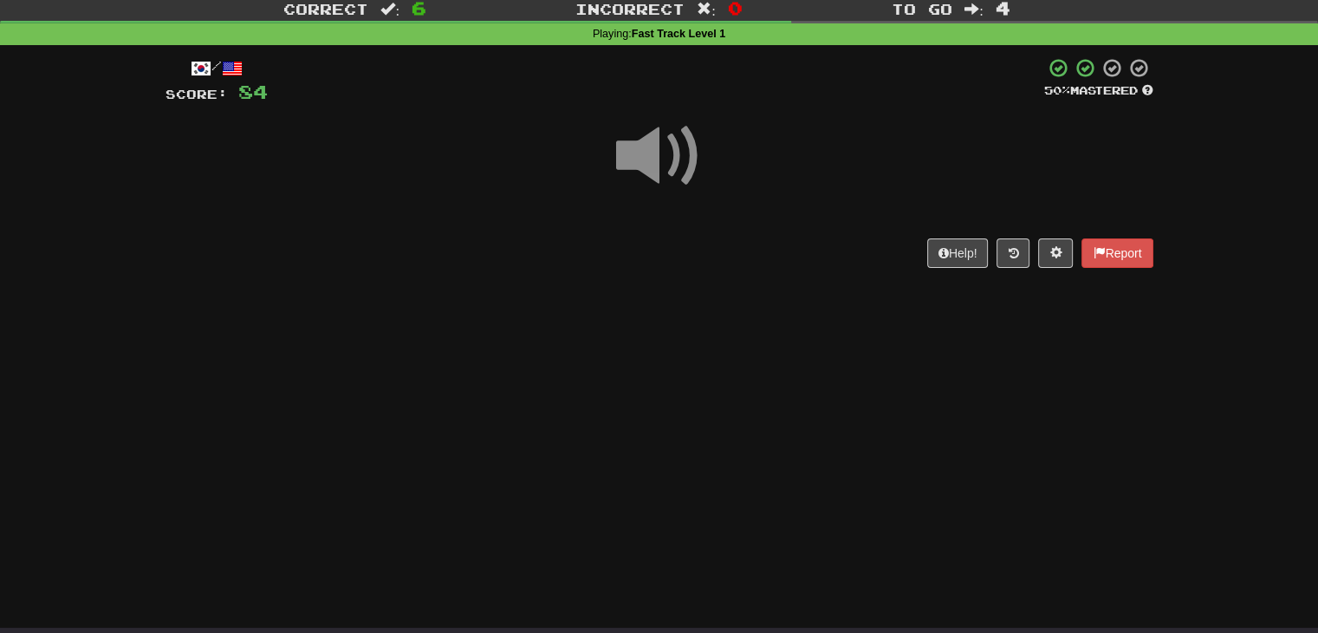
scroll to position [0, 0]
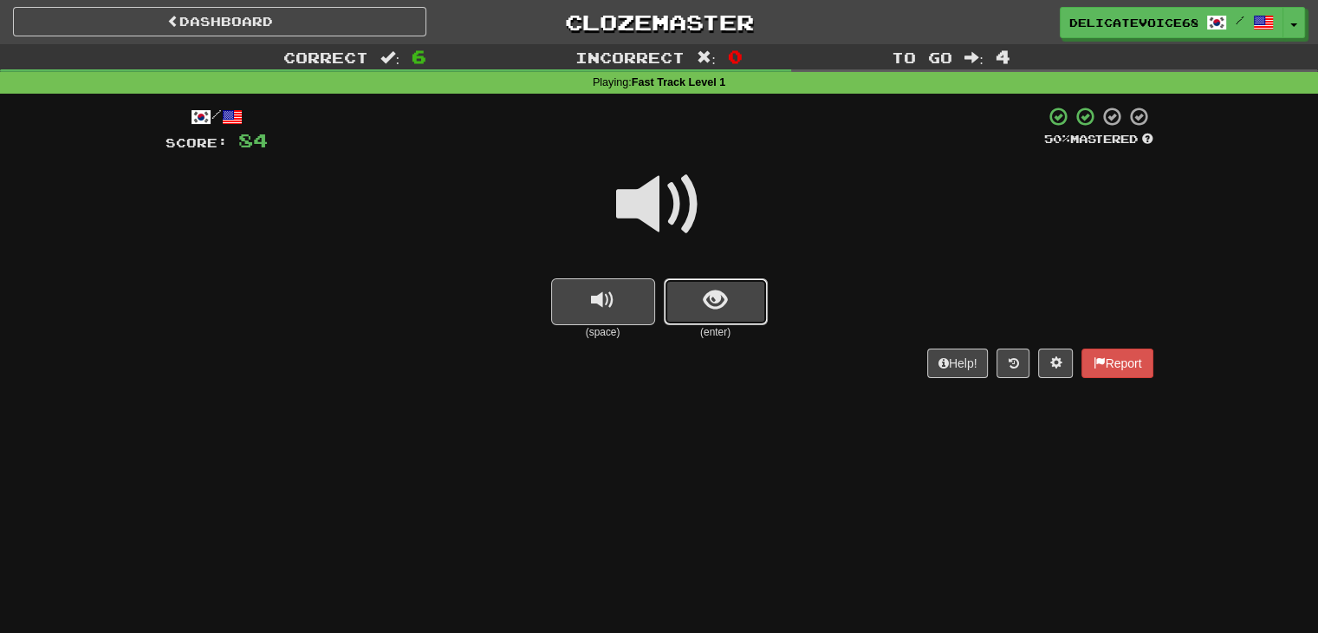
click at [726, 316] on button "show sentence" at bounding box center [716, 301] width 104 height 47
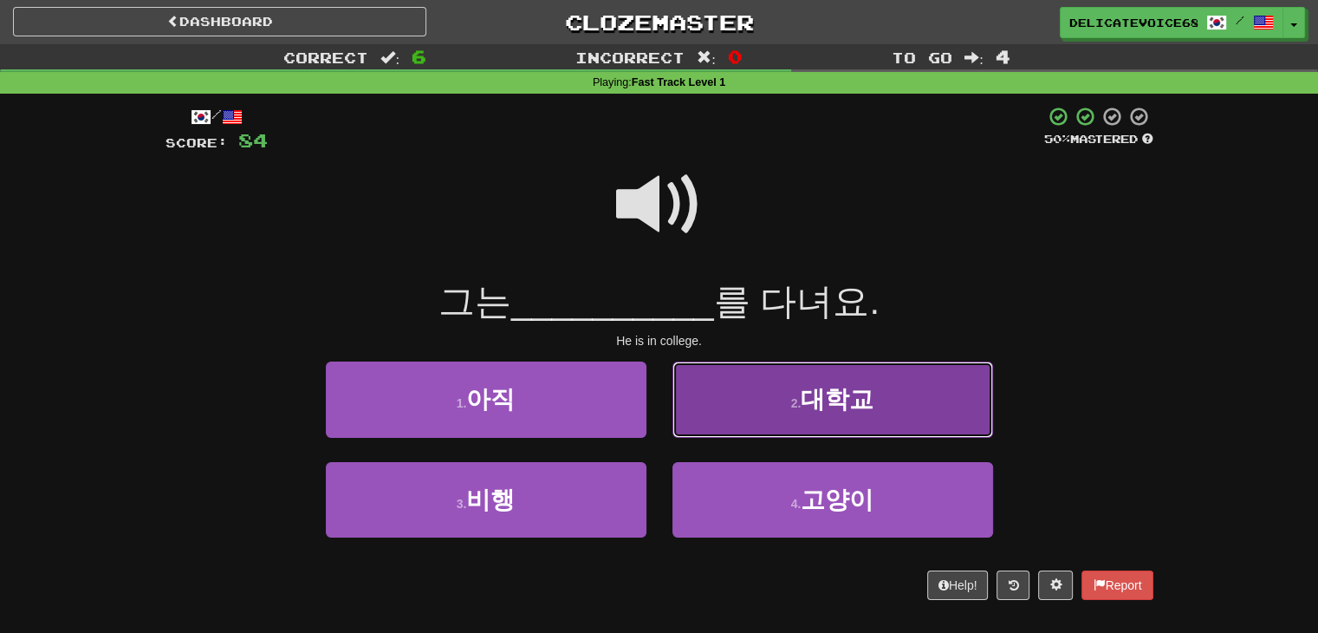
click at [783, 418] on button "2 . 대학교" at bounding box center [833, 398] width 321 height 75
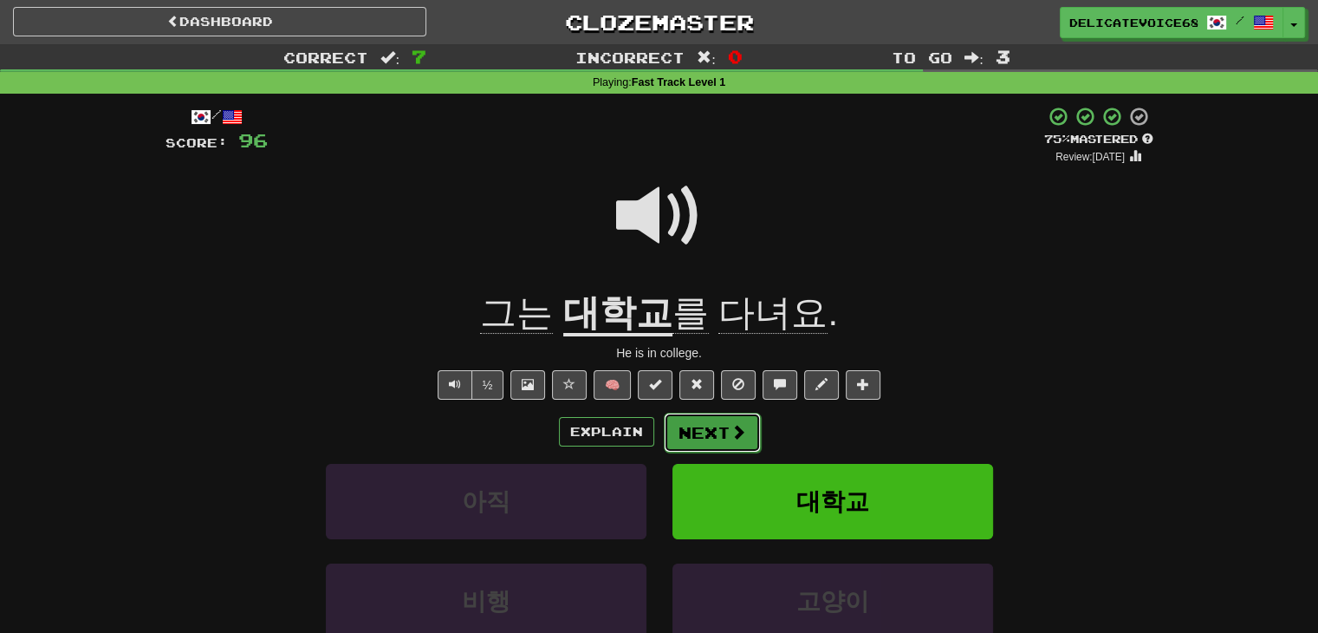
click at [699, 450] on button "Next" at bounding box center [712, 433] width 97 height 40
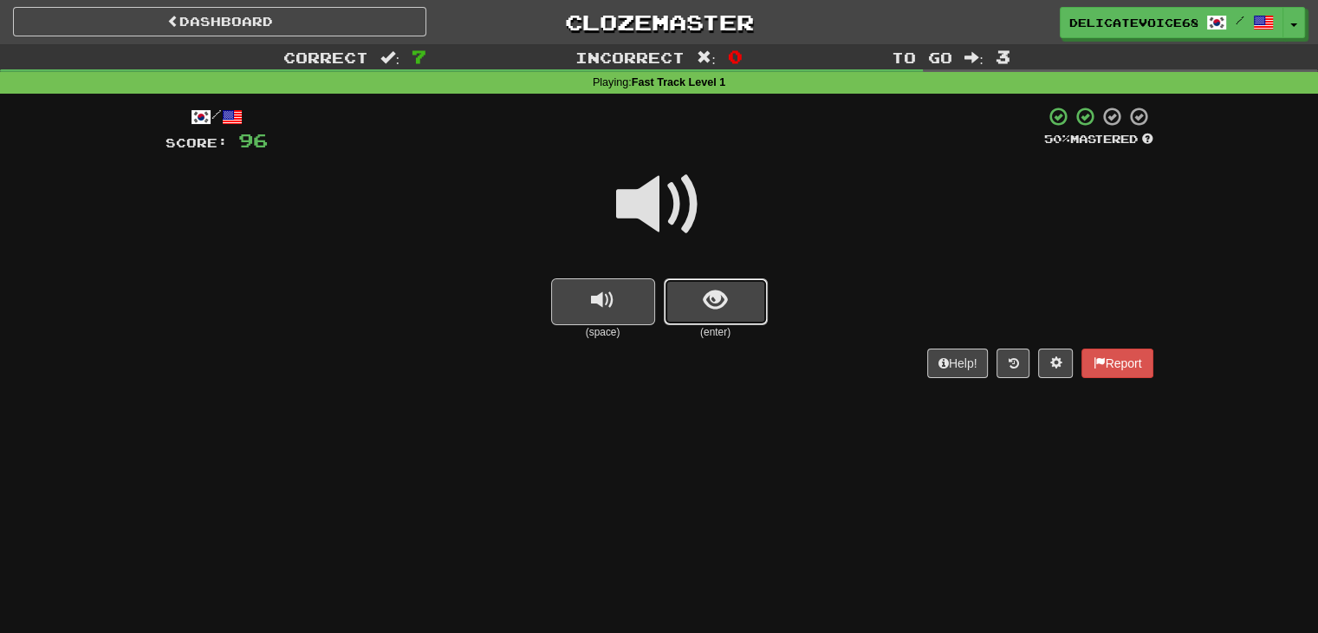
click at [727, 320] on button "show sentence" at bounding box center [716, 301] width 104 height 47
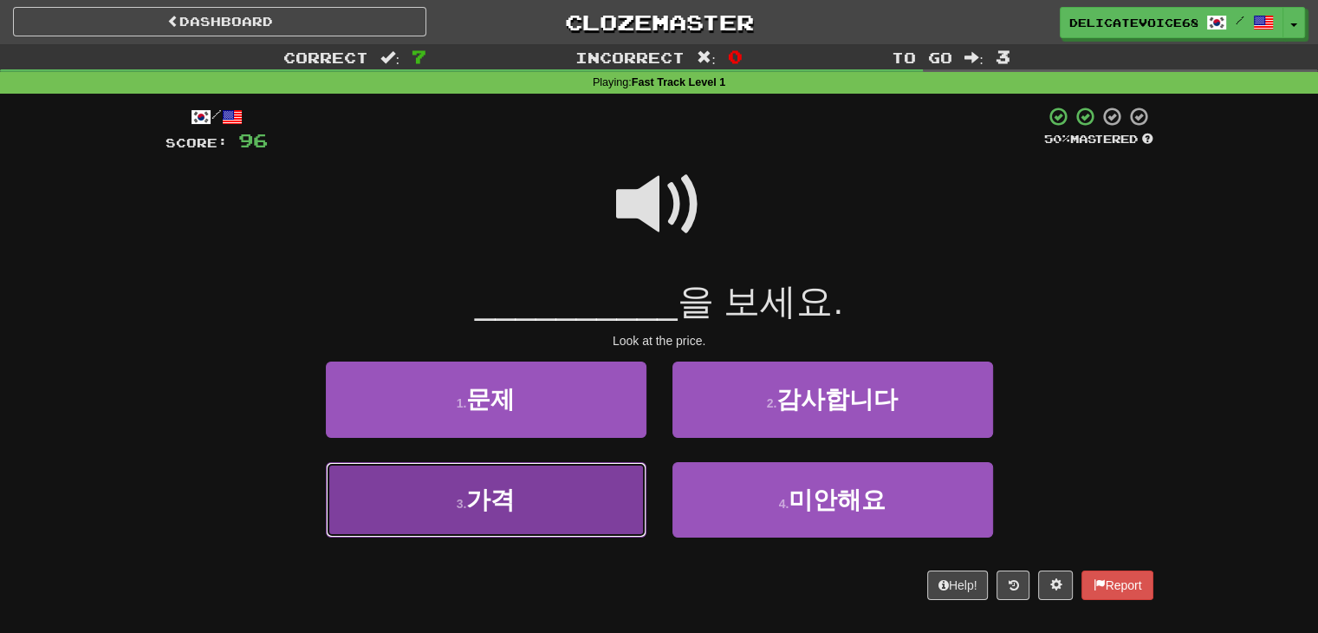
click at [582, 518] on button "3 . 가격" at bounding box center [486, 499] width 321 height 75
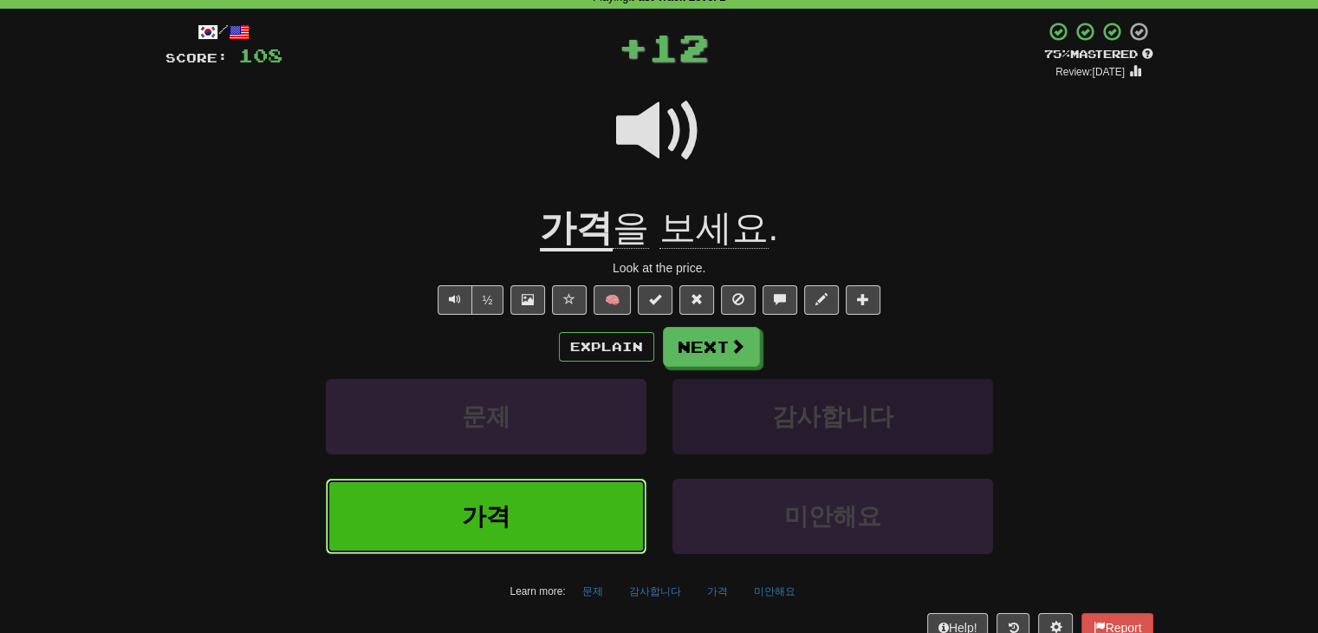
scroll to position [87, 0]
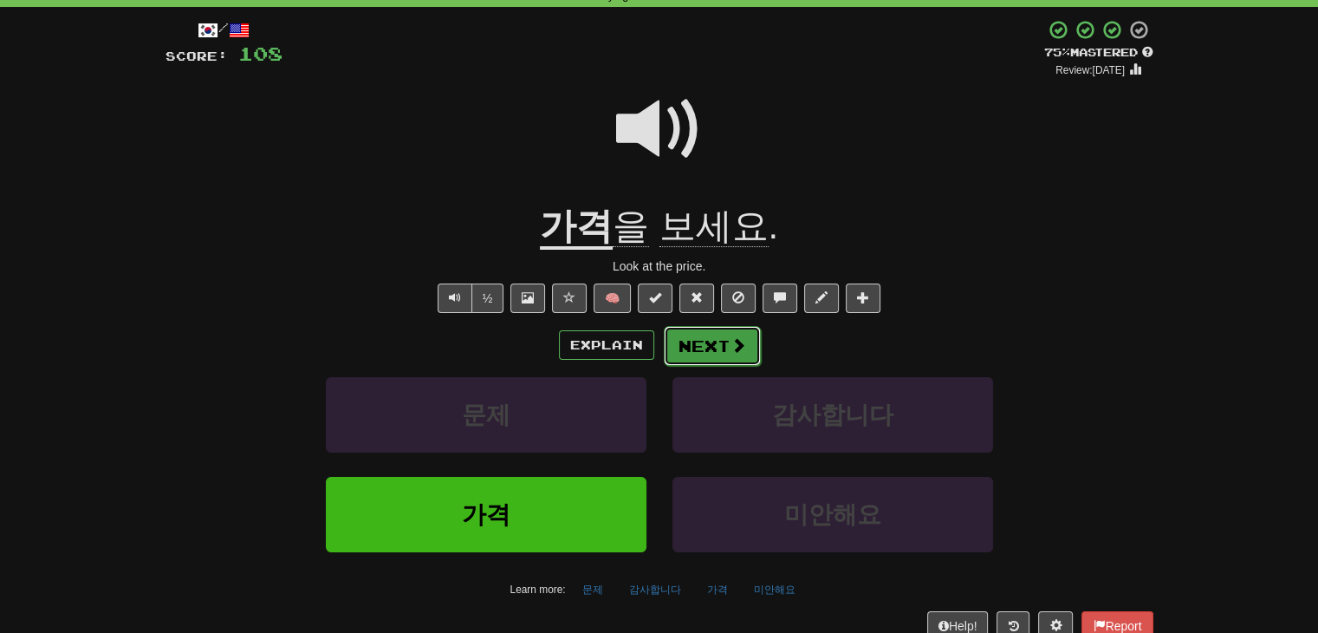
click at [721, 357] on button "Next" at bounding box center [712, 346] width 97 height 40
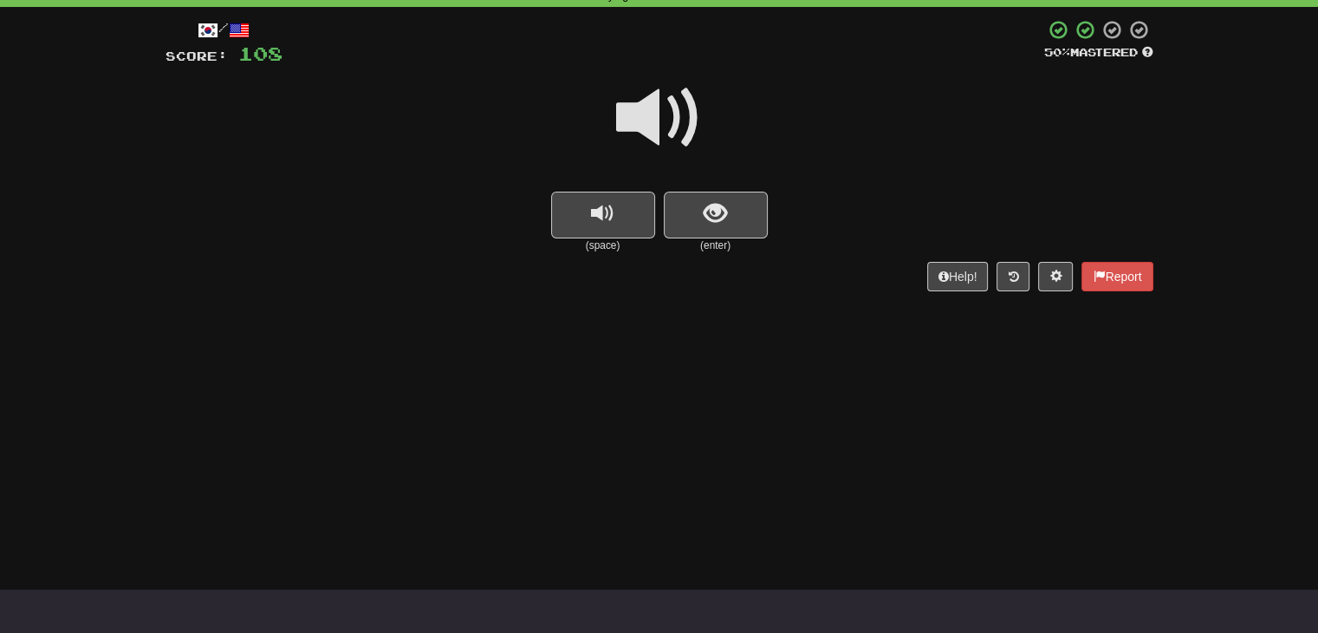
click at [741, 189] on div at bounding box center [660, 130] width 988 height 124
click at [728, 223] on button "show sentence" at bounding box center [716, 215] width 104 height 47
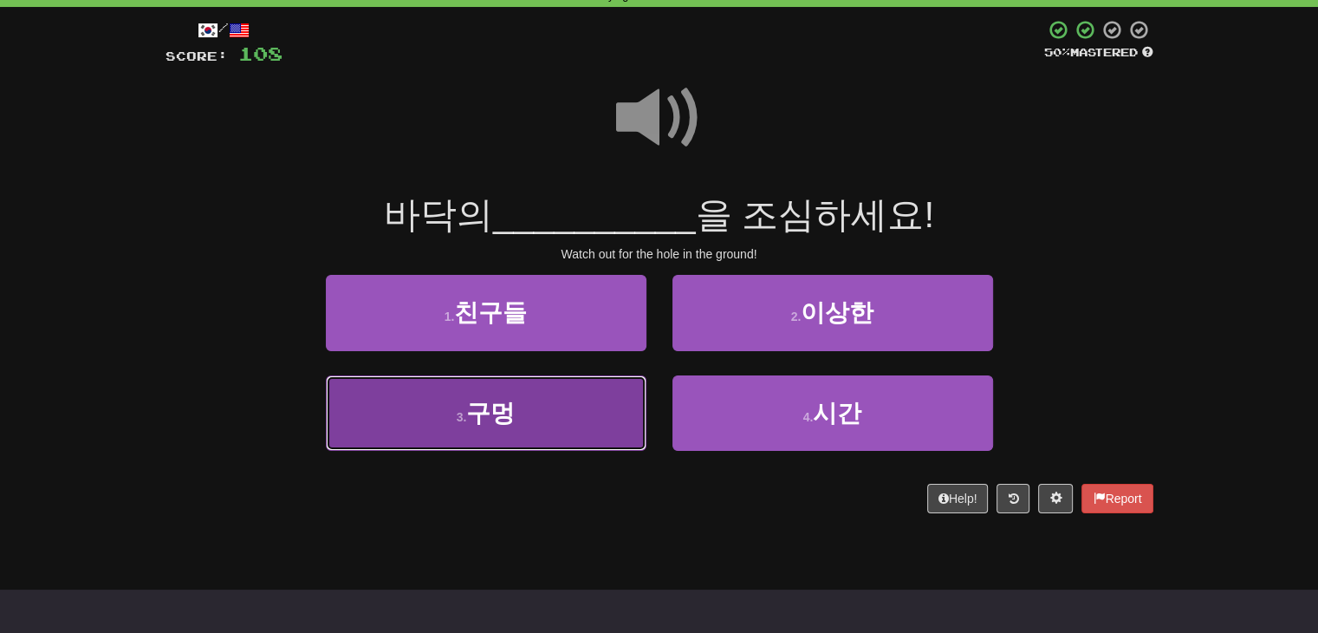
click at [537, 408] on button "3 . 구멍" at bounding box center [486, 412] width 321 height 75
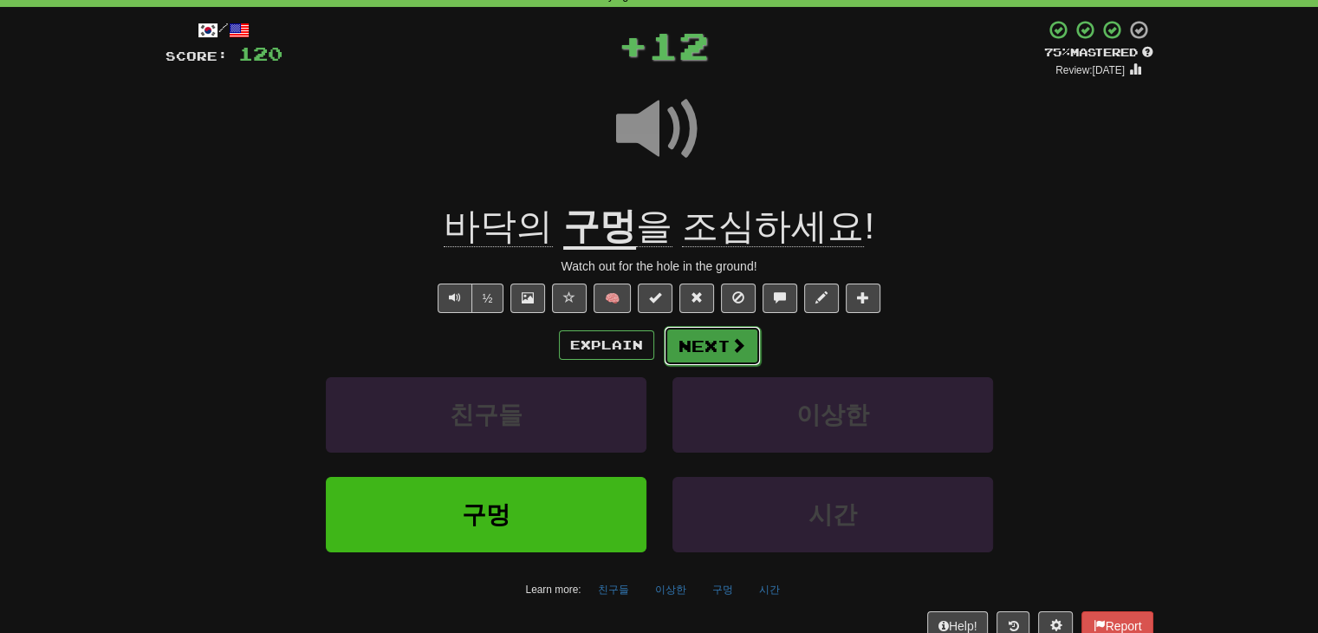
click at [737, 332] on button "Next" at bounding box center [712, 346] width 97 height 40
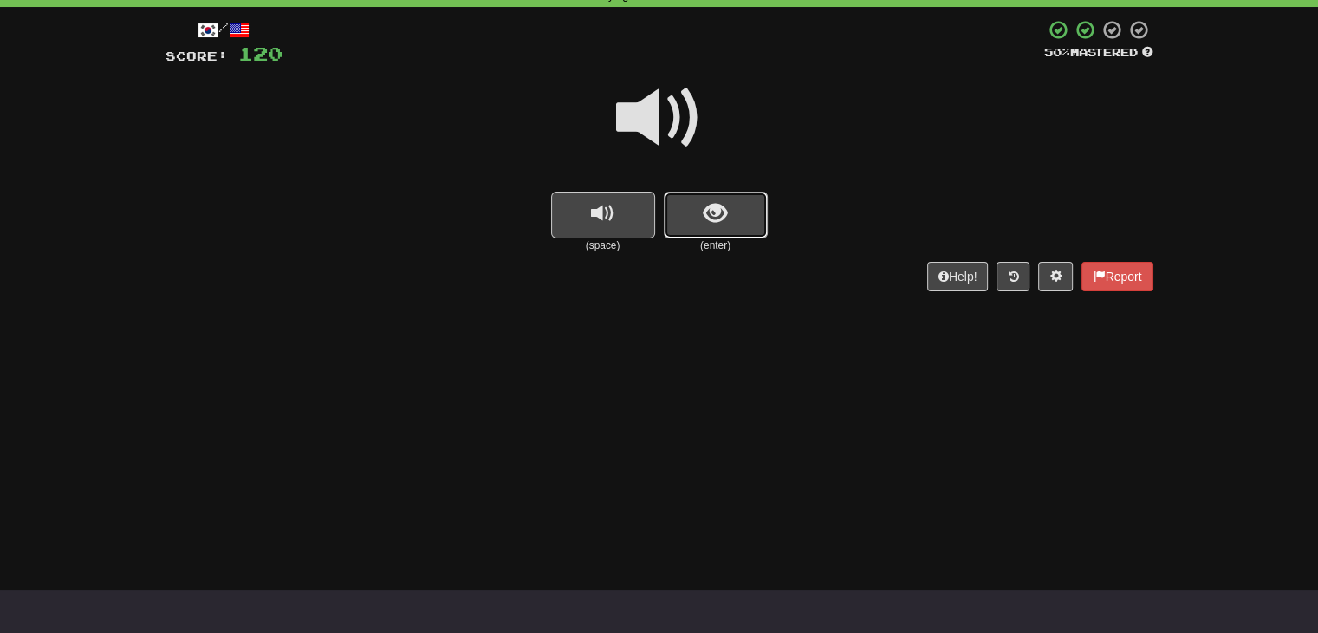
click at [719, 203] on span "show sentence" at bounding box center [715, 213] width 23 height 23
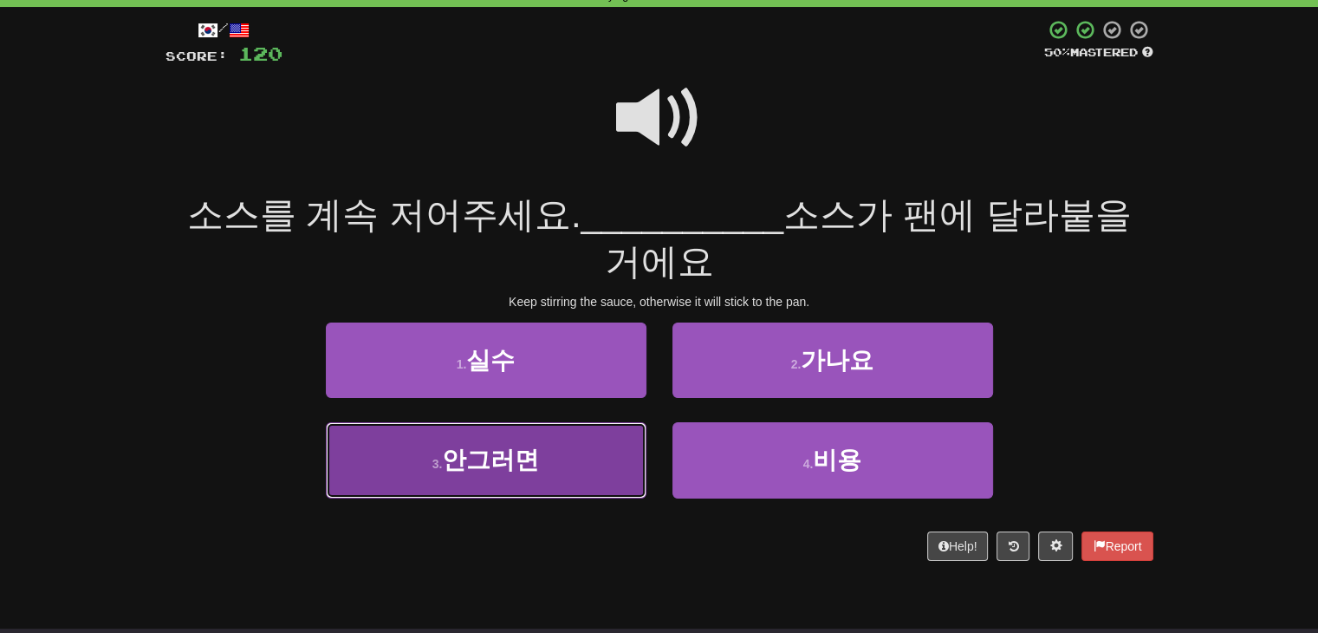
click at [524, 448] on span "안그러면" at bounding box center [490, 459] width 97 height 27
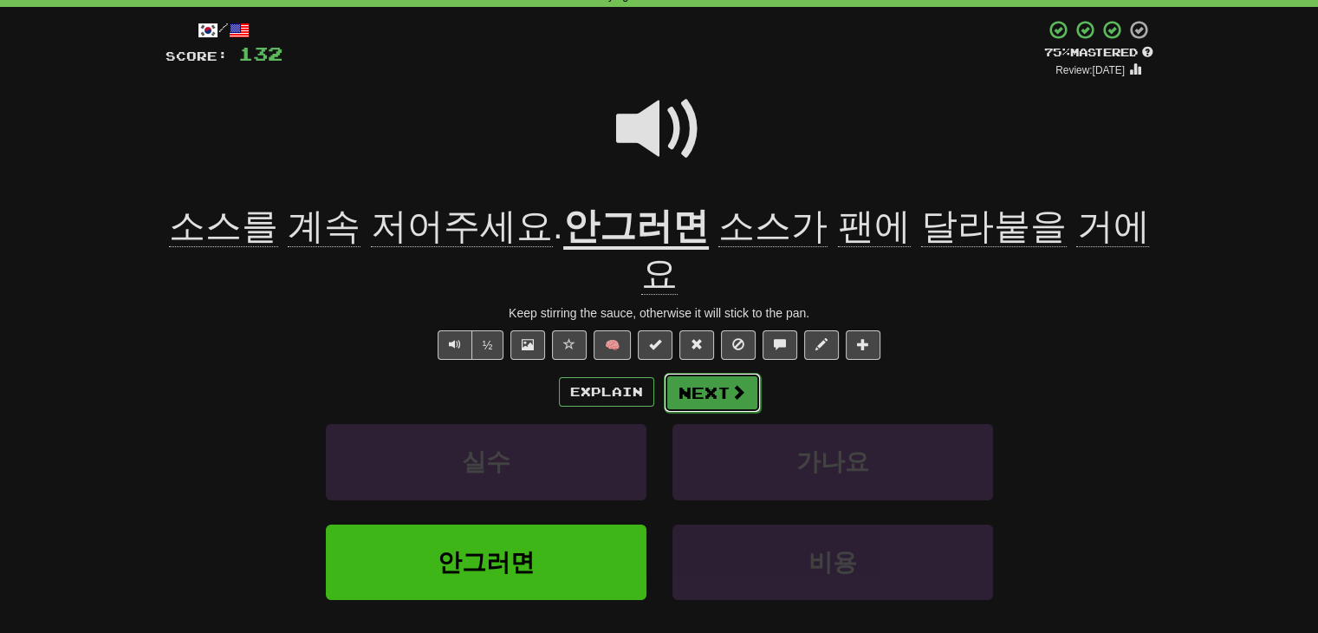
click at [721, 373] on button "Next" at bounding box center [712, 393] width 97 height 40
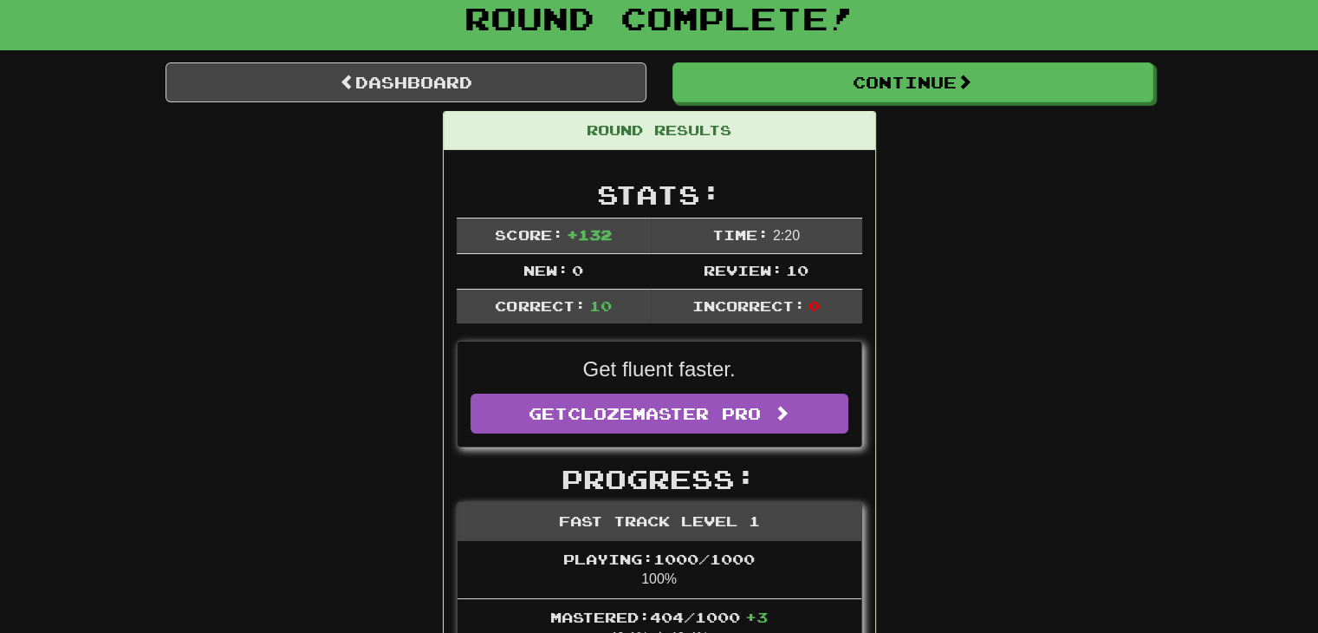
scroll to position [0, 0]
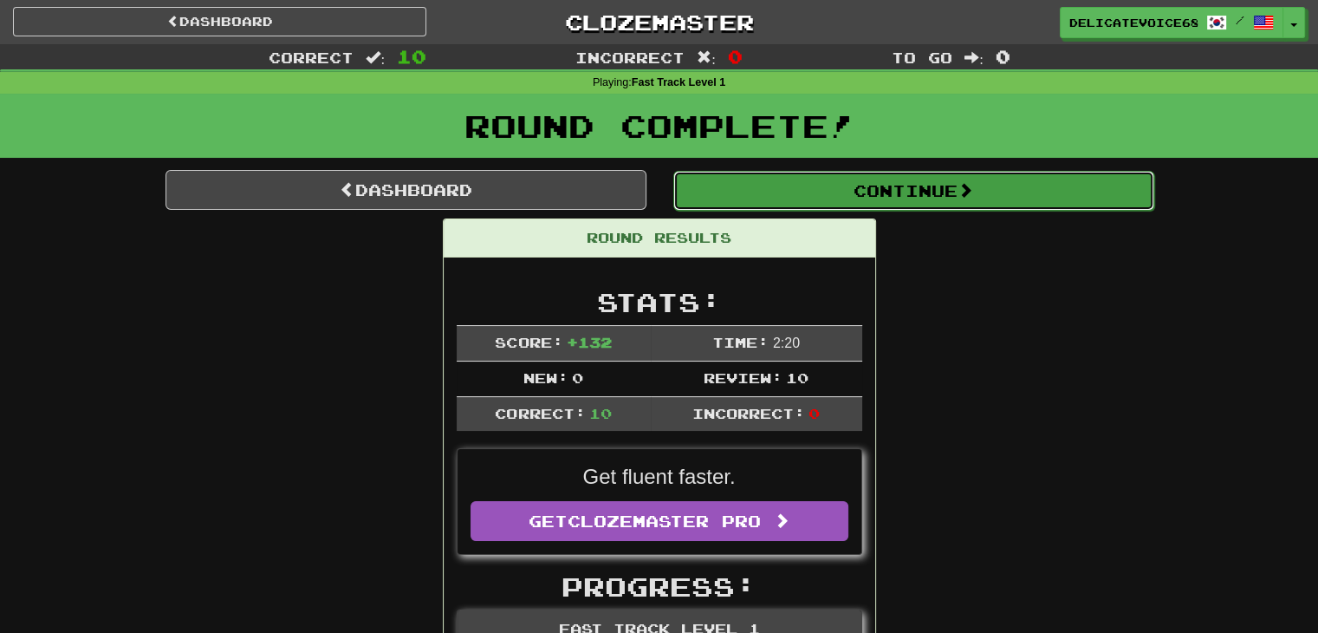
click at [726, 195] on button "Continue" at bounding box center [913, 191] width 481 height 40
